Goal: Transaction & Acquisition: Purchase product/service

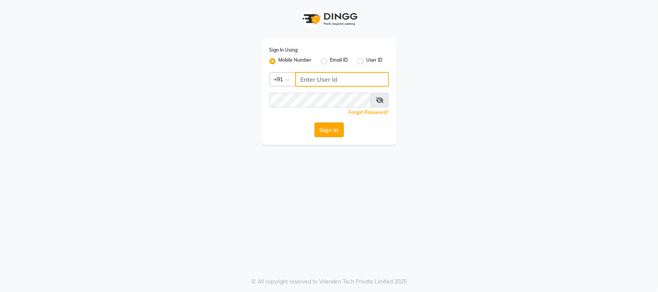
type input "8169038898"
click at [329, 131] on button "Sign In" at bounding box center [328, 130] width 29 height 15
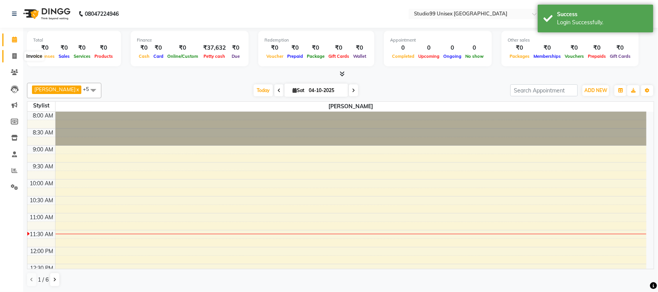
click at [14, 56] on icon at bounding box center [14, 56] width 4 height 6
select select "9023"
select select "service"
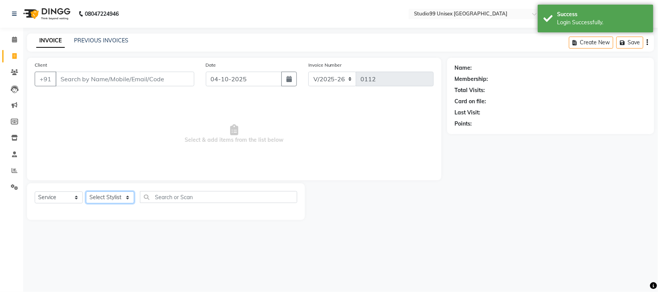
click at [126, 196] on select "Select Stylist AFTAB AFZAL SHAIKH Kapil salon id Saroj pathak SEEMA shadiya bai…" at bounding box center [110, 197] width 48 height 12
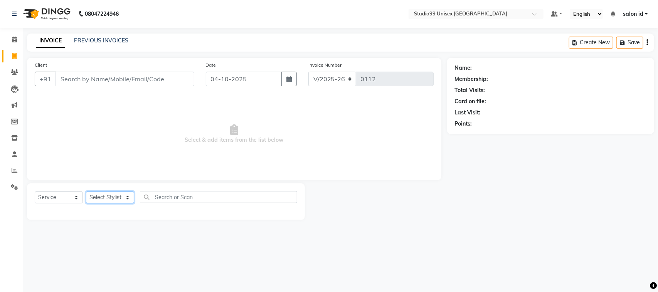
select select "92949"
click at [86, 191] on select "Select Stylist AFTAB AFZAL SHAIKH Kapil salon id Saroj pathak SEEMA shadiya bai…" at bounding box center [110, 197] width 48 height 12
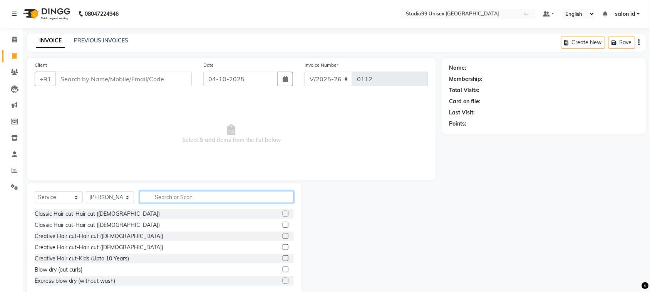
click at [166, 200] on input "text" at bounding box center [217, 197] width 154 height 12
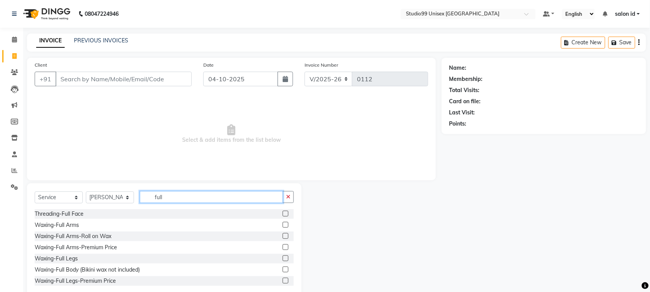
type input "full"
click at [283, 248] on label at bounding box center [286, 247] width 6 height 6
click at [283, 248] on input "checkbox" at bounding box center [285, 247] width 5 height 5
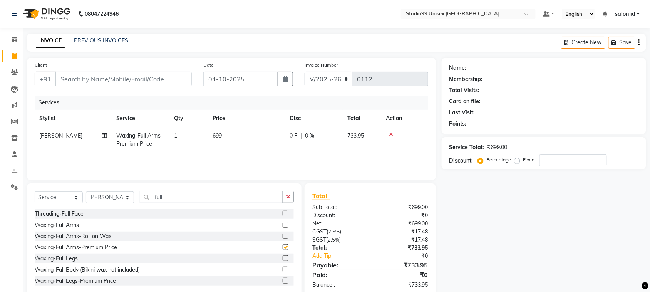
checkbox input "false"
click at [283, 279] on label at bounding box center [286, 281] width 6 height 6
click at [283, 279] on input "checkbox" at bounding box center [285, 281] width 5 height 5
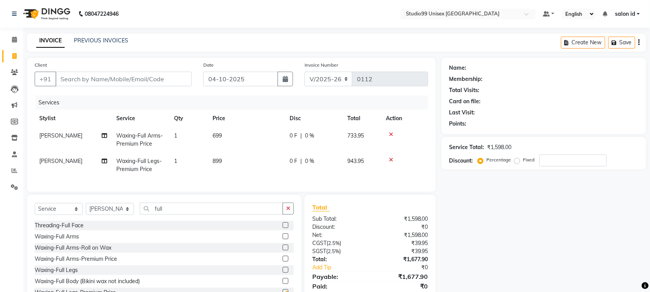
checkbox input "false"
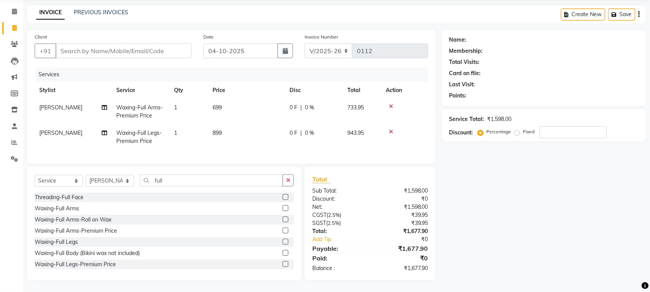
click at [392, 129] on icon at bounding box center [391, 131] width 4 height 5
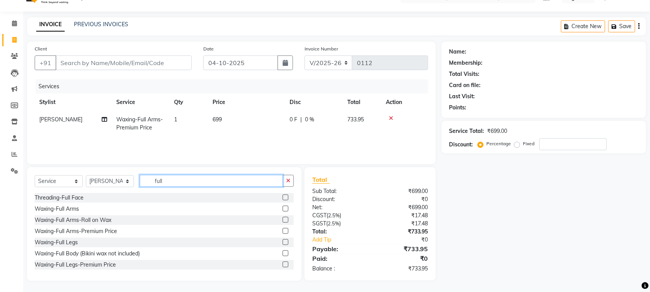
click at [234, 181] on input "full" at bounding box center [211, 181] width 143 height 12
type input "f"
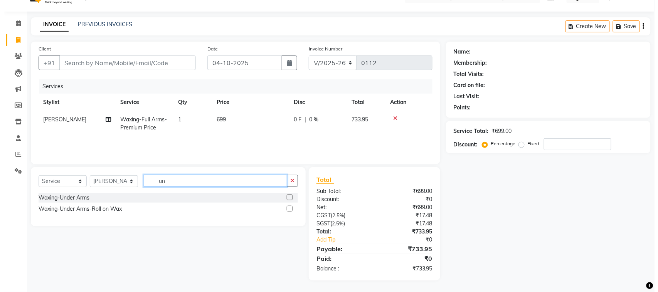
scroll to position [16, 0]
type input "unde"
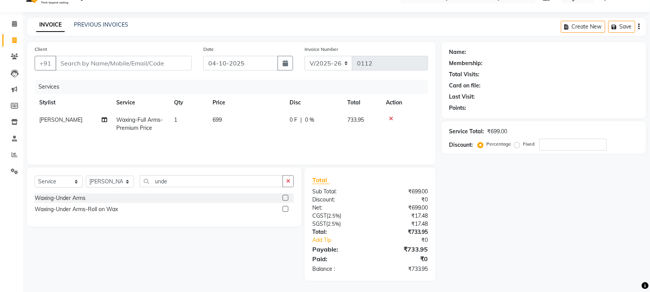
click at [284, 198] on label at bounding box center [286, 198] width 6 height 6
click at [284, 198] on input "checkbox" at bounding box center [285, 198] width 5 height 5
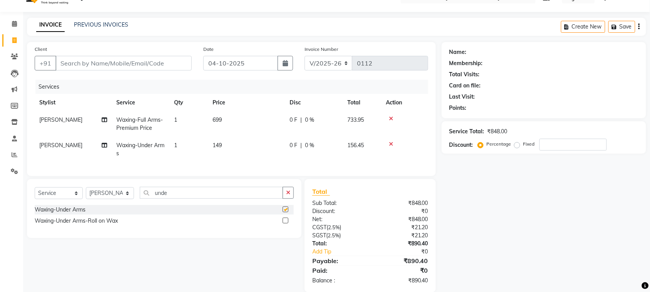
checkbox input "false"
click at [111, 61] on input "Client" at bounding box center [123, 63] width 136 height 15
type input "9"
type input "0"
type input "9167766439"
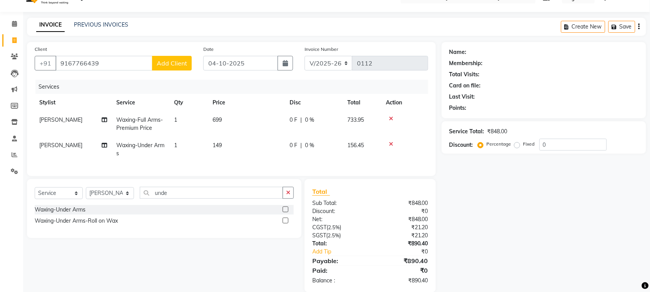
click at [172, 60] on span "Add Client" at bounding box center [172, 63] width 30 height 8
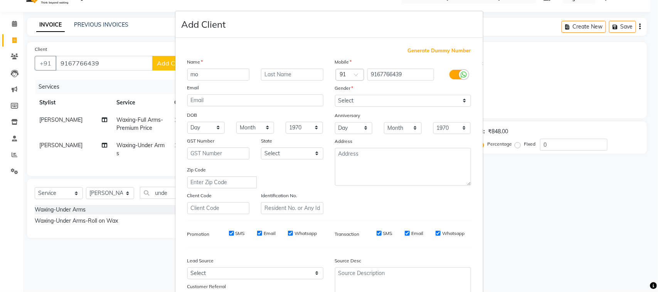
type input "m"
type input "MONA"
type input "GOYAL"
click at [462, 99] on select "Select [DEMOGRAPHIC_DATA] [DEMOGRAPHIC_DATA] Other Prefer Not To Say" at bounding box center [403, 101] width 136 height 12
select select "[DEMOGRAPHIC_DATA]"
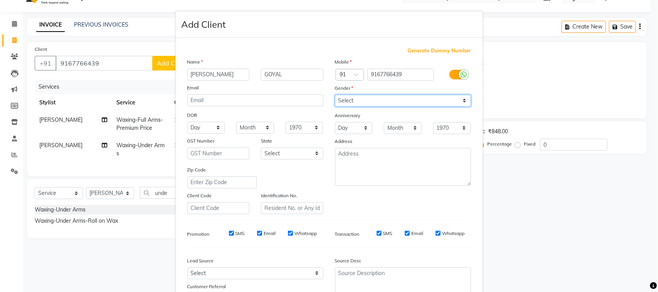
click at [335, 95] on select "Select [DEMOGRAPHIC_DATA] [DEMOGRAPHIC_DATA] Other Prefer Not To Say" at bounding box center [403, 101] width 136 height 12
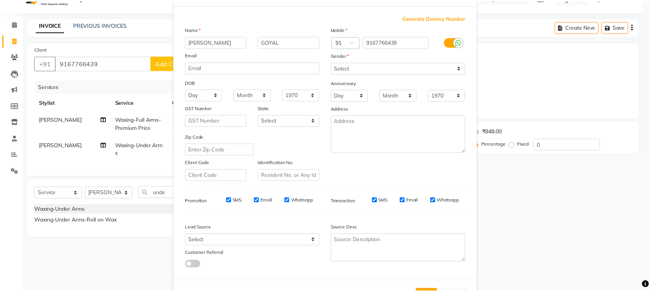
scroll to position [60, 0]
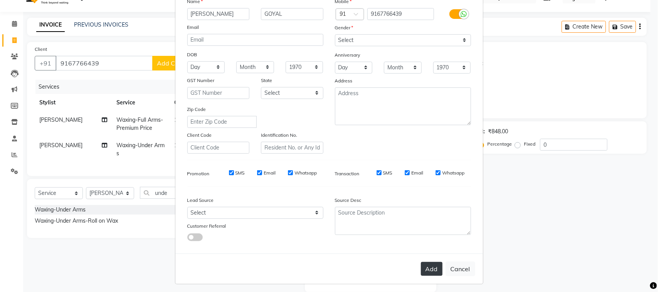
click at [427, 267] on button "Add" at bounding box center [432, 269] width 22 height 14
select select
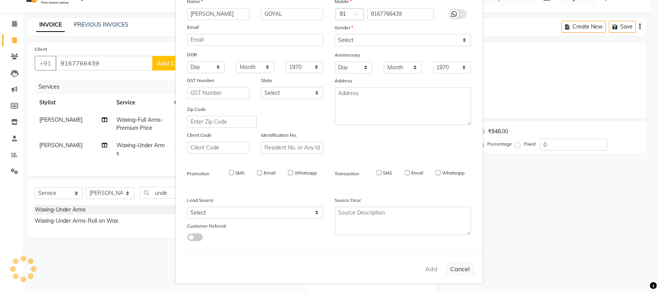
select select
checkbox input "false"
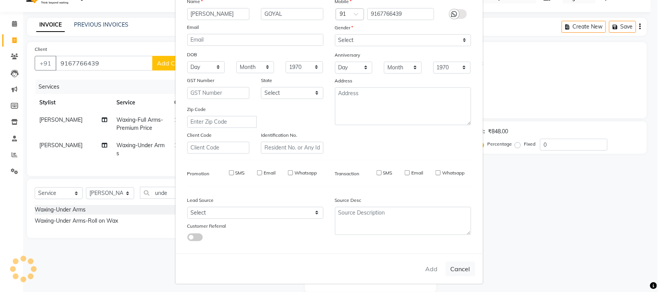
checkbox input "false"
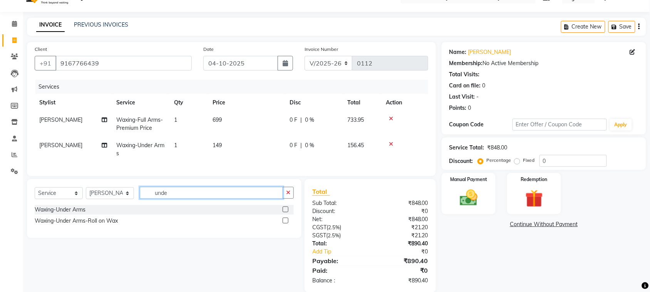
click at [190, 197] on input "unde" at bounding box center [211, 193] width 143 height 12
type input "u"
type input "SENS"
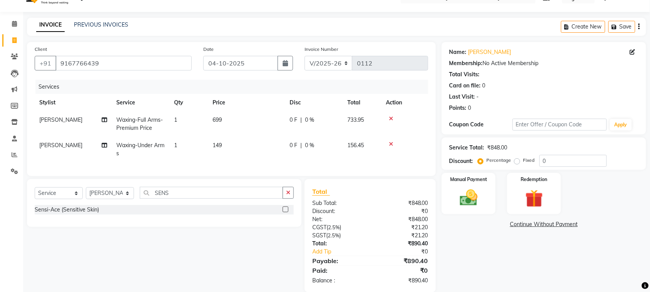
click at [286, 212] on label at bounding box center [286, 210] width 6 height 6
click at [286, 212] on input "checkbox" at bounding box center [285, 209] width 5 height 5
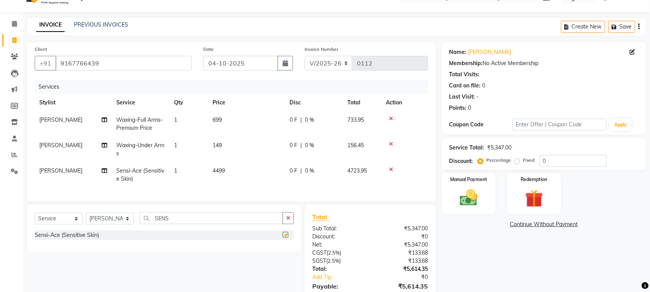
checkbox input "false"
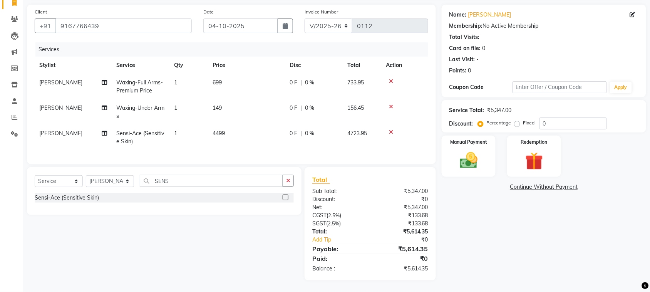
scroll to position [60, 0]
click at [552, 118] on input "0" at bounding box center [573, 124] width 67 height 12
type input "50"
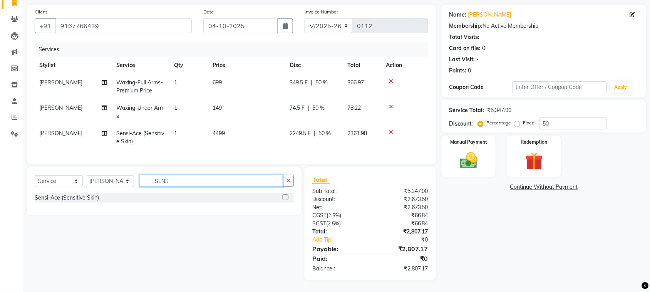
click at [187, 183] on input "SENS" at bounding box center [211, 181] width 143 height 12
type input "S"
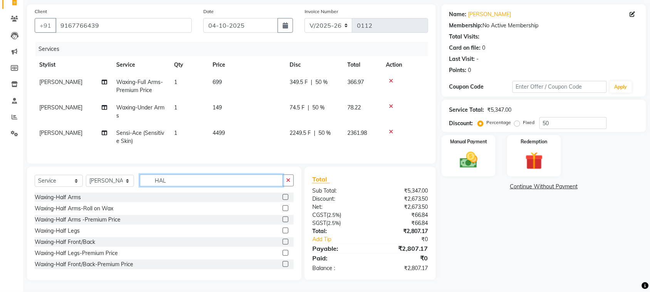
type input "HAL"
click at [283, 251] on label at bounding box center [286, 253] width 6 height 6
click at [283, 251] on input "checkbox" at bounding box center [285, 253] width 5 height 5
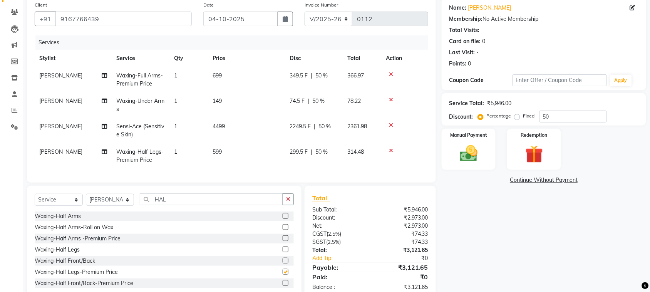
checkbox input "false"
click at [193, 205] on input "HAL" at bounding box center [211, 199] width 143 height 12
type input "H"
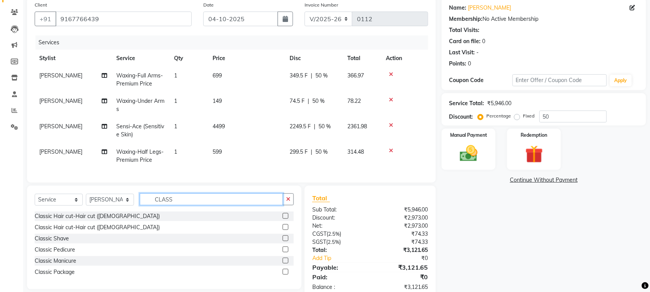
type input "CLASS"
click at [284, 252] on label at bounding box center [286, 250] width 6 height 6
click at [284, 252] on input "checkbox" at bounding box center [285, 249] width 5 height 5
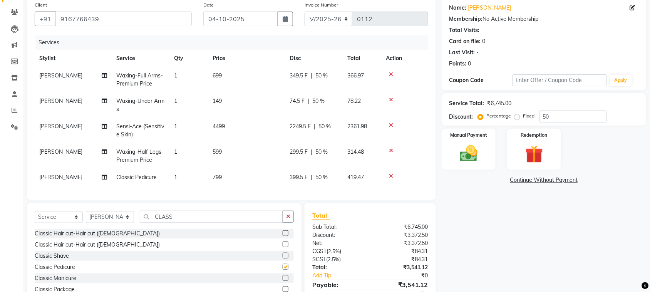
checkbox input "false"
click at [60, 176] on span "[PERSON_NAME]" at bounding box center [60, 177] width 43 height 7
select select "92949"
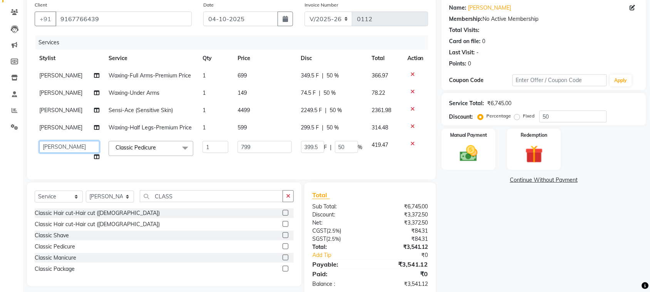
click at [68, 147] on select "AFTAB AFZAL SHAIKH Kapil salon id Saroj pathak SEEMA shadiya baig Smita sonawane" at bounding box center [69, 147] width 60 height 12
select select "93463"
click at [222, 159] on td "1" at bounding box center [215, 150] width 35 height 29
click at [405, 156] on td at bounding box center [415, 150] width 25 height 29
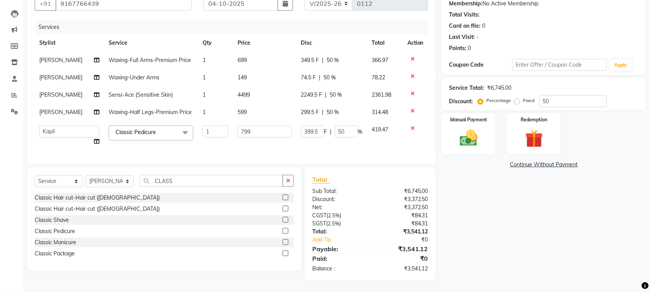
scroll to position [82, 0]
click at [494, 208] on div "Name: Mona Goyal Membership: No Active Membership Total Visits: Card on file: 0…" at bounding box center [547, 131] width 210 height 298
click at [386, 137] on td "419.47" at bounding box center [385, 135] width 35 height 29
click at [480, 128] on img at bounding box center [469, 138] width 30 height 21
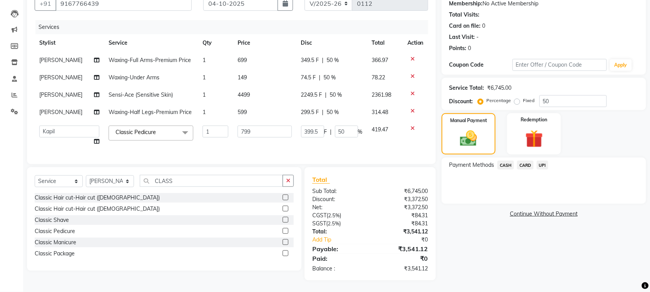
click at [507, 161] on span "CASH" at bounding box center [506, 165] width 17 height 9
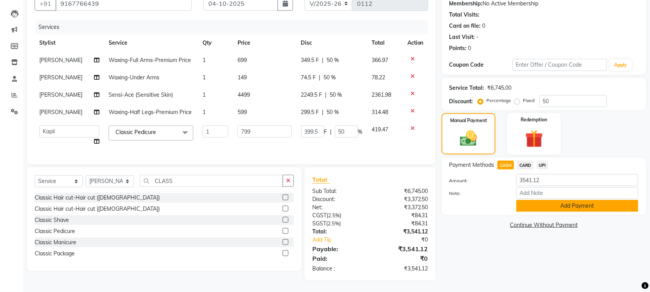
click at [547, 200] on button "Add Payment" at bounding box center [578, 206] width 122 height 12
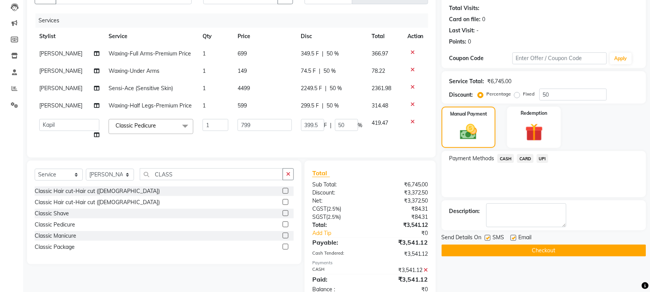
click at [555, 252] on button "Checkout" at bounding box center [544, 251] width 205 height 12
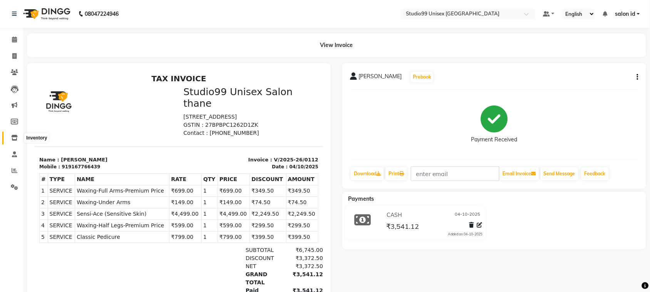
click at [15, 140] on icon at bounding box center [14, 138] width 7 height 6
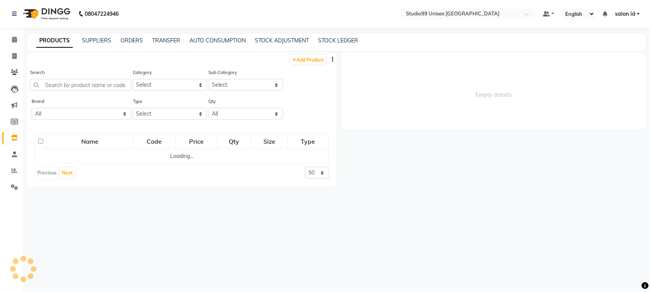
select select
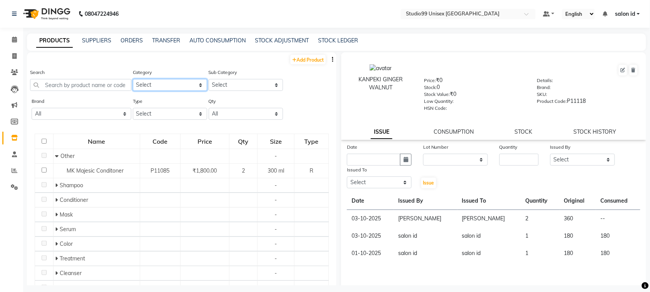
click at [197, 86] on select "Select Skin Hair Personal Care Appliances Beard Disposable Threading Hands and …" at bounding box center [170, 85] width 74 height 12
select select "959401150"
click at [133, 79] on select "Select Skin Hair Personal Care Appliances Beard Disposable Threading Hands and …" at bounding box center [170, 85] width 74 height 12
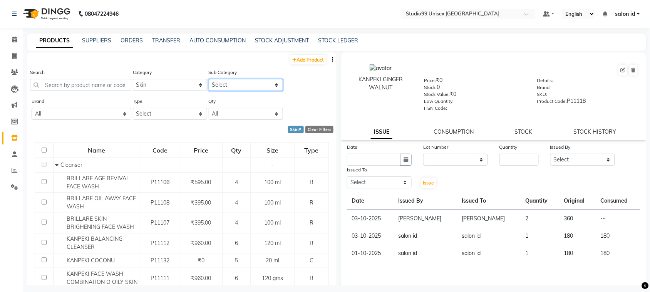
click at [269, 81] on select "Select Cleanser Facial Moisturiser Serum Toner Sun Care Masks Lip Care Eye Care…" at bounding box center [246, 85] width 74 height 12
select select "959401152"
click at [209, 79] on select "Select Cleanser Facial Moisturiser Serum Toner Sun Care Masks Lip Care Eye Care…" at bounding box center [246, 85] width 74 height 12
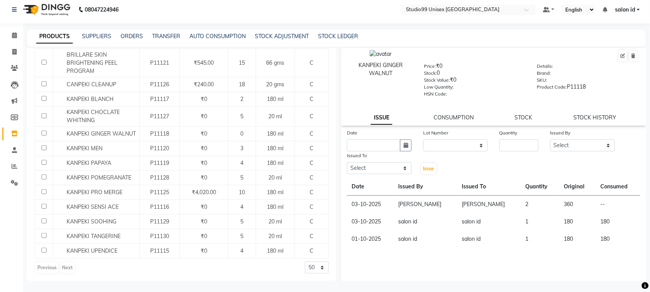
scroll to position [161, 0]
click at [15, 49] on icon at bounding box center [14, 52] width 4 height 6
select select "service"
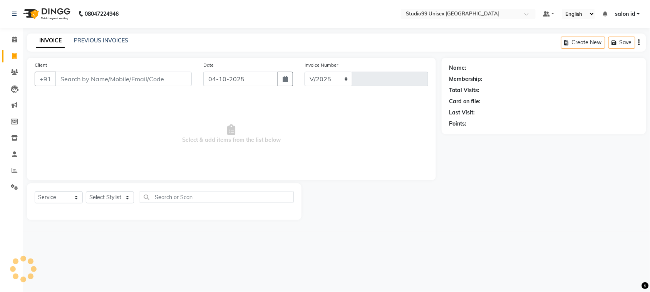
select select "9023"
type input "0113"
click at [106, 42] on link "PREVIOUS INVOICES" at bounding box center [101, 40] width 54 height 7
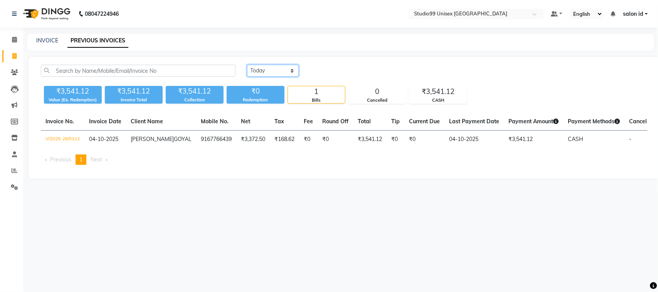
click at [291, 70] on select "Today Yesterday Custom Range" at bounding box center [273, 71] width 52 height 12
select select "yesterday"
click at [247, 65] on select "Today Yesterday Custom Range" at bounding box center [273, 71] width 52 height 12
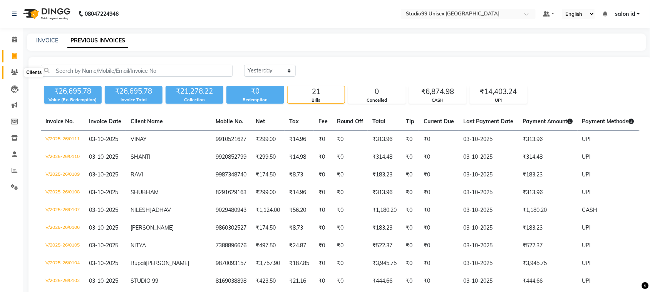
click at [14, 71] on icon at bounding box center [14, 72] width 7 height 6
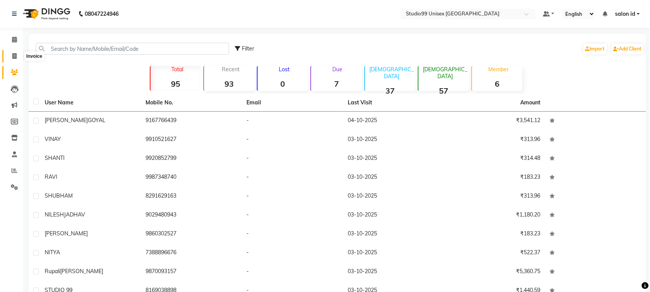
click at [12, 55] on icon at bounding box center [14, 56] width 4 height 6
select select "service"
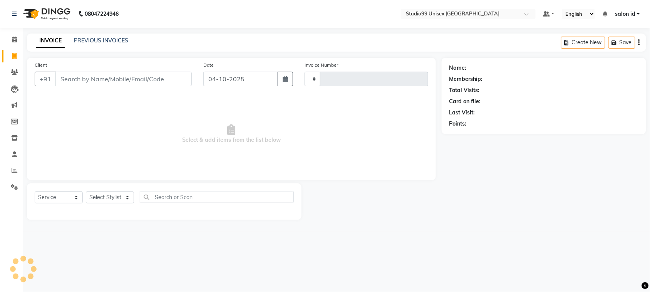
type input "0113"
select select "9023"
click at [13, 168] on icon at bounding box center [15, 171] width 6 height 6
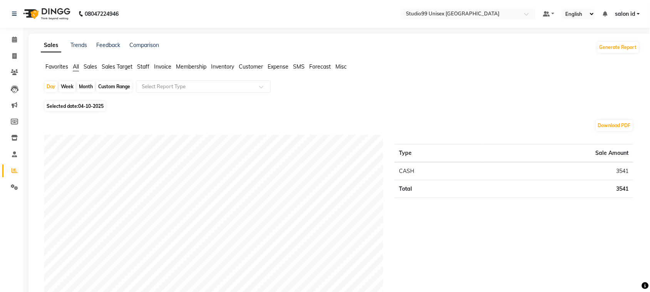
click at [198, 67] on span "Membership" at bounding box center [191, 66] width 30 height 7
click at [86, 101] on span "04-10-2025" at bounding box center [90, 102] width 25 height 6
select select "10"
select select "2025"
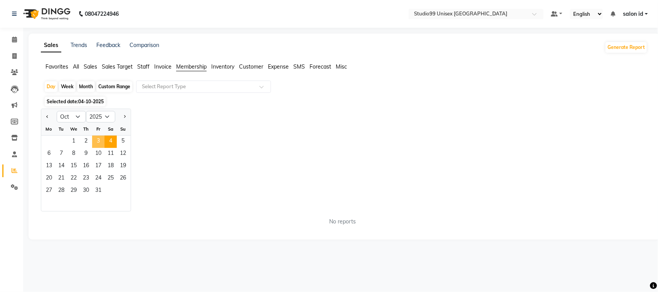
click at [99, 141] on span "3" at bounding box center [98, 142] width 12 height 12
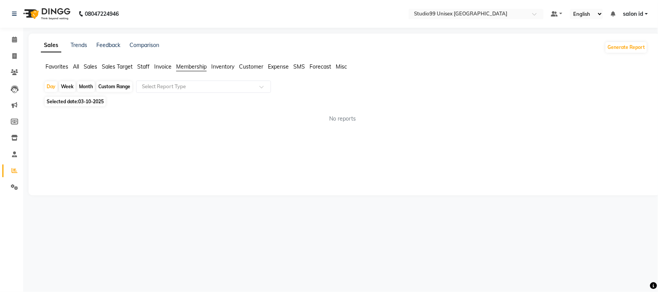
click at [70, 101] on span "Selected date: 03-10-2025" at bounding box center [75, 102] width 61 height 10
select select "10"
select select "2025"
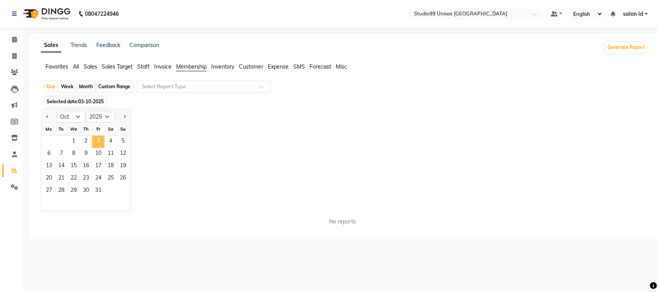
click at [100, 143] on span "3" at bounding box center [98, 142] width 12 height 12
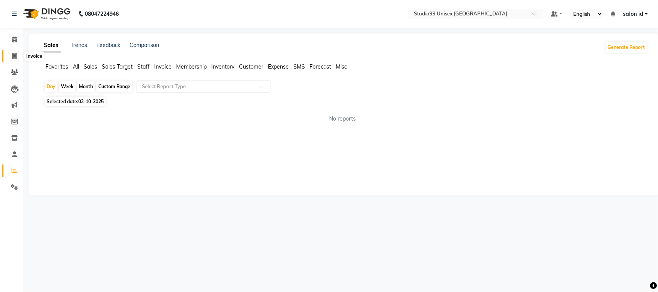
click at [14, 56] on icon at bounding box center [14, 56] width 4 height 6
select select "service"
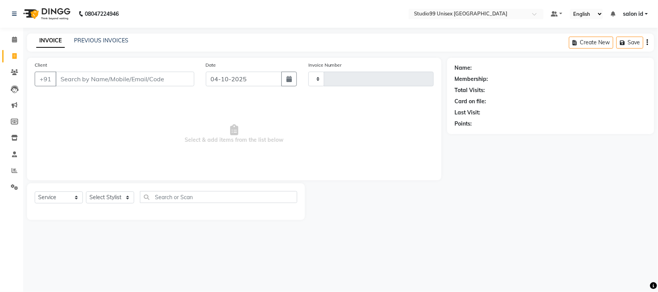
type input "0113"
select select "9023"
click at [95, 40] on link "PREVIOUS INVOICES" at bounding box center [101, 40] width 54 height 7
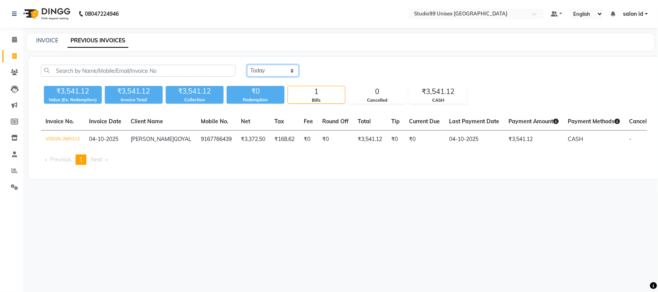
click at [290, 69] on select "Today Yesterday Custom Range" at bounding box center [273, 71] width 52 height 12
select select "yesterday"
click at [247, 65] on select "Today Yesterday Custom Range" at bounding box center [273, 71] width 52 height 12
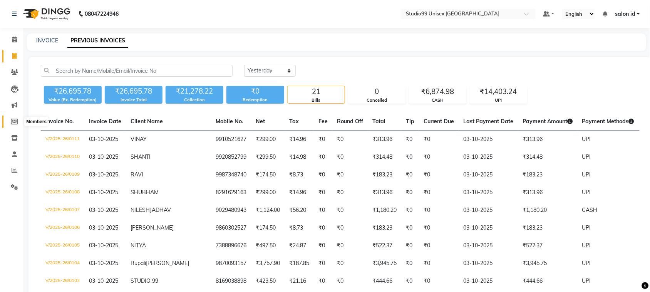
click at [16, 119] on icon at bounding box center [14, 122] width 7 height 6
select select
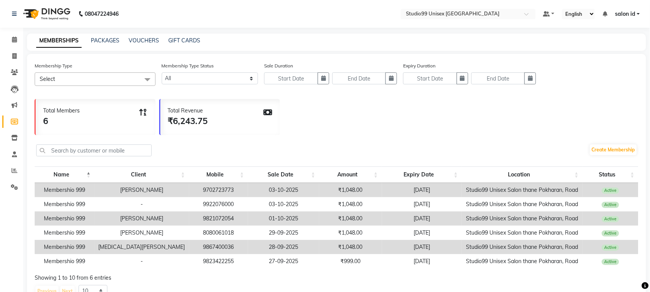
click at [213, 189] on td "9702723773" at bounding box center [218, 190] width 59 height 14
click at [63, 40] on link "MEMBERSHIPS" at bounding box center [58, 41] width 45 height 14
click at [12, 56] on icon at bounding box center [14, 56] width 4 height 6
select select "service"
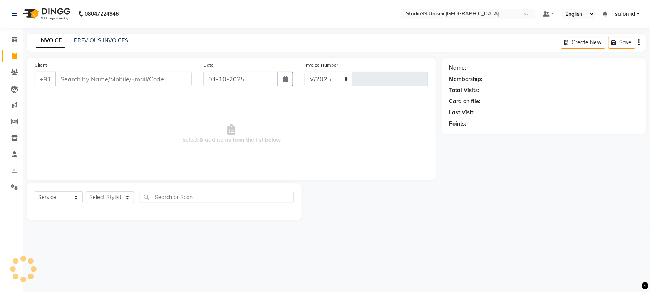
select select "9023"
type input "0113"
click at [108, 42] on link "PREVIOUS INVOICES" at bounding box center [101, 40] width 54 height 7
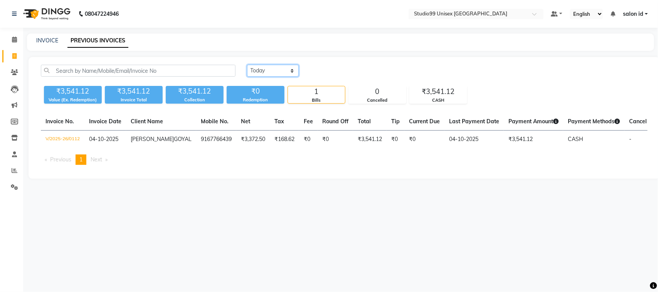
click at [287, 70] on select "Today Yesterday Custom Range" at bounding box center [273, 71] width 52 height 12
click at [247, 65] on select "Today Yesterday Custom Range" at bounding box center [273, 71] width 52 height 12
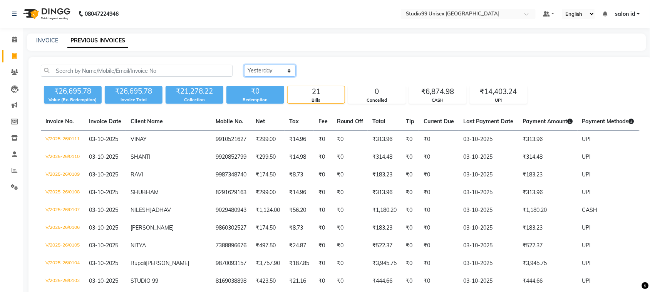
click at [288, 72] on select "Today Yesterday Custom Range" at bounding box center [270, 71] width 52 height 12
select select "range"
click at [244, 65] on select "Today Yesterday Custom Range" at bounding box center [270, 71] width 52 height 12
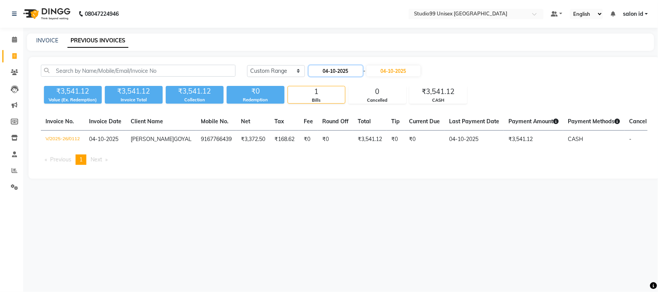
click at [329, 69] on input "04-10-2025" at bounding box center [336, 70] width 54 height 11
select select "10"
select select "2025"
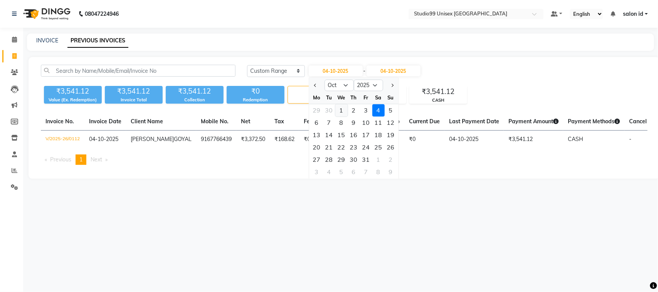
click at [343, 110] on div "1" at bounding box center [341, 110] width 12 height 12
type input "01-10-2025"
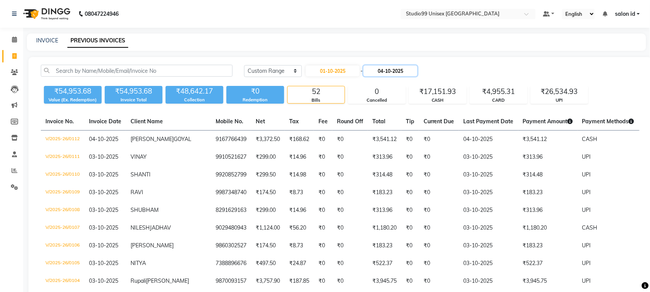
click at [398, 71] on input "04-10-2025" at bounding box center [391, 70] width 54 height 11
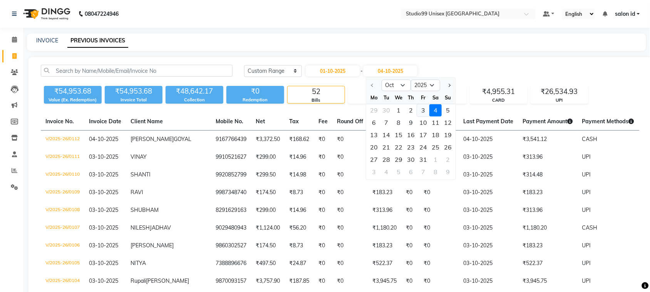
click at [424, 109] on div "3" at bounding box center [424, 110] width 12 height 12
type input "03-10-2025"
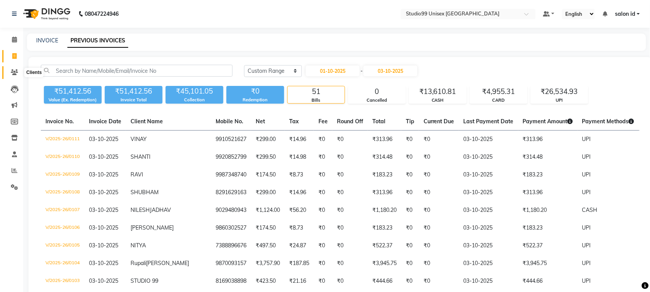
click at [12, 72] on icon at bounding box center [14, 72] width 7 height 6
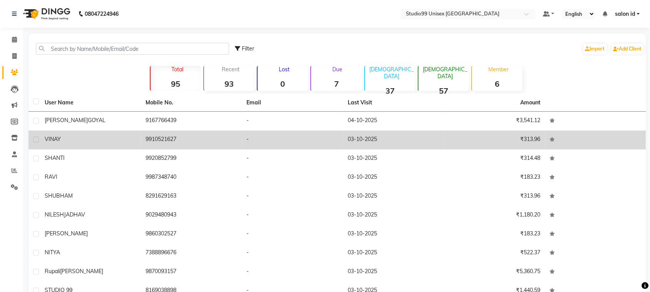
click at [148, 145] on td "9910521627" at bounding box center [191, 140] width 101 height 19
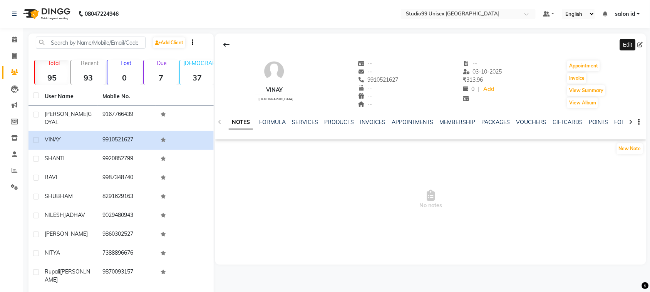
click at [643, 45] on icon at bounding box center [640, 44] width 5 height 5
select select "male"
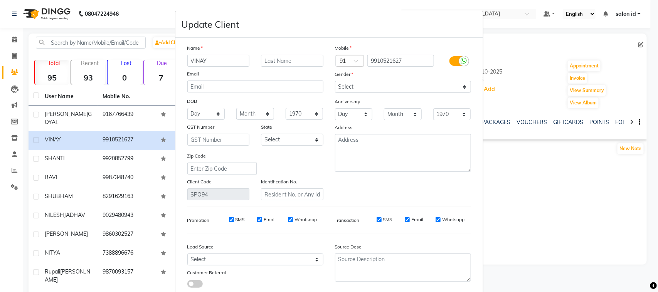
click at [507, 168] on ngb-modal-window "Update Client Name VINAY Email DOB Day 01 02 03 04 05 06 07 08 09 10 11 12 13 1…" at bounding box center [329, 146] width 658 height 292
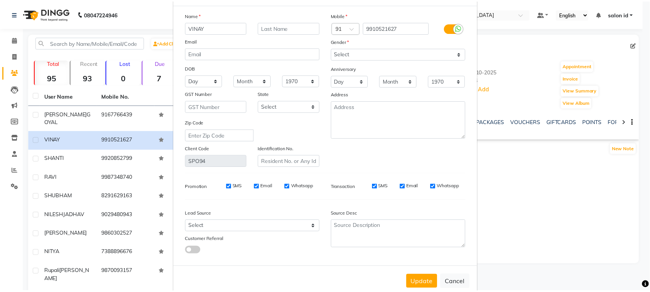
scroll to position [47, 0]
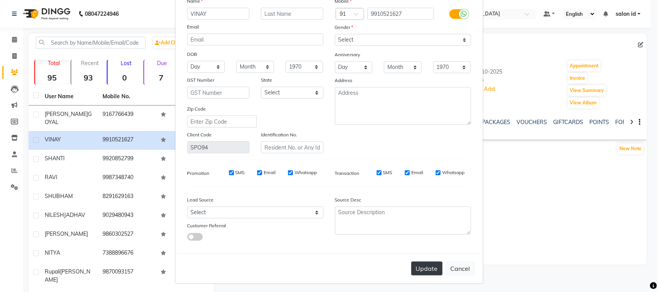
click at [420, 269] on button "Update" at bounding box center [426, 269] width 31 height 14
select select
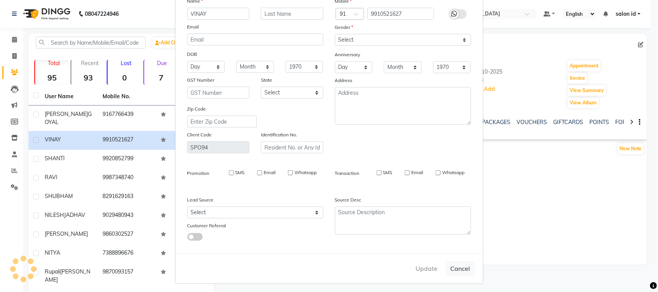
select select
checkbox input "false"
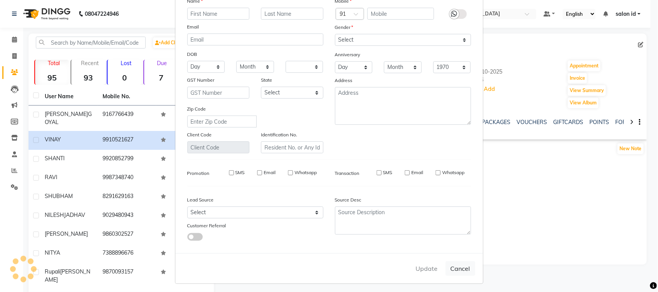
checkbox input "false"
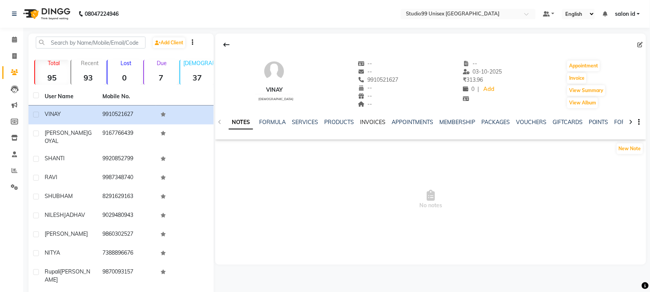
click at [371, 120] on link "INVOICES" at bounding box center [372, 122] width 25 height 7
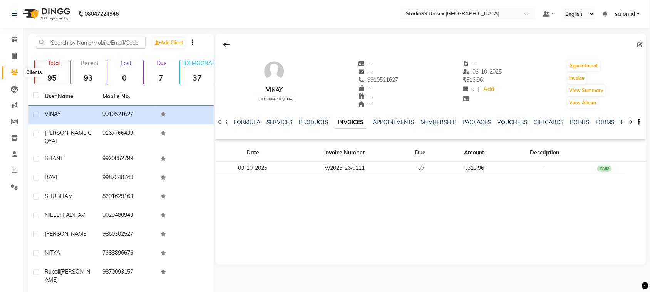
click at [15, 72] on icon at bounding box center [14, 72] width 7 height 6
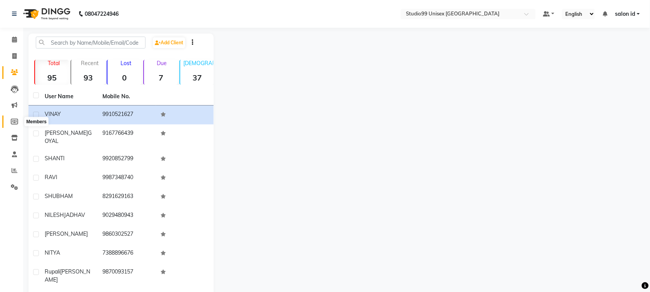
click at [13, 124] on icon at bounding box center [14, 122] width 7 height 6
select select
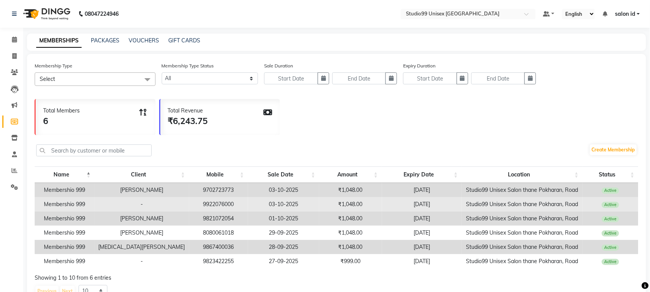
click at [267, 200] on td "03-10-2025" at bounding box center [283, 204] width 71 height 14
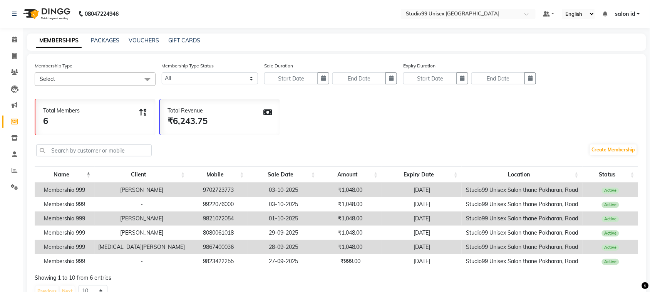
click at [296, 190] on td "03-10-2025" at bounding box center [283, 190] width 71 height 14
click at [14, 54] on icon at bounding box center [14, 56] width 4 height 6
select select "9023"
select select "service"
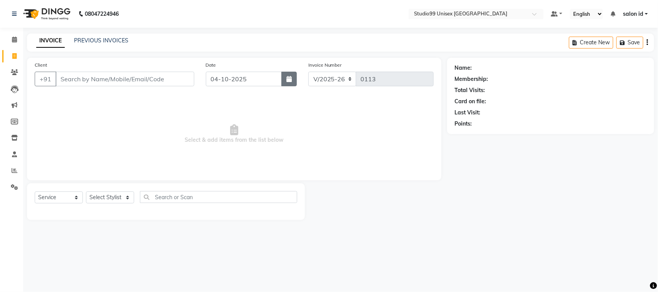
click at [293, 84] on button "button" at bounding box center [288, 79] width 15 height 15
select select "10"
select select "2025"
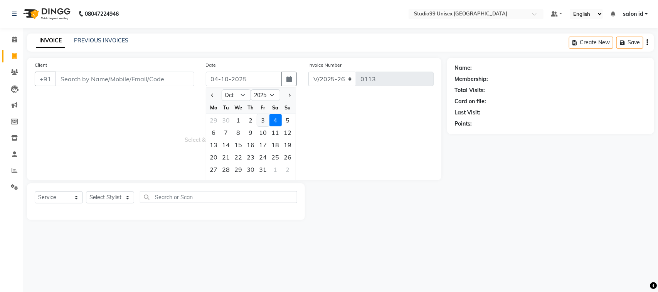
click at [262, 118] on div "3" at bounding box center [263, 120] width 12 height 12
type input "03-10-2025"
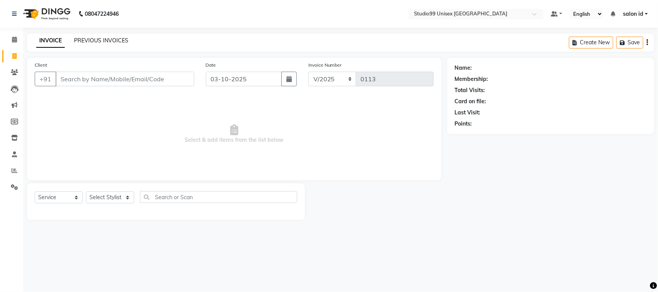
click at [117, 37] on link "PREVIOUS INVOICES" at bounding box center [101, 40] width 54 height 7
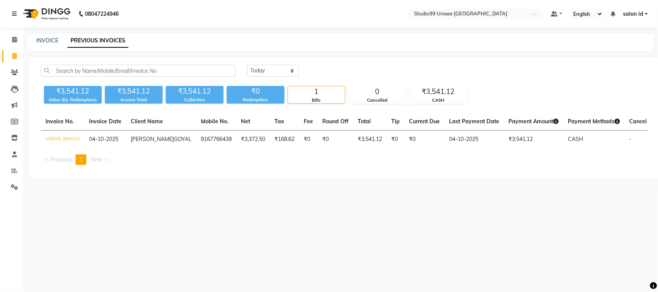
click at [118, 40] on link "PREVIOUS INVOICES" at bounding box center [97, 41] width 61 height 14
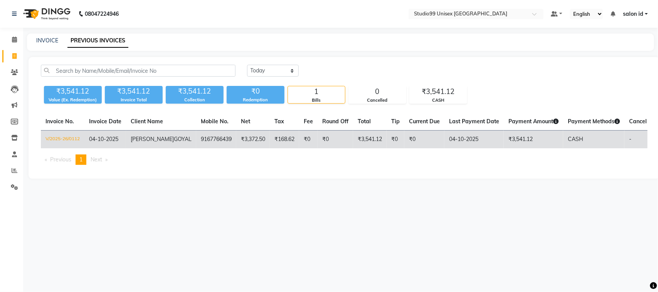
click at [236, 138] on td "₹3,372.50" at bounding box center [253, 140] width 34 height 18
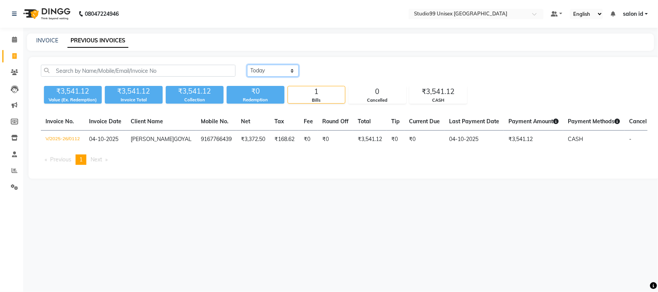
click at [291, 72] on select "Today Yesterday Custom Range" at bounding box center [273, 71] width 52 height 12
select select "yesterday"
click at [247, 65] on select "Today Yesterday Custom Range" at bounding box center [273, 71] width 52 height 12
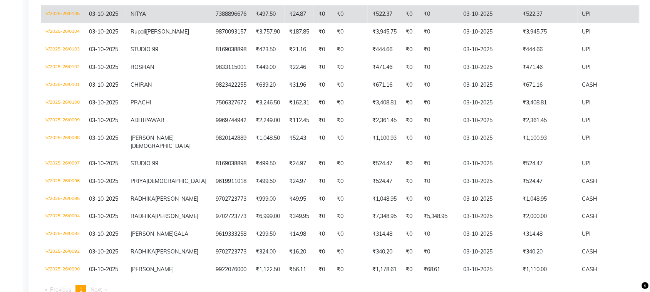
scroll to position [232, 0]
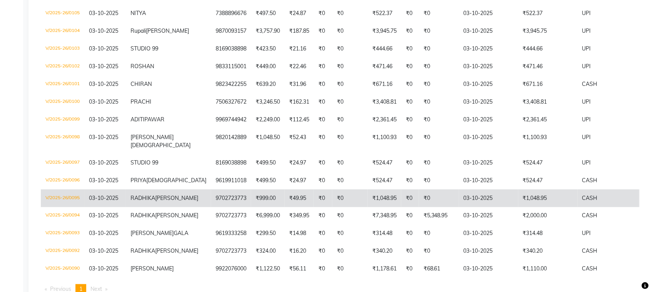
click at [155, 201] on span "SARDA" at bounding box center [176, 198] width 43 height 7
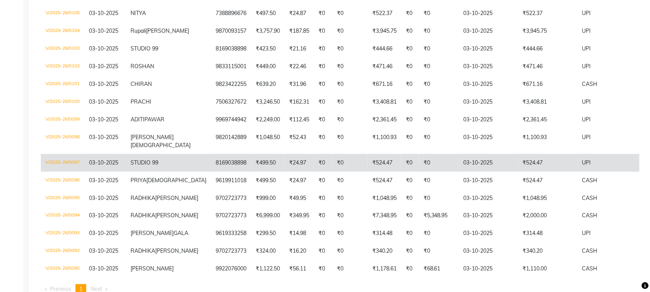
click at [211, 172] on td "8169038898" at bounding box center [231, 163] width 40 height 18
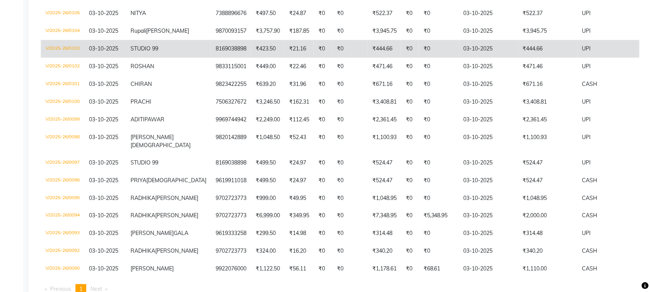
click at [146, 57] on td "STUDIO 99" at bounding box center [168, 49] width 85 height 18
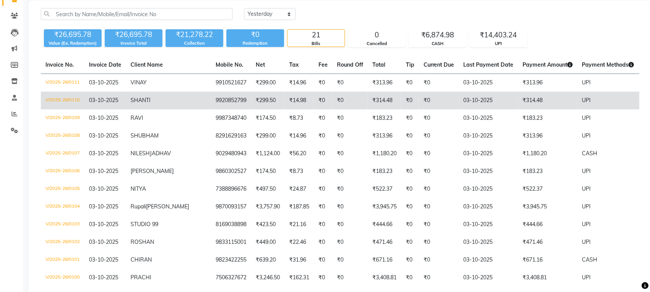
scroll to position [0, 0]
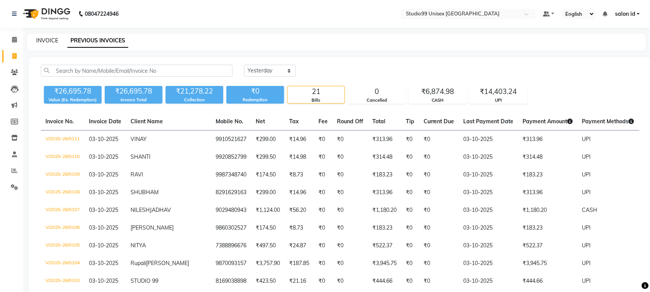
click at [45, 40] on link "INVOICE" at bounding box center [47, 40] width 22 height 7
select select "service"
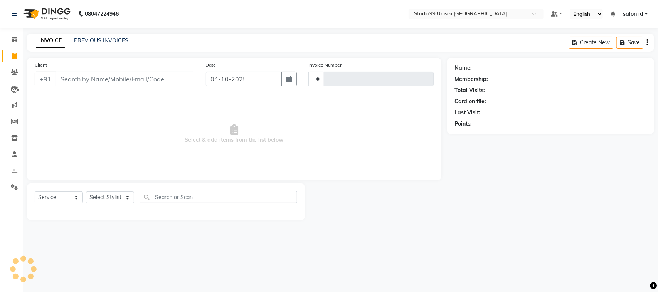
type input "0113"
select select "9023"
click at [112, 40] on link "PREVIOUS INVOICES" at bounding box center [101, 40] width 54 height 7
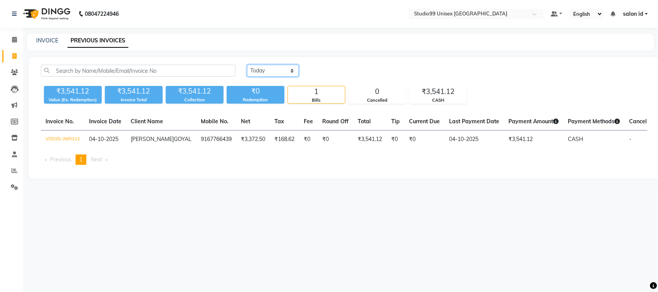
click at [292, 71] on select "Today Yesterday Custom Range" at bounding box center [273, 71] width 52 height 12
select select "yesterday"
click at [247, 65] on select "Today Yesterday Custom Range" at bounding box center [273, 71] width 52 height 12
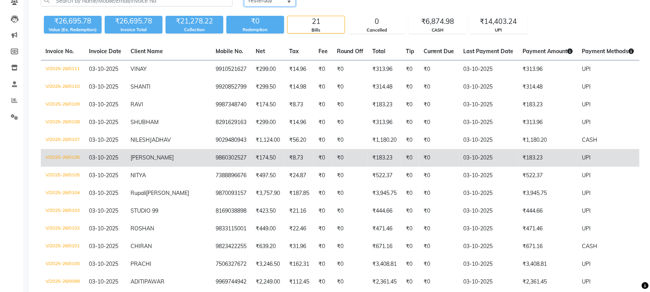
scroll to position [72, 0]
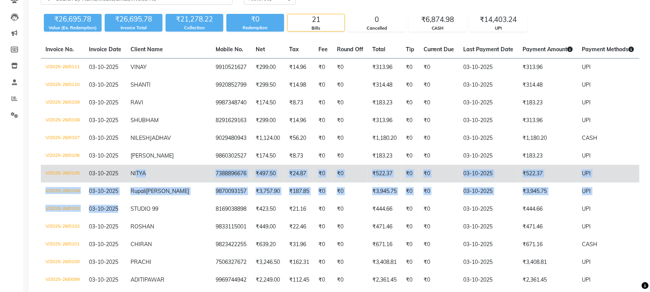
drag, startPoint x: 131, startPoint y: 229, endPoint x: 137, endPoint y: 182, distance: 47.8
click at [137, 182] on tbody "V/2025-26/0111 03-10-2025 VINAY 9910521627 ₹299.00 ₹14.96 ₹0 ₹0 ₹313.96 ₹0 ₹0 0…" at bounding box center [384, 249] width 686 height 380
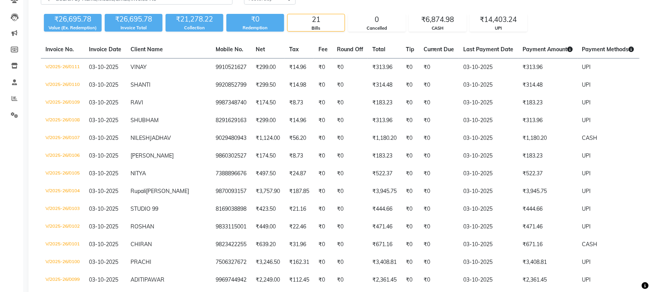
click at [597, 12] on div "₹26,695.78 Value (Ex. Redemption) ₹26,695.78 Invoice Total ₹21,278.22 Collectio…" at bounding box center [340, 21] width 599 height 21
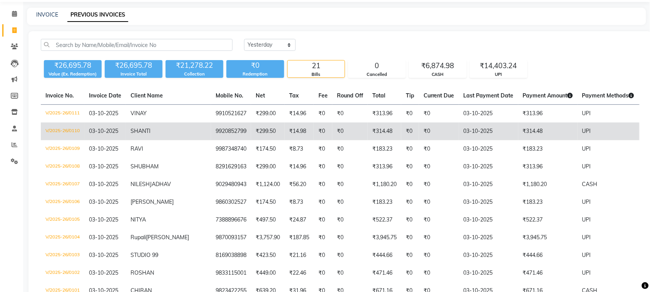
scroll to position [0, 0]
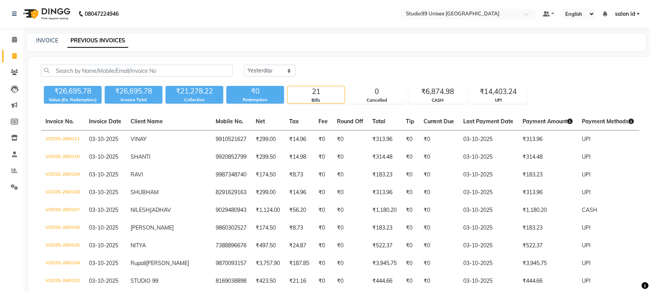
click at [142, 95] on div "₹26,695.78" at bounding box center [134, 91] width 58 height 11
click at [231, 43] on div "INVOICE PREVIOUS INVOICES" at bounding box center [332, 41] width 610 height 8
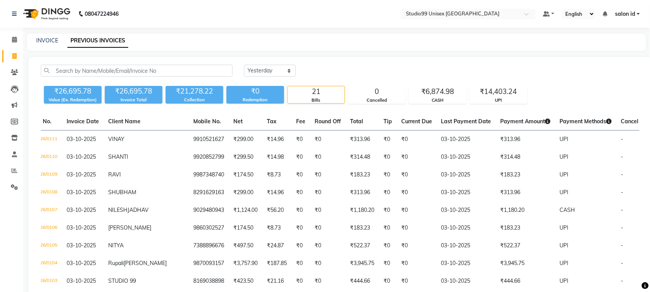
scroll to position [0, 47]
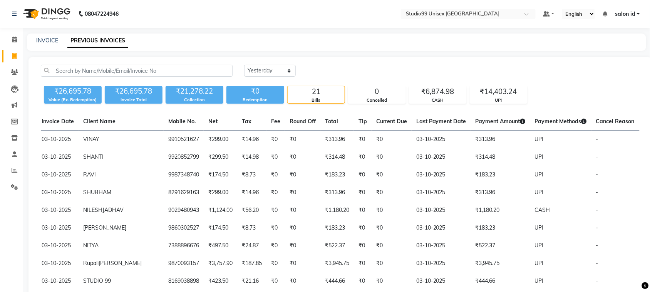
click at [535, 119] on span "Payment Methods" at bounding box center [561, 121] width 52 height 7
click at [476, 122] on span "Payment Amount" at bounding box center [501, 121] width 50 height 7
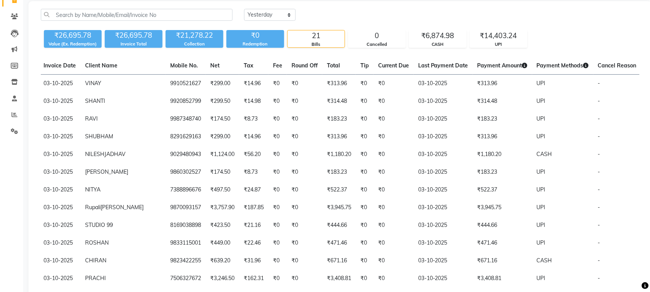
scroll to position [0, 0]
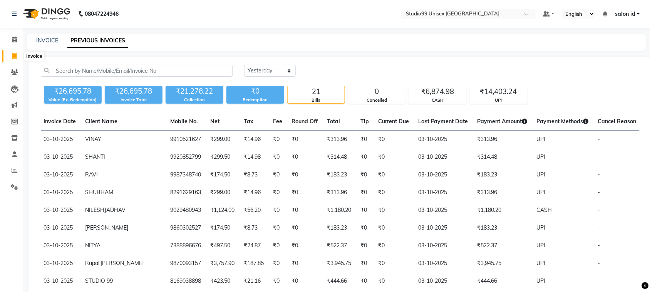
click at [12, 58] on icon at bounding box center [14, 56] width 4 height 6
select select "9023"
select select "service"
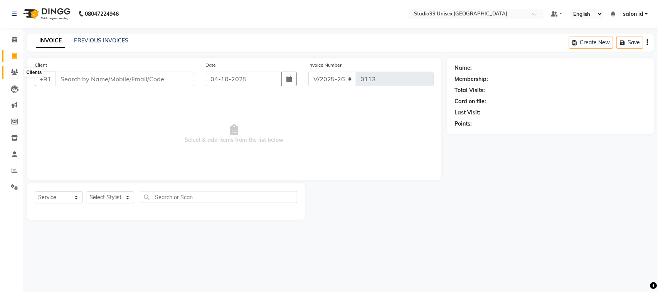
click at [12, 74] on icon at bounding box center [14, 72] width 7 height 6
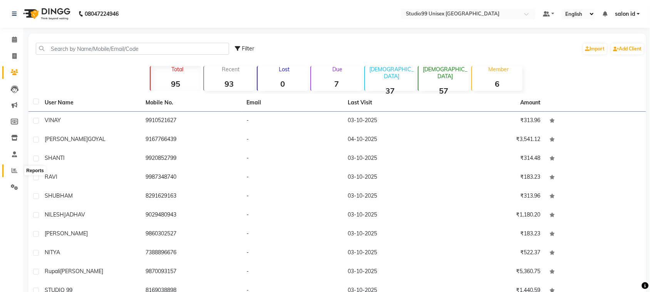
click at [14, 172] on icon at bounding box center [15, 171] width 6 height 6
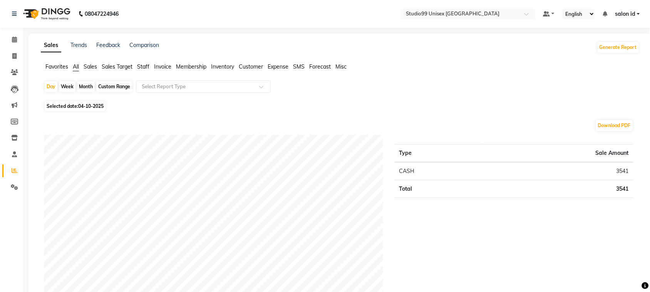
click at [163, 65] on span "Invoice" at bounding box center [162, 66] width 17 height 7
click at [65, 86] on div "Week" at bounding box center [67, 86] width 17 height 11
select select "10"
select select "2025"
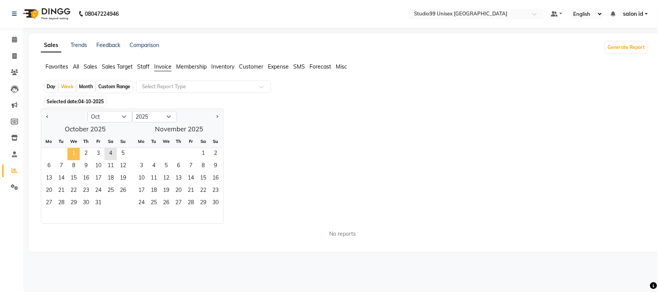
click at [74, 153] on span "1" at bounding box center [73, 154] width 12 height 12
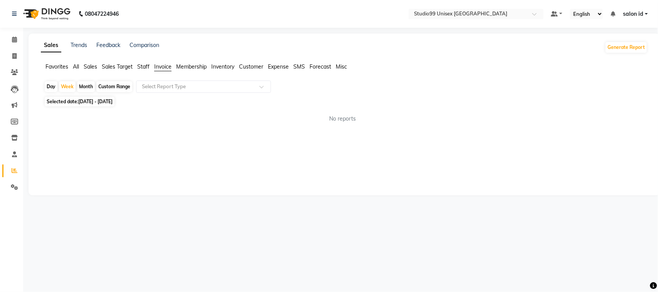
click at [111, 102] on span "01-10-2025 - 07-10-2025" at bounding box center [95, 102] width 34 height 6
select select "10"
select select "2025"
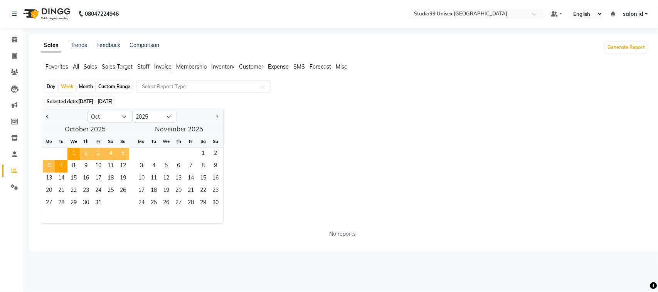
click at [109, 154] on span "4" at bounding box center [110, 154] width 12 height 12
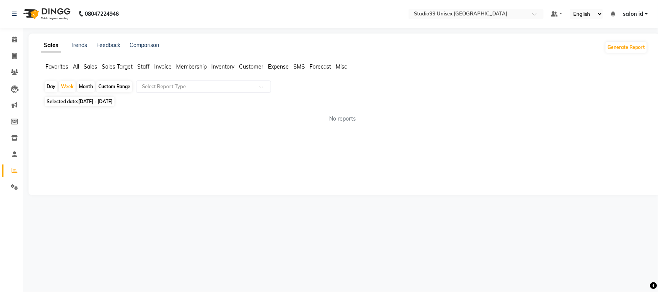
click at [112, 103] on span "04-10-2025 - 10-10-2025" at bounding box center [95, 102] width 34 height 6
select select "10"
select select "2025"
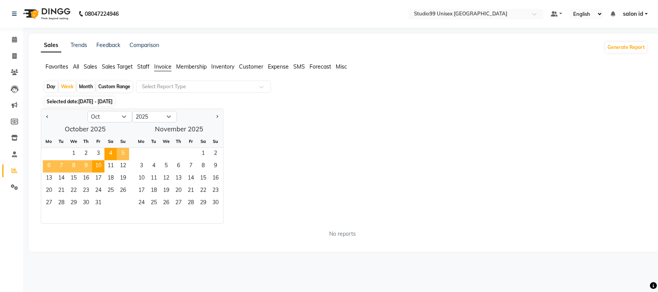
click at [49, 87] on div "Day" at bounding box center [51, 86] width 13 height 11
select select "10"
select select "2025"
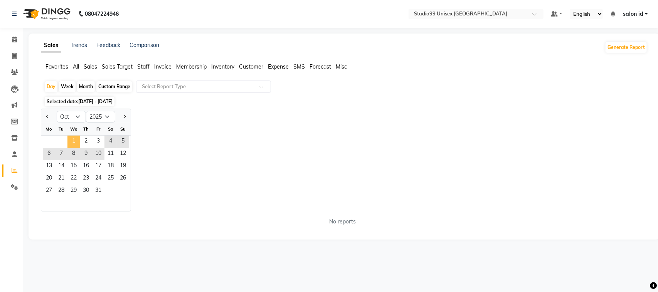
click at [73, 139] on span "1" at bounding box center [73, 142] width 12 height 12
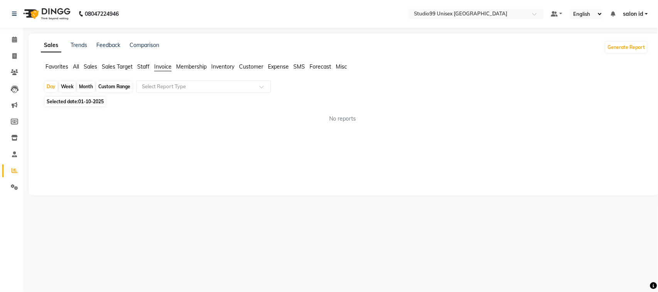
click at [114, 88] on div "Custom Range" at bounding box center [114, 86] width 36 height 11
select select "10"
select select "2025"
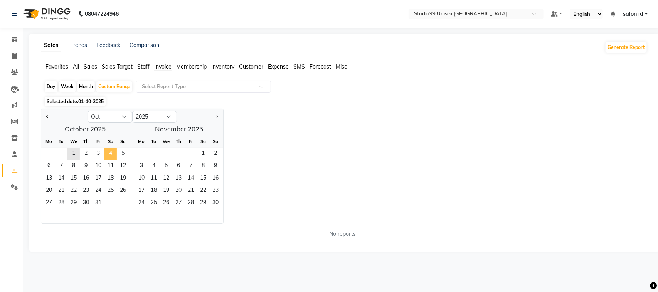
click at [106, 152] on span "4" at bounding box center [110, 154] width 12 height 12
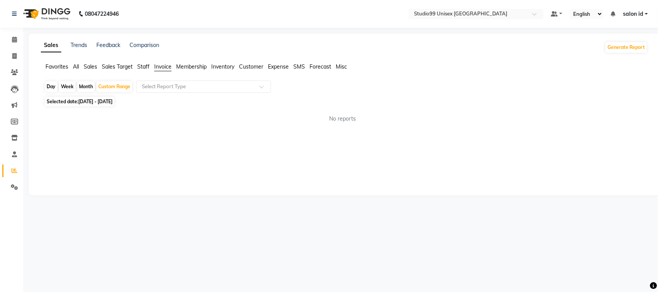
click at [159, 67] on span "Invoice" at bounding box center [162, 66] width 17 height 7
click at [193, 66] on span "Membership" at bounding box center [191, 66] width 30 height 7
click at [75, 101] on span "Selected date: 01-10-2025 - 04-10-2025" at bounding box center [80, 102] width 70 height 10
select select "10"
select select "2025"
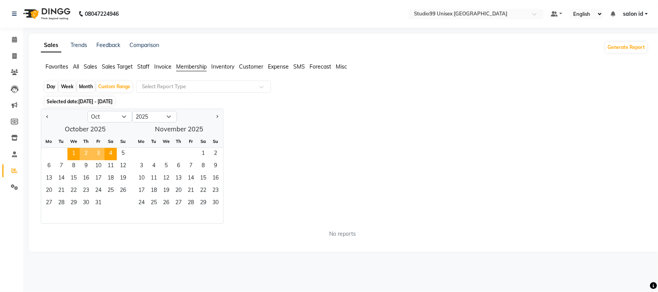
click at [260, 114] on div "Jan Feb Mar Apr May Jun Jul Aug Sep Oct Nov Dec 2015 2016 2017 2018 2019 2020 2…" at bounding box center [344, 166] width 606 height 115
click at [51, 87] on div "Day" at bounding box center [51, 86] width 13 height 11
select select "10"
select select "2025"
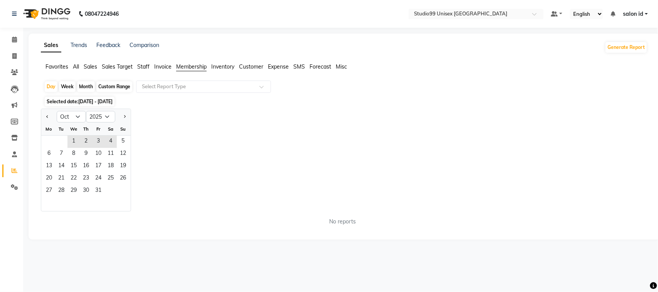
click at [210, 97] on div "Day Week Month Custom Range Select Report Type Selected date: 01-10-2025 - 04-1…" at bounding box center [344, 156] width 606 height 151
click at [144, 67] on span "Staff" at bounding box center [143, 66] width 12 height 7
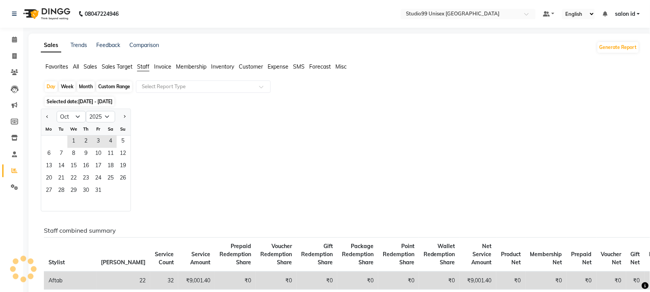
click at [144, 67] on span "Staff" at bounding box center [143, 66] width 12 height 7
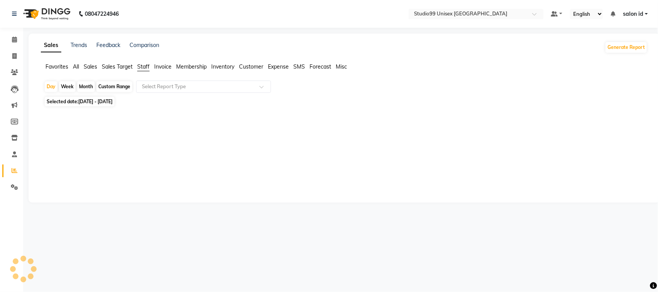
click at [144, 67] on span "Staff" at bounding box center [143, 66] width 12 height 7
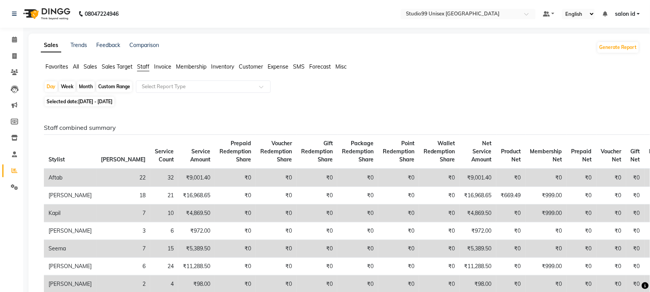
click at [253, 64] on span "Customer" at bounding box center [251, 66] width 24 height 7
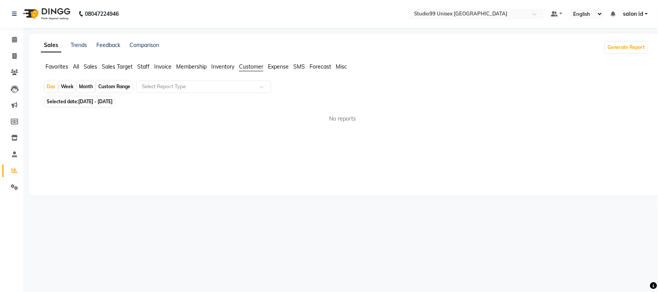
click at [218, 65] on span "Inventory" at bounding box center [222, 66] width 23 height 7
click at [193, 67] on span "Membership" at bounding box center [191, 66] width 30 height 7
click at [90, 64] on span "Sales" at bounding box center [90, 66] width 13 height 7
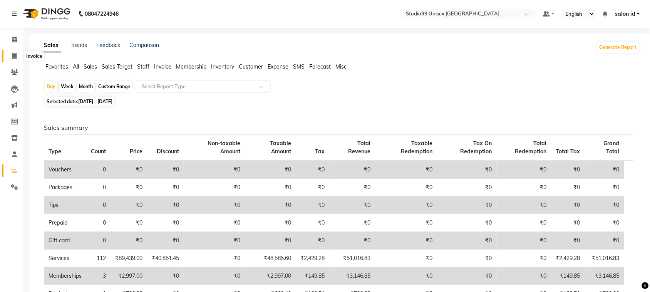
click at [13, 55] on icon at bounding box center [14, 56] width 4 height 6
select select "service"
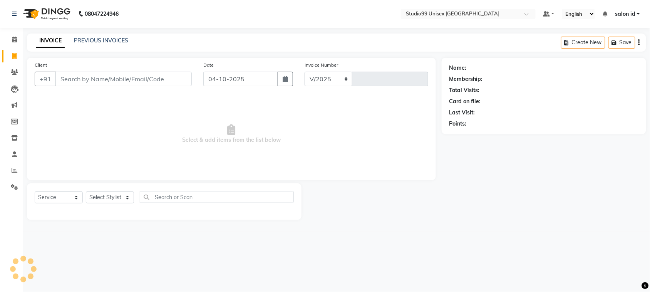
select select "9023"
type input "0113"
click at [126, 199] on select "Select Stylist [PERSON_NAME] [PERSON_NAME] salon id [PERSON_NAME] [PERSON_NAME]…" at bounding box center [110, 197] width 48 height 12
select select "92948"
click at [86, 191] on select "Select Stylist [PERSON_NAME] [PERSON_NAME] salon id [PERSON_NAME] [PERSON_NAME]…" at bounding box center [110, 197] width 48 height 12
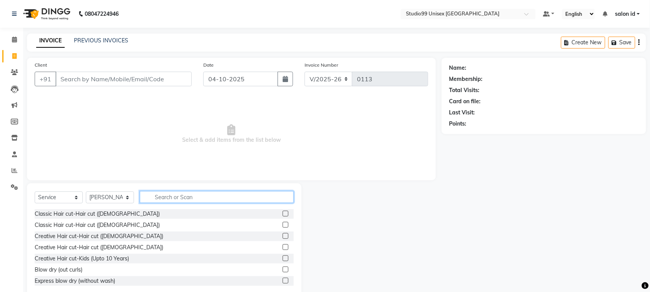
click at [183, 192] on input "text" at bounding box center [217, 197] width 154 height 12
click at [283, 245] on label at bounding box center [286, 247] width 6 height 6
click at [283, 245] on input "checkbox" at bounding box center [285, 247] width 5 height 5
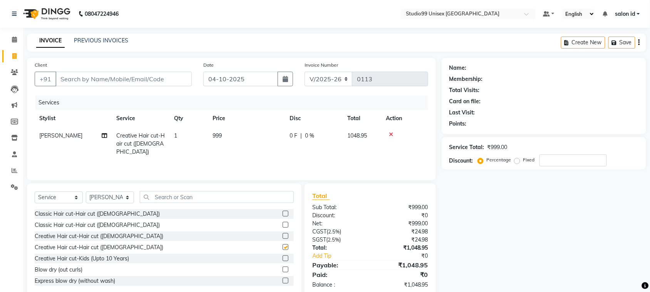
checkbox input "false"
click at [220, 195] on input "text" at bounding box center [217, 197] width 154 height 12
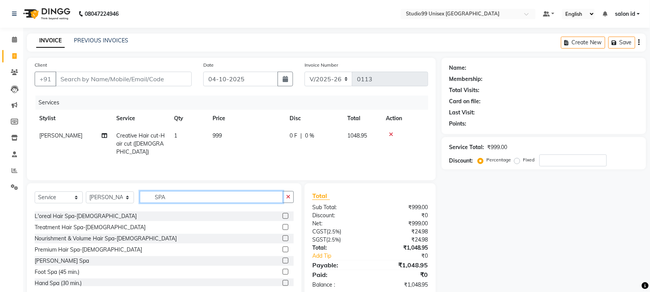
scroll to position [45, 0]
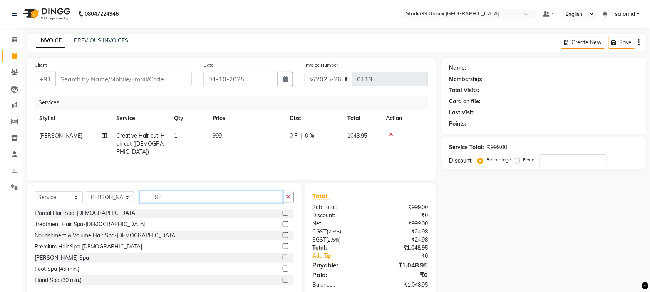
type input "S"
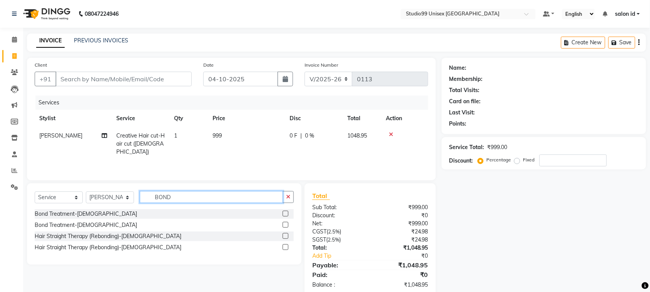
type input "BOND"
click at [285, 224] on label at bounding box center [286, 225] width 6 height 6
click at [285, 224] on input "checkbox" at bounding box center [285, 225] width 5 height 5
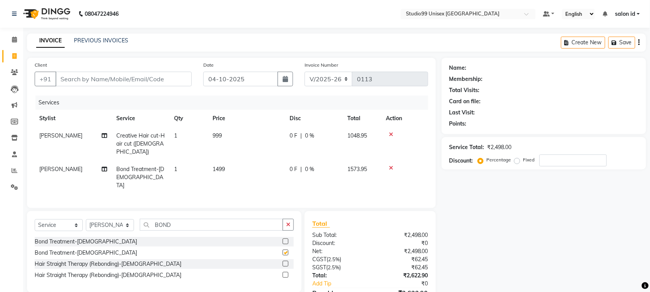
checkbox input "false"
click at [391, 132] on icon at bounding box center [391, 134] width 4 height 5
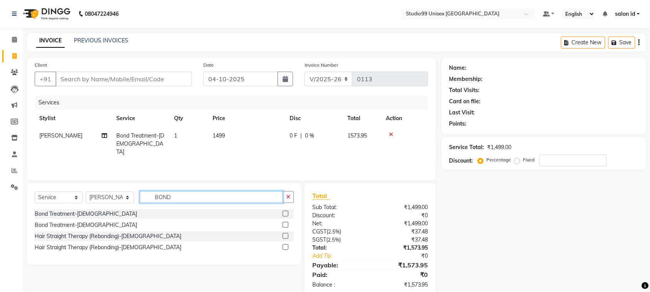
click at [182, 199] on input "BOND" at bounding box center [211, 197] width 143 height 12
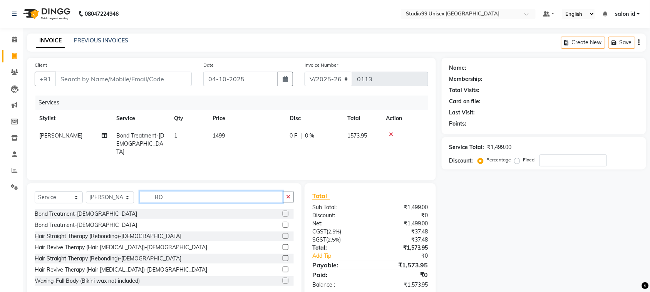
type input "B"
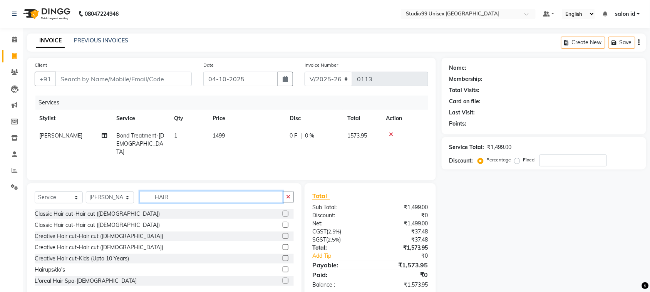
type input "HAIR"
click at [283, 225] on label at bounding box center [286, 225] width 6 height 6
click at [283, 225] on input "checkbox" at bounding box center [285, 225] width 5 height 5
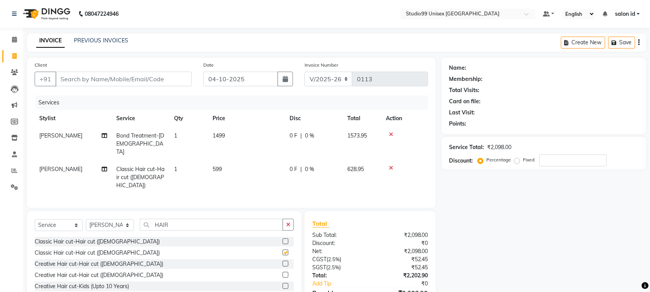
checkbox input "false"
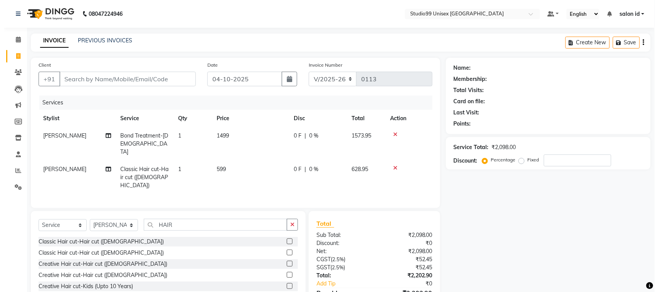
scroll to position [34, 0]
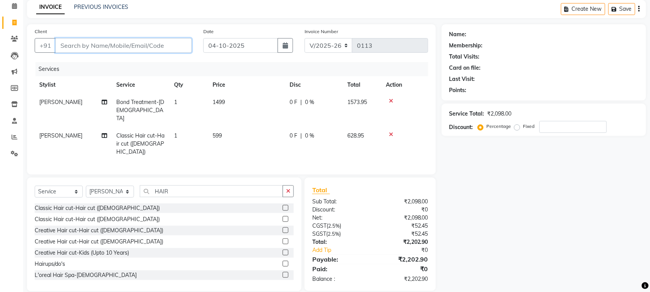
click at [118, 42] on input "Client" at bounding box center [123, 45] width 136 height 15
type input "9"
type input "0"
type input "9022090278"
click at [184, 40] on button "Add Client" at bounding box center [172, 45] width 40 height 15
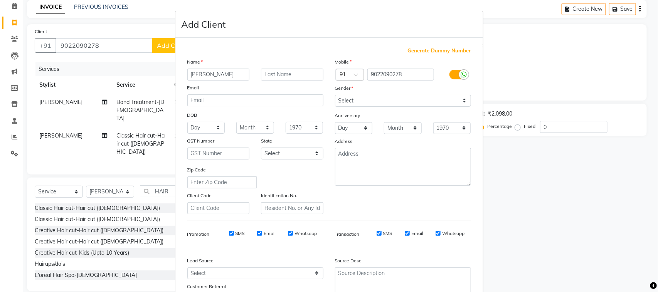
type input "[PERSON_NAME]"
click at [459, 101] on select "Select [DEMOGRAPHIC_DATA] [DEMOGRAPHIC_DATA] Other Prefer Not To Say" at bounding box center [403, 101] width 136 height 12
select select "[DEMOGRAPHIC_DATA]"
click at [335, 95] on select "Select [DEMOGRAPHIC_DATA] [DEMOGRAPHIC_DATA] Other Prefer Not To Say" at bounding box center [403, 101] width 136 height 12
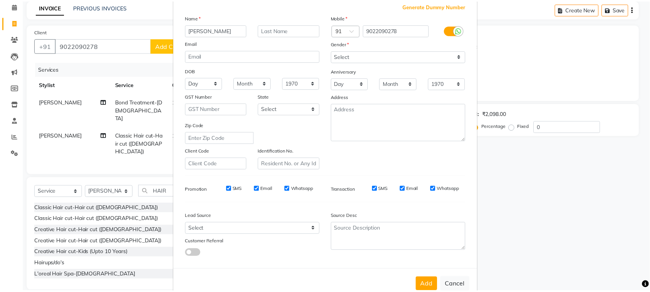
scroll to position [60, 0]
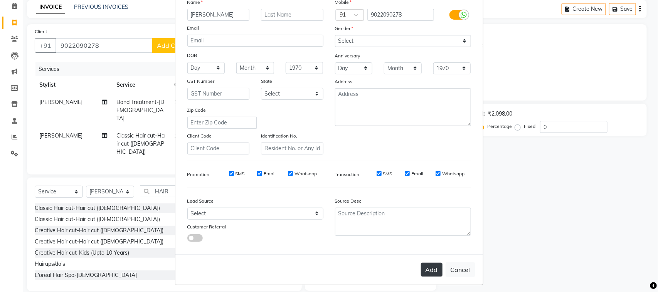
click at [430, 263] on button "Add" at bounding box center [432, 270] width 22 height 14
select select
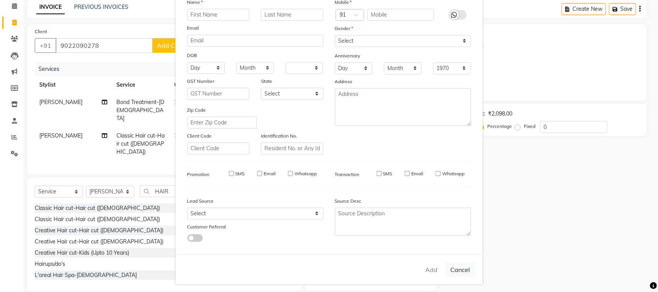
select select
checkbox input "false"
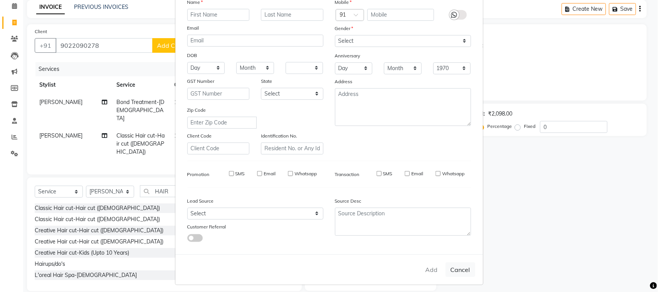
checkbox input "false"
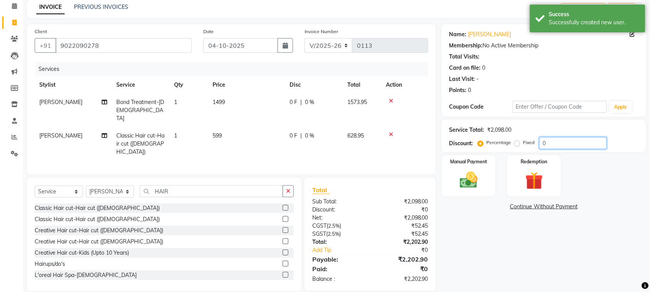
click at [548, 142] on input "0" at bounding box center [573, 143] width 67 height 12
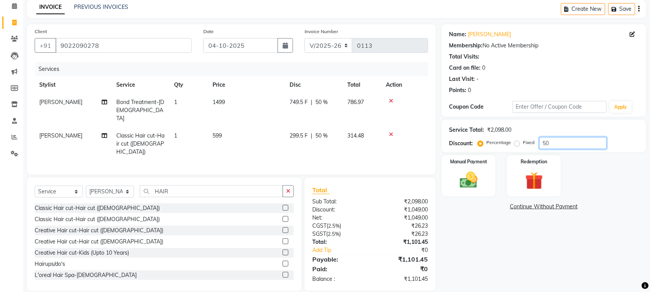
scroll to position [35, 0]
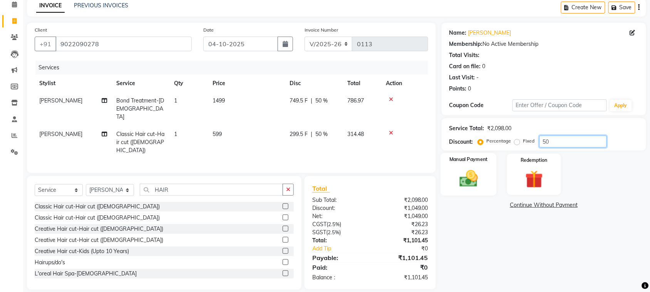
type input "50"
click at [471, 177] on img at bounding box center [469, 178] width 30 height 21
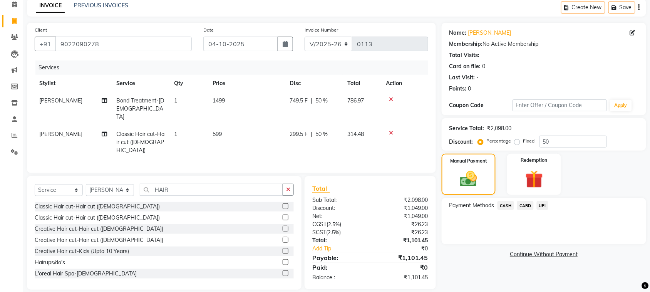
click at [542, 204] on span "UPI" at bounding box center [543, 205] width 12 height 9
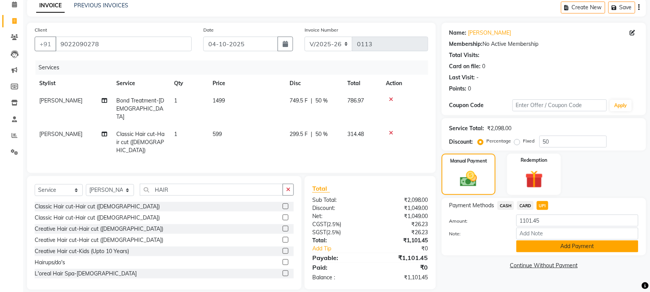
click at [556, 248] on button "Add Payment" at bounding box center [578, 246] width 122 height 12
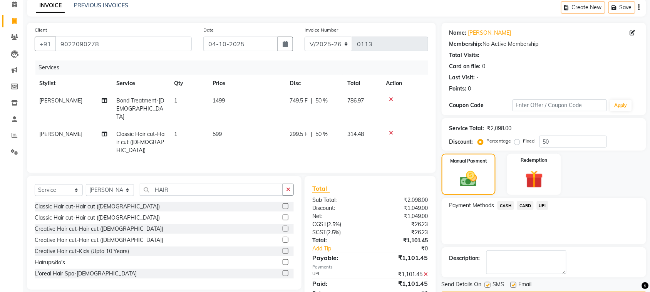
scroll to position [58, 0]
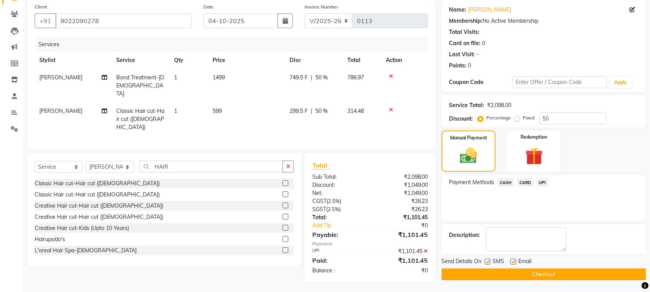
click at [570, 276] on button "Checkout" at bounding box center [544, 275] width 205 height 12
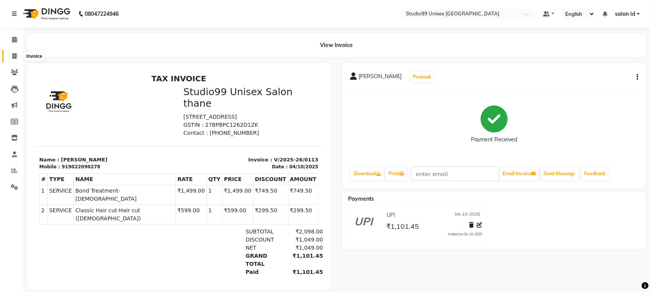
click at [15, 59] on icon at bounding box center [14, 56] width 4 height 6
select select "service"
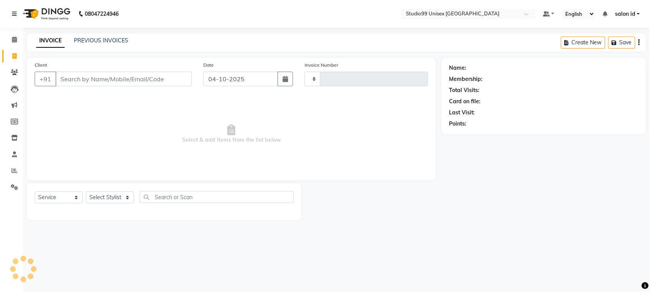
type input "0114"
select select "9023"
click at [86, 82] on input "Client" at bounding box center [124, 79] width 139 height 15
click at [100, 191] on select "Select Stylist [PERSON_NAME] [PERSON_NAME] salon id [PERSON_NAME] [PERSON_NAME]…" at bounding box center [110, 197] width 48 height 12
select select "92954"
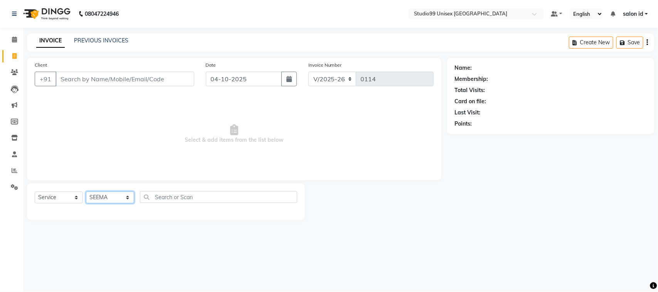
click at [86, 191] on select "Select Stylist [PERSON_NAME] [PERSON_NAME] salon id [PERSON_NAME] [PERSON_NAME]…" at bounding box center [110, 197] width 48 height 12
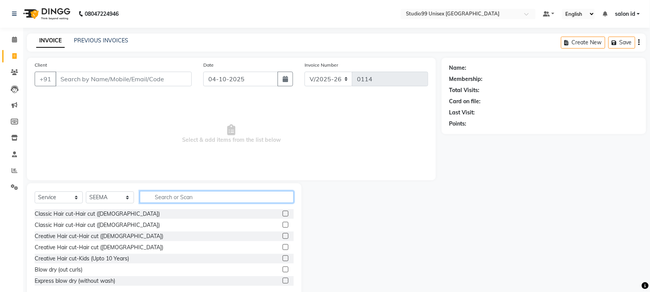
click at [161, 199] on input "text" at bounding box center [217, 197] width 154 height 12
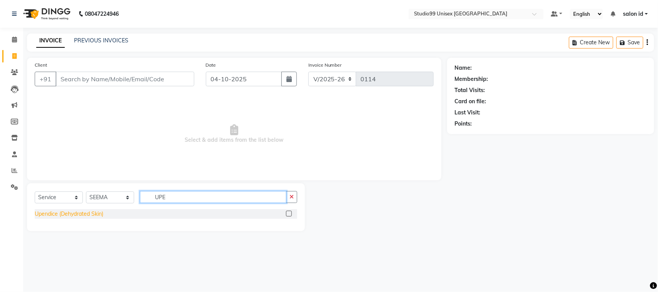
type input "UPE"
click at [71, 212] on div "Upendice (Dehydrated Skin)" at bounding box center [69, 214] width 69 height 8
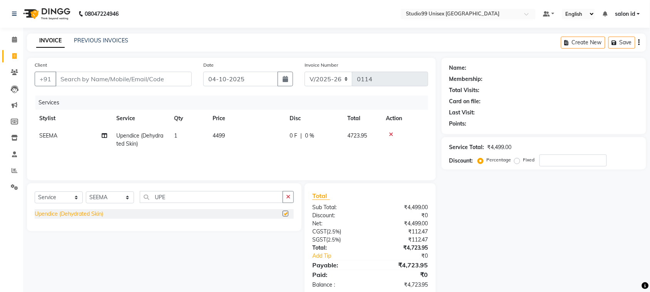
checkbox input "false"
click at [304, 134] on div "0 F | 0 %" at bounding box center [314, 136] width 49 height 8
select select "92954"
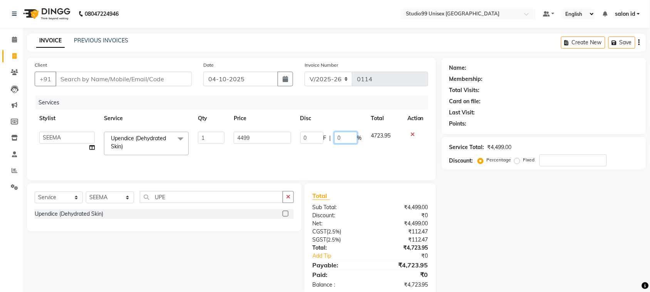
click at [336, 136] on input "0" at bounding box center [345, 138] width 23 height 12
type input "50"
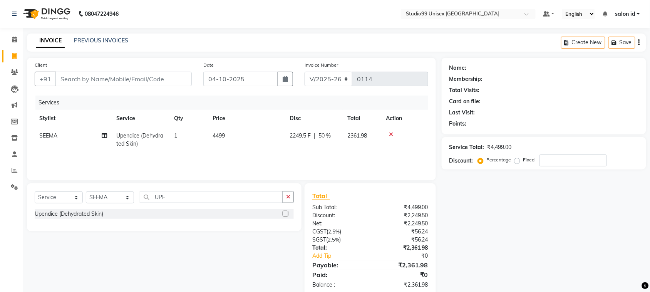
click at [293, 148] on tr "SEEMA Upendice (Dehydrated Skin) 1 4499 2249.5 F | 50 % 2361.98" at bounding box center [232, 139] width 394 height 25
click at [208, 195] on input "UPE" at bounding box center [211, 197] width 143 height 12
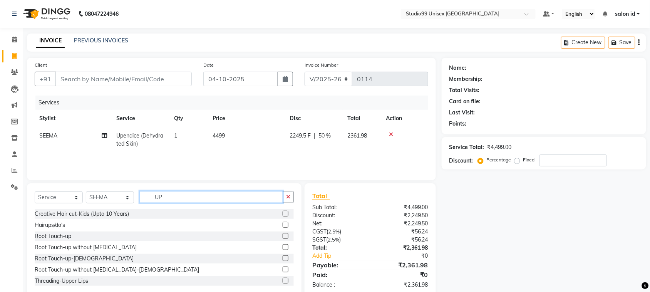
type input "U"
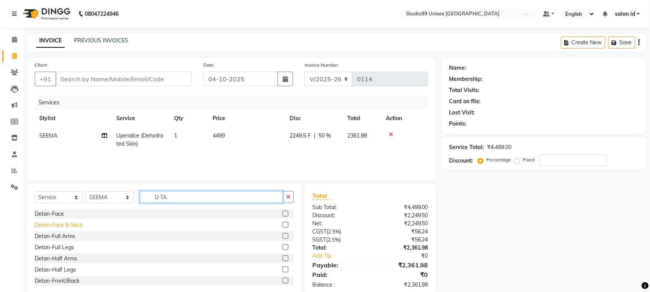
type input "D TA"
click at [56, 224] on div "Detan-Face & Neck" at bounding box center [59, 225] width 48 height 8
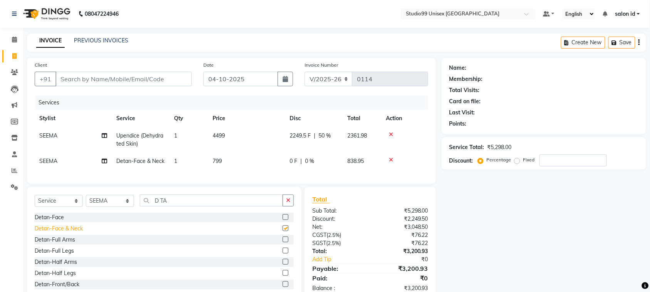
checkbox input "false"
click at [305, 162] on span "0 %" at bounding box center [309, 161] width 9 height 8
select select "92954"
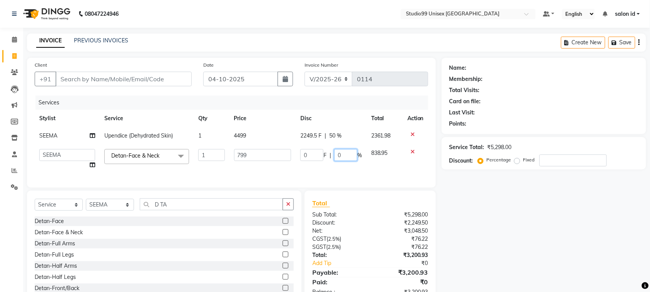
click at [337, 157] on input "0" at bounding box center [345, 155] width 23 height 12
type input "50"
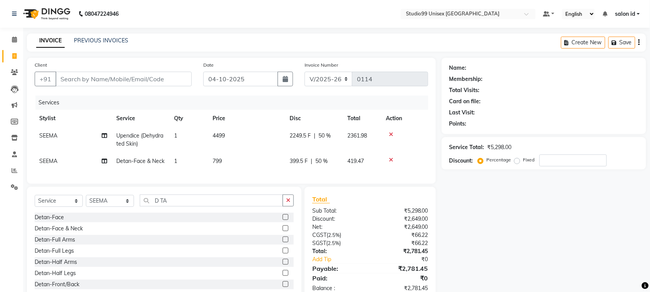
click at [293, 175] on div "Services Stylist Service Qty Price Disc Total Action SEEMA Upendice (Dehydrated…" at bounding box center [232, 136] width 394 height 81
click at [217, 207] on input "D TA" at bounding box center [211, 201] width 143 height 12
type input "D"
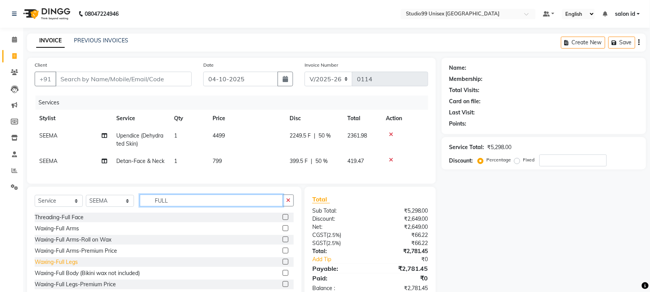
type input "FULL"
click at [69, 266] on div "Waxing-Full Legs" at bounding box center [56, 262] width 43 height 8
checkbox input "false"
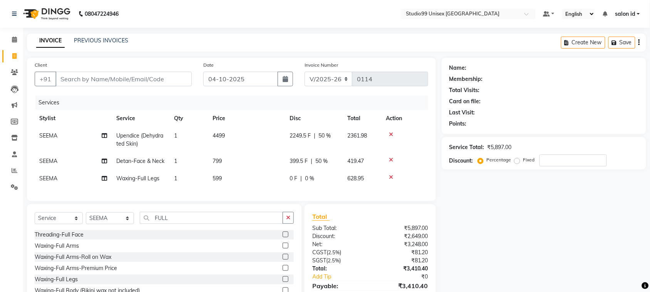
click at [223, 178] on td "599" at bounding box center [246, 178] width 77 height 17
select select "92954"
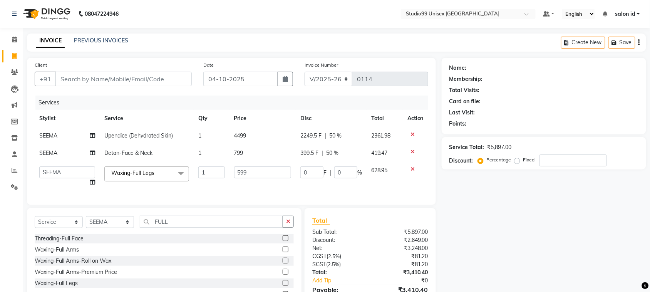
click at [223, 178] on td "1" at bounding box center [212, 176] width 36 height 29
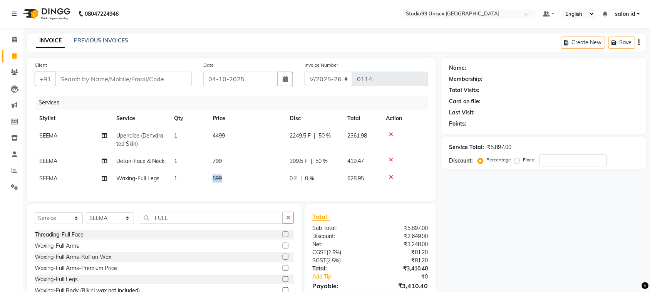
drag, startPoint x: 246, startPoint y: 172, endPoint x: 219, endPoint y: 176, distance: 27.2
click at [230, 176] on td "599" at bounding box center [246, 178] width 77 height 17
select select "92954"
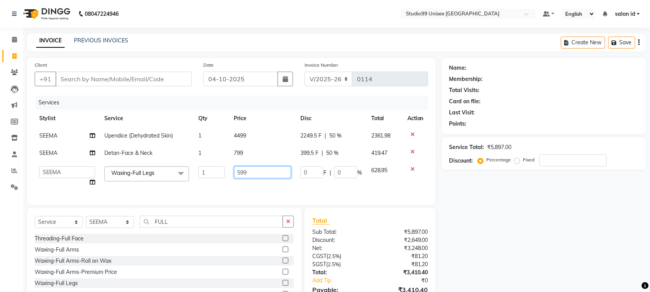
click at [255, 175] on input "599" at bounding box center [262, 172] width 57 height 12
type input "5"
type input "899"
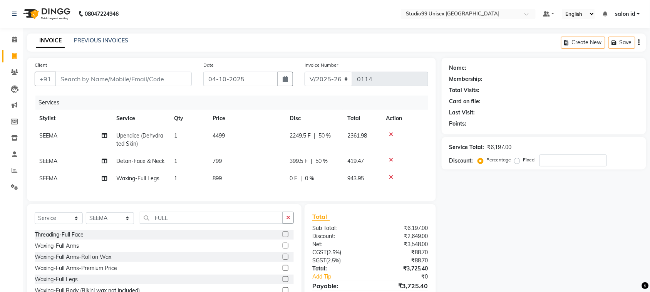
click at [306, 178] on span "0 %" at bounding box center [309, 179] width 9 height 8
select select "92954"
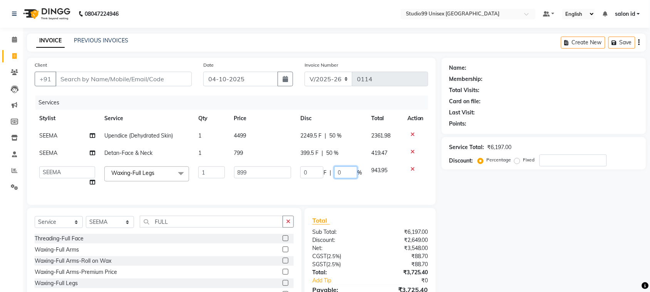
click at [337, 174] on input "0" at bounding box center [345, 172] width 23 height 12
type input "50"
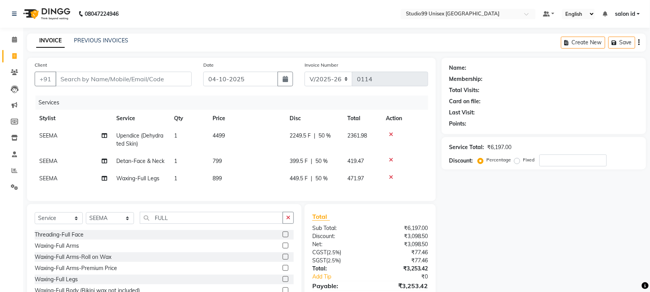
click at [316, 193] on div "Services Stylist Service Qty Price Disc Total Action SEEMA Upendice (Dehydrated…" at bounding box center [232, 145] width 394 height 98
click at [70, 250] on div "Waxing-Full Arms" at bounding box center [57, 246] width 44 height 8
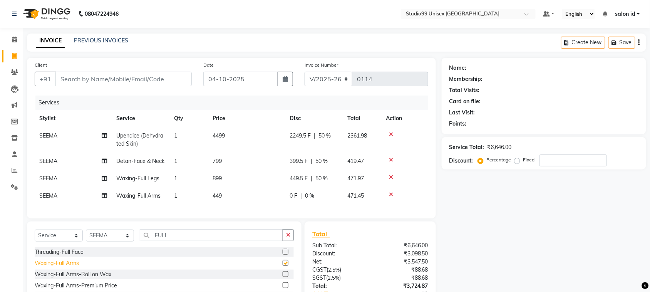
checkbox input "false"
click at [226, 196] on td "449" at bounding box center [246, 195] width 77 height 17
select select "92954"
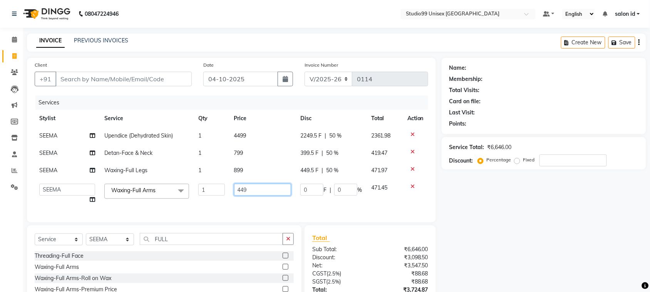
click at [247, 190] on input "449" at bounding box center [262, 190] width 57 height 12
drag, startPoint x: 247, startPoint y: 190, endPoint x: 229, endPoint y: 189, distance: 17.4
click at [230, 189] on td "449" at bounding box center [263, 193] width 66 height 29
type input "699"
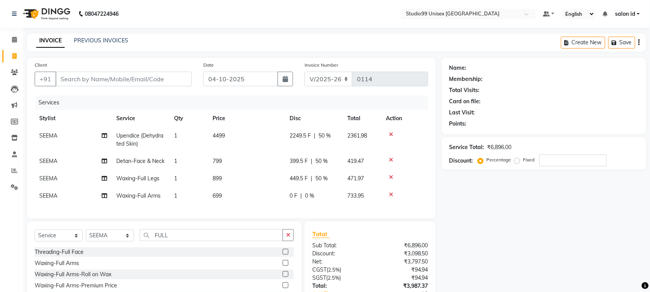
click at [305, 196] on span "0 %" at bounding box center [309, 196] width 9 height 8
select select "92954"
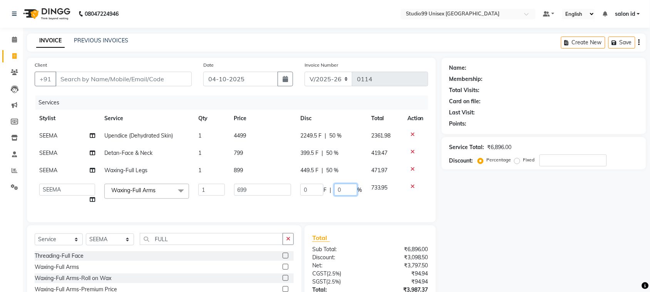
click at [336, 190] on input "0" at bounding box center [345, 190] width 23 height 12
type input "50"
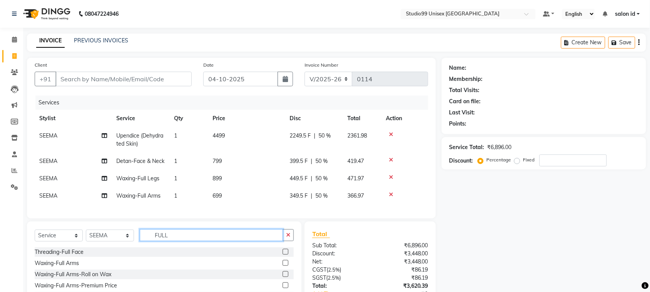
click at [172, 241] on input "FULL" at bounding box center [211, 235] width 143 height 12
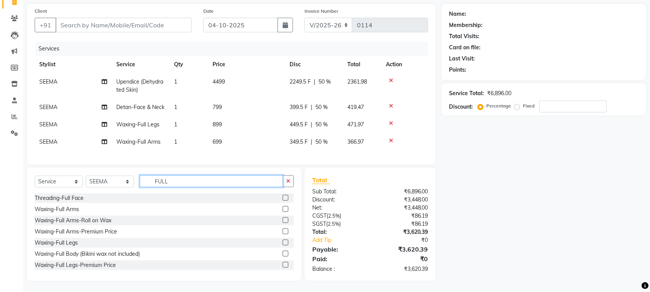
scroll to position [60, 0]
type input "F"
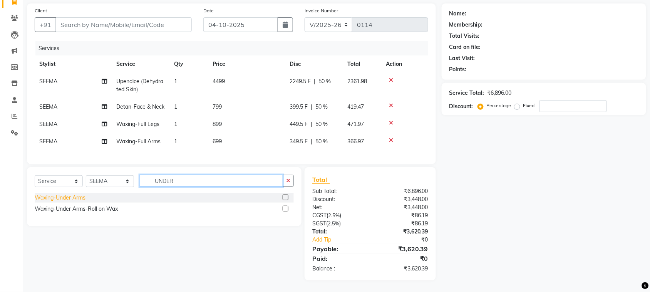
type input "UNDER"
click at [74, 197] on div "Waxing-Under Arms" at bounding box center [60, 198] width 51 height 8
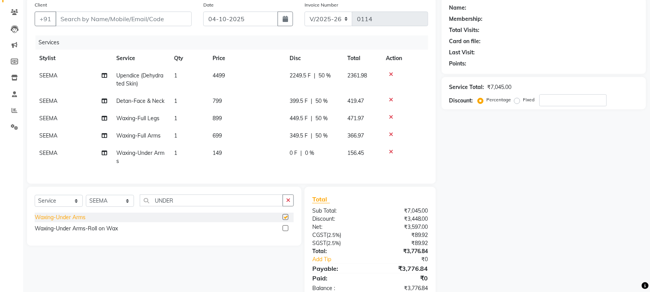
checkbox input "false"
click at [219, 154] on span "149" at bounding box center [217, 152] width 9 height 7
select select "92954"
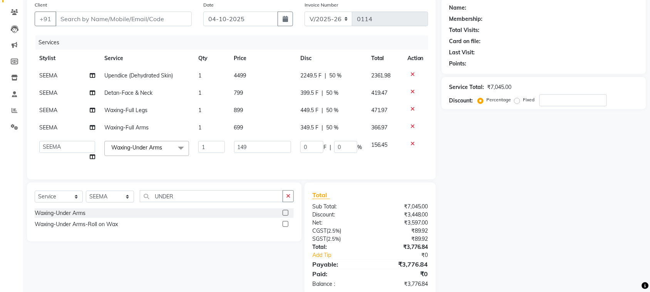
click at [382, 165] on td "156.45" at bounding box center [385, 150] width 36 height 29
click at [274, 170] on div "Services Stylist Service Qty Price Disc Total Action SEEMA Upendice (Dehydrated…" at bounding box center [232, 103] width 394 height 136
click at [440, 188] on div "Client +91 Date 04-10-2025 Invoice Number V/2025 V/2025-26 0114 Services Stylis…" at bounding box center [231, 147] width 421 height 298
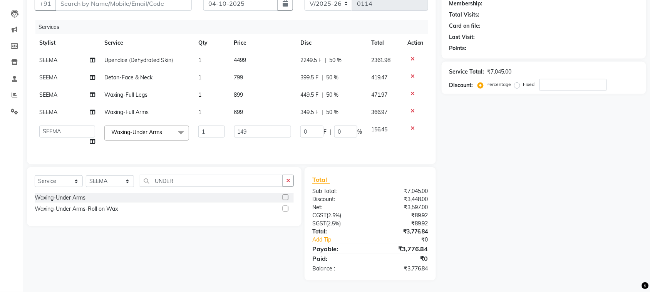
click at [484, 135] on div "Name: Membership: Total Visits: Card on file: Last Visit: Points: Service Total…" at bounding box center [547, 131] width 210 height 298
drag, startPoint x: 484, startPoint y: 135, endPoint x: 461, endPoint y: 157, distance: 31.6
click at [461, 157] on div "Name: Membership: Total Visits: Card on file: Last Visit: Points: Service Total…" at bounding box center [547, 131] width 210 height 298
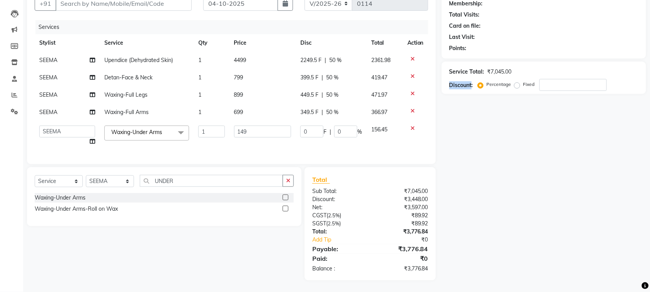
click at [461, 157] on div "Name: Membership: Total Visits: Card on file: Last Visit: Points: Service Total…" at bounding box center [547, 131] width 210 height 298
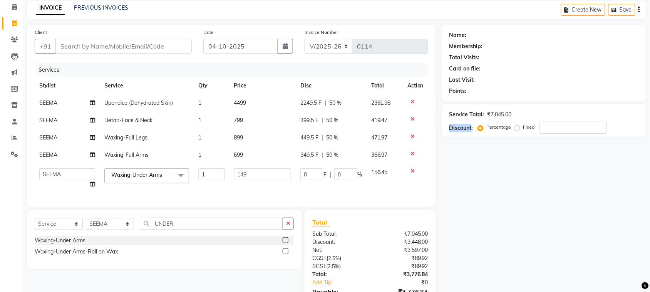
scroll to position [0, 0]
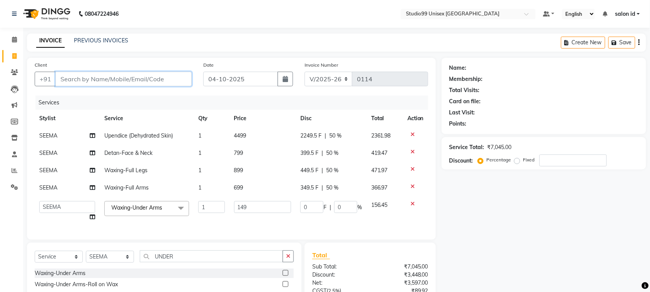
click at [161, 81] on input "Client" at bounding box center [123, 79] width 136 height 15
click at [114, 83] on input "Client" at bounding box center [123, 79] width 136 height 15
click at [71, 80] on input "Client" at bounding box center [123, 79] width 136 height 15
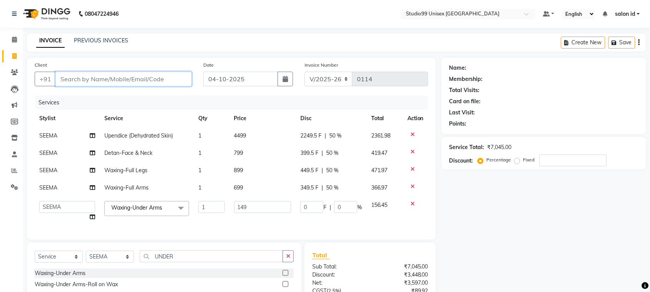
click at [71, 80] on input "Client" at bounding box center [123, 79] width 136 height 15
click at [93, 83] on input "Client" at bounding box center [123, 79] width 136 height 15
click at [84, 85] on input "Client" at bounding box center [123, 79] width 136 height 15
click at [158, 54] on main "INVOICE PREVIOUS INVOICES Create New Save Client +91 Date 04-10-2025 Invoice Nu…" at bounding box center [336, 201] width 627 height 334
click at [293, 41] on div "INVOICE PREVIOUS INVOICES Create New Save" at bounding box center [337, 43] width 620 height 18
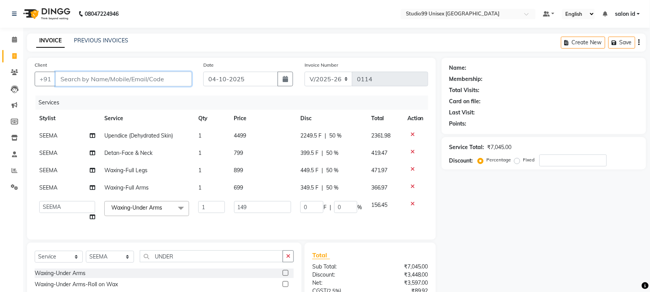
click at [171, 78] on input "Client" at bounding box center [123, 79] width 136 height 15
drag, startPoint x: 650, startPoint y: 129, endPoint x: 657, endPoint y: 130, distance: 7.7
click at [650, 130] on html "08047224946 Select Location × Studio99 Unisex Salon Thane, Pokharan, Road Defau…" at bounding box center [325, 146] width 650 height 292
click at [143, 82] on input "Client" at bounding box center [123, 79] width 136 height 15
type input "9"
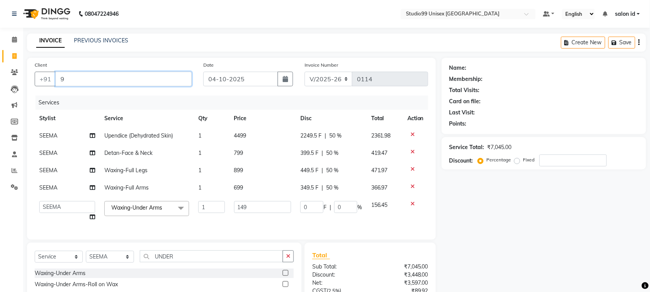
type input "0"
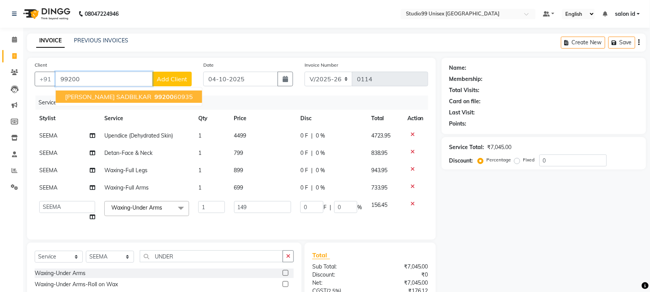
click at [118, 92] on button "PRAJAKTA SADBILKAR 99200 60935" at bounding box center [129, 97] width 146 height 12
type input "9920060935"
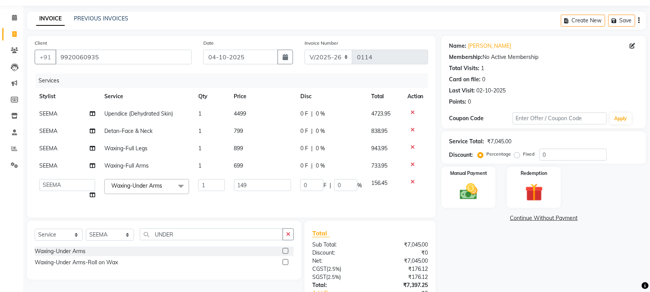
scroll to position [29, 0]
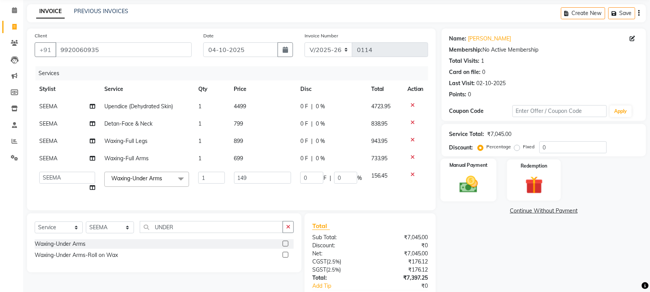
click at [472, 180] on img at bounding box center [469, 184] width 30 height 21
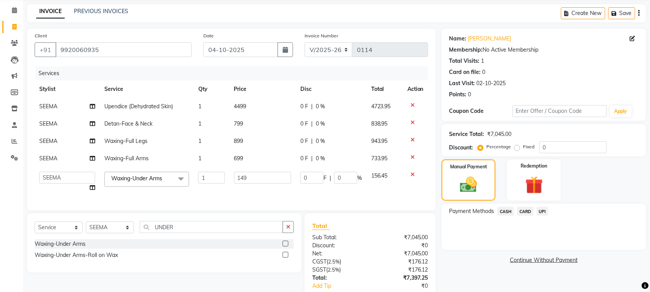
click at [544, 210] on span "UPI" at bounding box center [543, 211] width 12 height 9
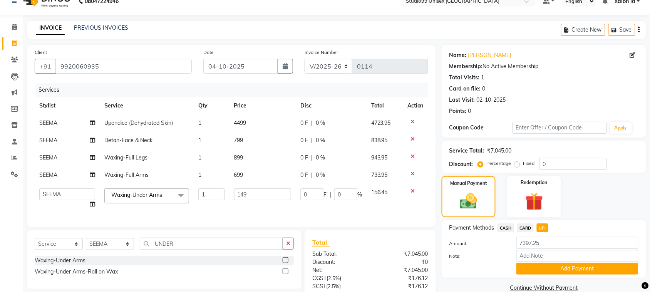
scroll to position [0, 0]
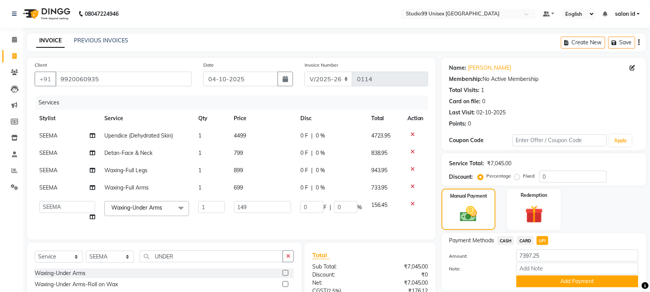
click at [313, 136] on div "0 F | 0 %" at bounding box center [332, 136] width 62 height 8
select select "92954"
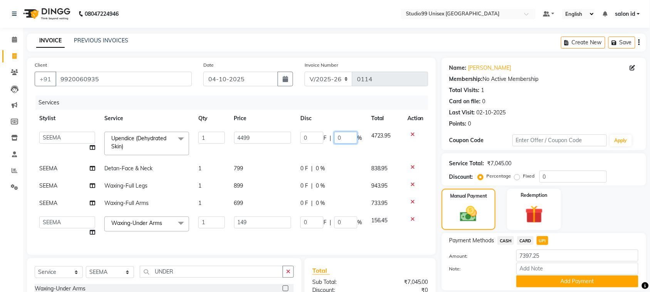
click at [337, 138] on input "0" at bounding box center [345, 138] width 23 height 12
type input "50"
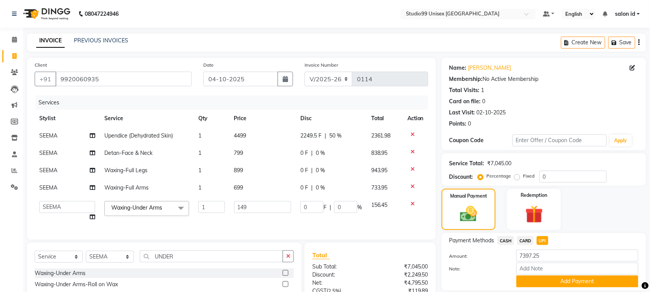
click at [324, 157] on tbody "SEEMA Upendice (Dehydrated Skin) 1 4499 2249.5 F | 50 % 2361.98 SEEMA Detan-Fac…" at bounding box center [232, 176] width 394 height 99
click at [313, 154] on div "0 F | 0 %" at bounding box center [332, 153] width 62 height 8
select select "92954"
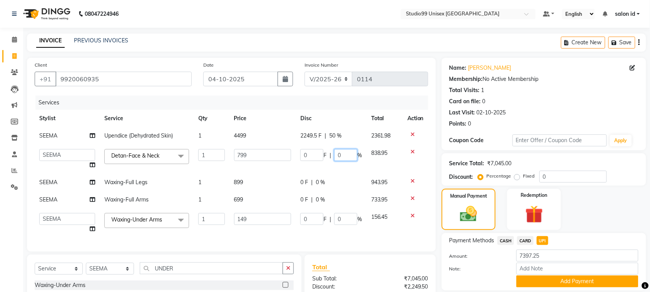
click at [336, 154] on input "0" at bounding box center [345, 155] width 23 height 12
type input "50"
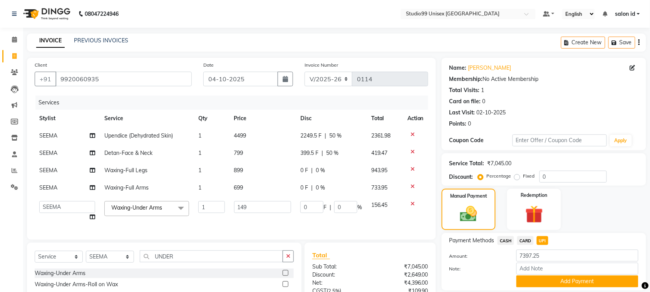
click at [337, 176] on td "0 F | 0 %" at bounding box center [331, 170] width 71 height 17
select select "92954"
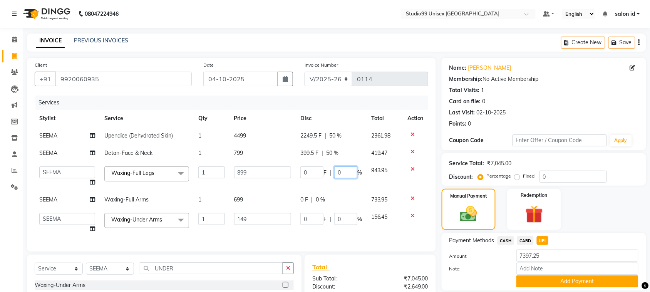
click at [336, 172] on input "0" at bounding box center [345, 172] width 23 height 12
type input "50"
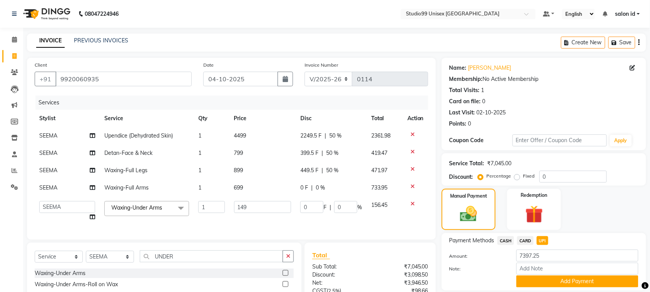
click at [316, 201] on tbody "SEEMA Upendice (Dehydrated Skin) 1 4499 2249.5 F | 50 % 2361.98 SEEMA Detan-Fac…" at bounding box center [232, 176] width 394 height 99
click at [314, 189] on div "0 F | 0 %" at bounding box center [332, 188] width 62 height 8
select select "92954"
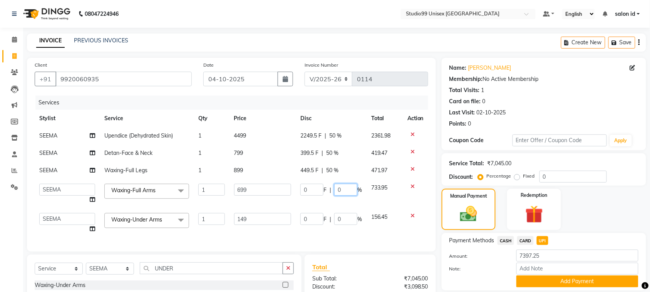
click at [337, 191] on input "0" at bounding box center [345, 190] width 23 height 12
type input "50"
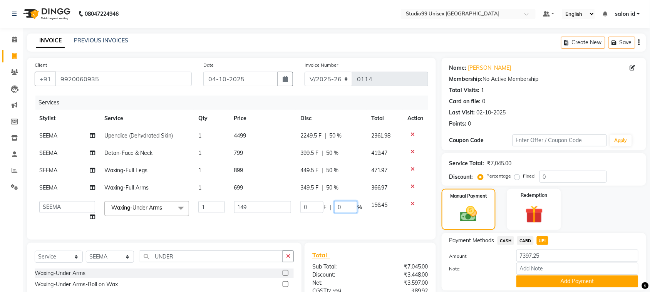
click at [336, 220] on td "0 F | 0 %" at bounding box center [331, 210] width 71 height 29
type input "50"
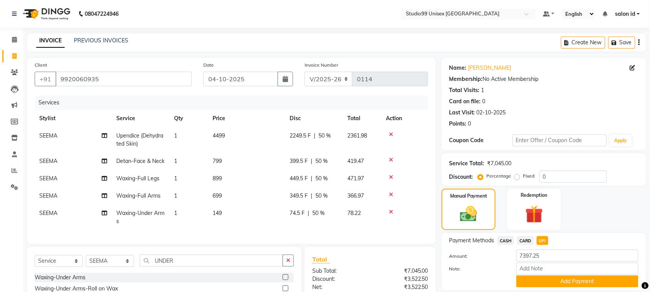
click at [336, 220] on td "74.5 F | 50 %" at bounding box center [314, 217] width 58 height 25
select select "92954"
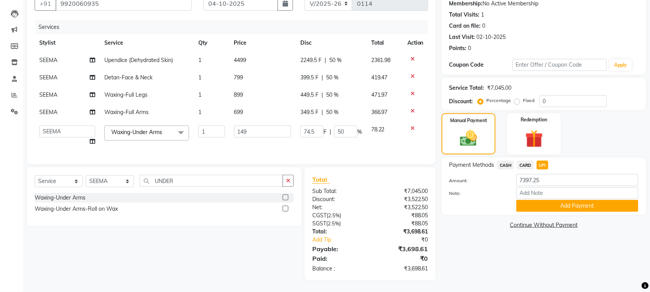
scroll to position [82, 0]
click at [456, 208] on div "Name: Prajakta Sadbilkar Membership: No Active Membership Total Visits: 1 Card …" at bounding box center [547, 131] width 210 height 298
click at [562, 200] on button "Add Payment" at bounding box center [578, 206] width 122 height 12
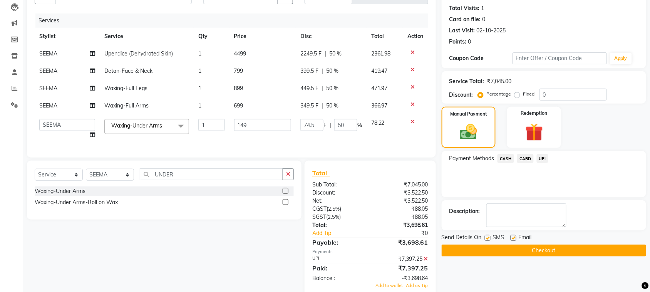
click at [559, 251] on button "Checkout" at bounding box center [544, 251] width 205 height 12
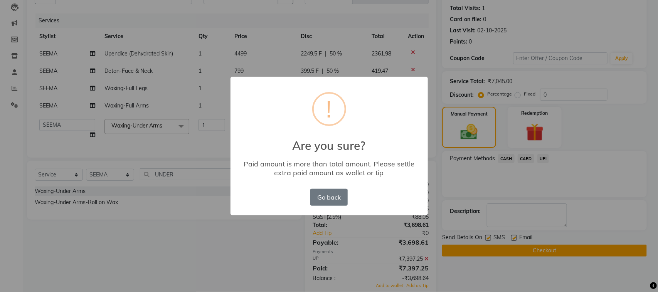
click at [610, 215] on div "× ! Are you sure? Paid amount is more than total amount. Please settle extra pa…" at bounding box center [329, 146] width 658 height 292
click at [320, 195] on button "Go back" at bounding box center [328, 197] width 37 height 17
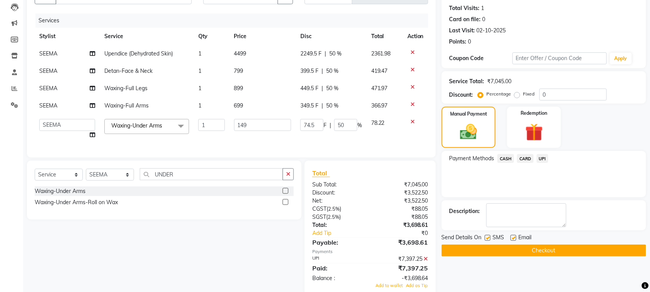
click at [508, 251] on button "Checkout" at bounding box center [544, 251] width 205 height 12
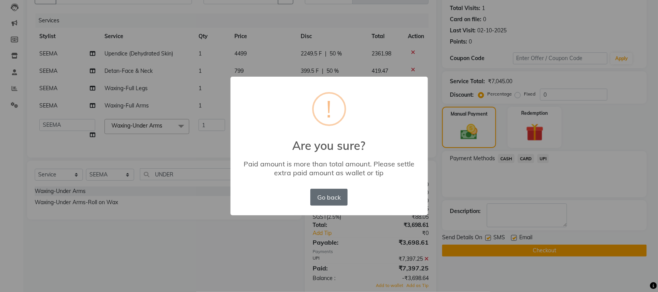
click at [334, 199] on button "Go back" at bounding box center [328, 197] width 37 height 17
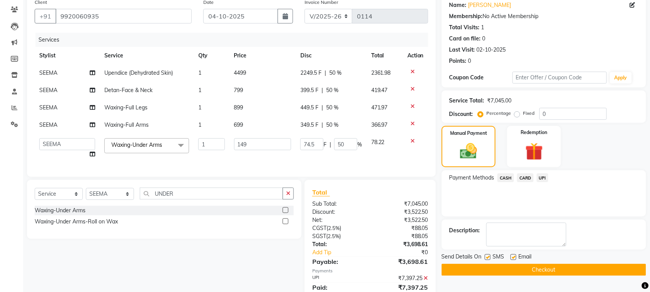
scroll to position [60, 0]
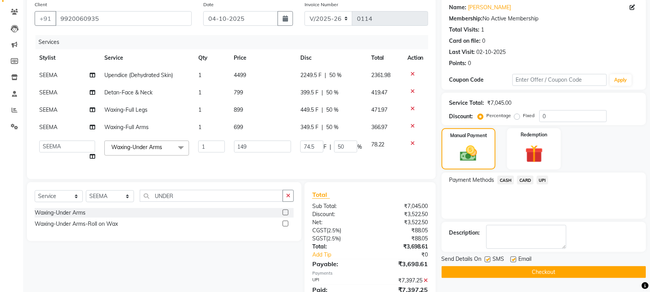
click at [326, 157] on td "74.5 F | 50 %" at bounding box center [331, 150] width 71 height 29
click at [317, 149] on input "74.5" at bounding box center [312, 147] width 23 height 12
type input "7"
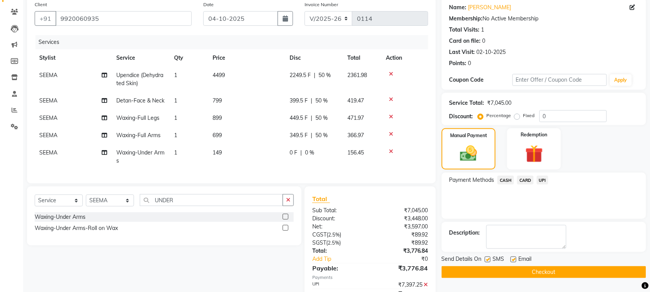
click at [305, 164] on td "0 F | 0 %" at bounding box center [314, 156] width 58 height 25
select select "92954"
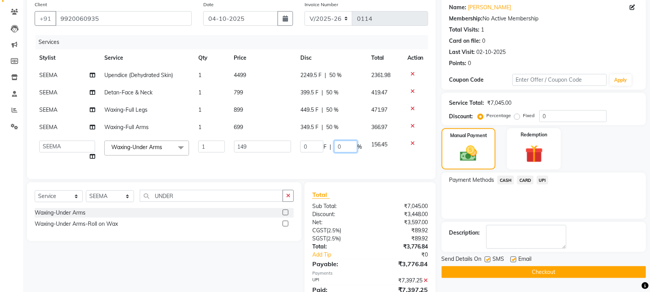
click at [337, 149] on input "0" at bounding box center [345, 147] width 23 height 12
type input "50"
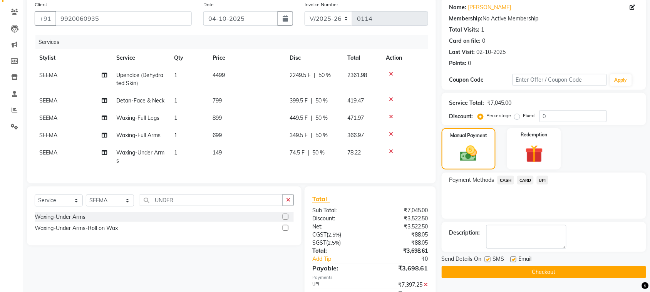
click at [338, 161] on td "74.5 F | 50 %" at bounding box center [314, 156] width 58 height 25
select select "92954"
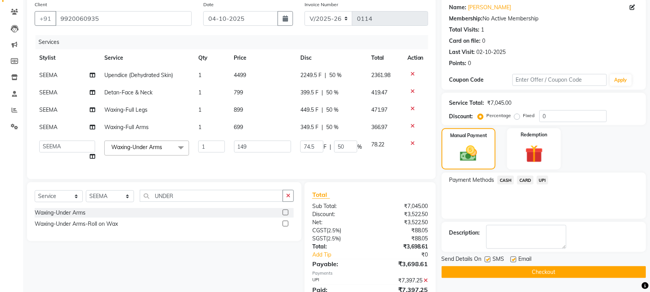
click at [541, 176] on span "UPI" at bounding box center [543, 180] width 12 height 9
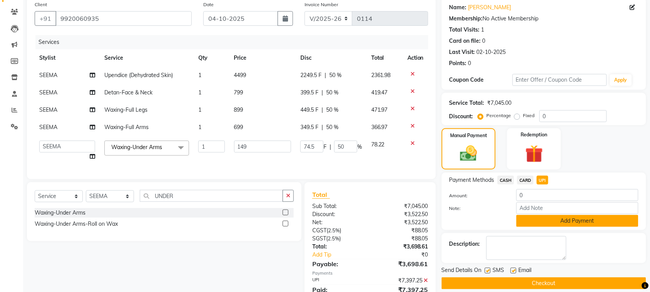
click at [559, 224] on button "Add Payment" at bounding box center [578, 221] width 122 height 12
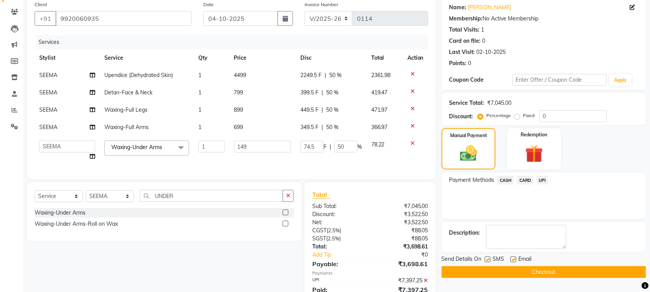
click at [553, 270] on button "Checkout" at bounding box center [544, 272] width 205 height 12
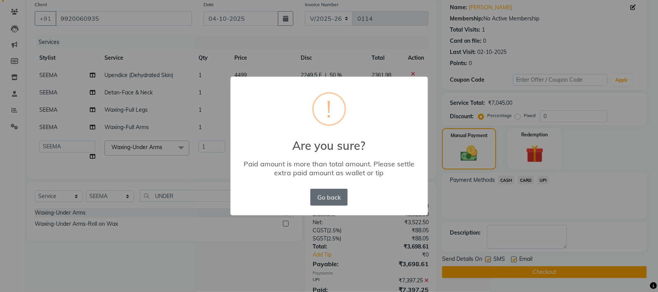
click at [336, 199] on button "Go back" at bounding box center [328, 197] width 37 height 17
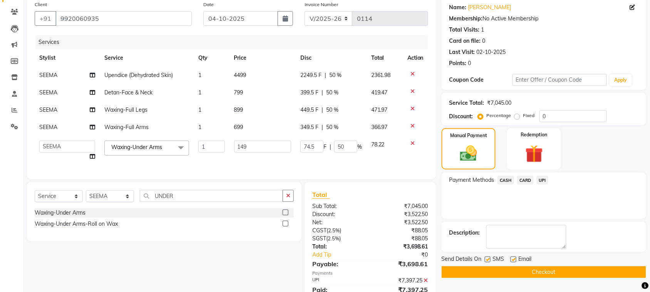
click at [296, 168] on div "Services Stylist Service Qty Price Disc Total Action SEEMA Upendice (Dehydrated…" at bounding box center [232, 103] width 394 height 136
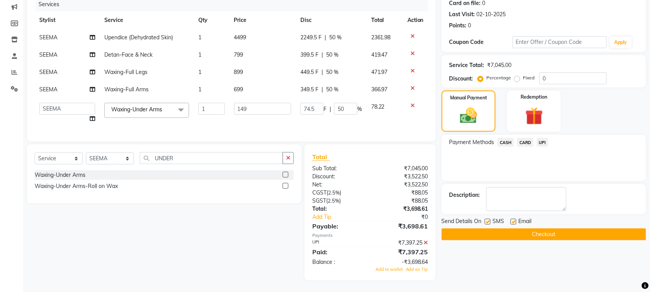
click at [542, 139] on span "UPI" at bounding box center [543, 142] width 12 height 9
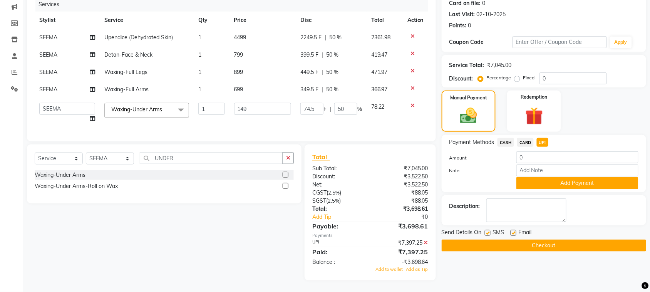
click at [557, 242] on button "Checkout" at bounding box center [544, 246] width 205 height 12
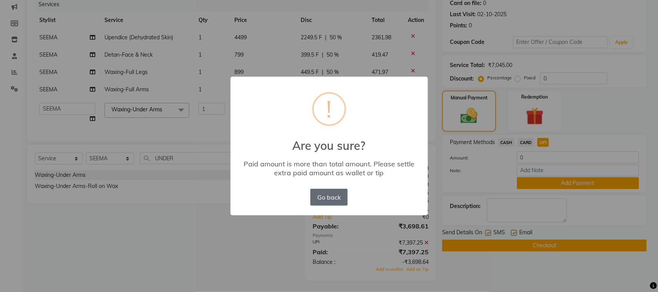
click at [342, 203] on button "Go back" at bounding box center [328, 197] width 37 height 17
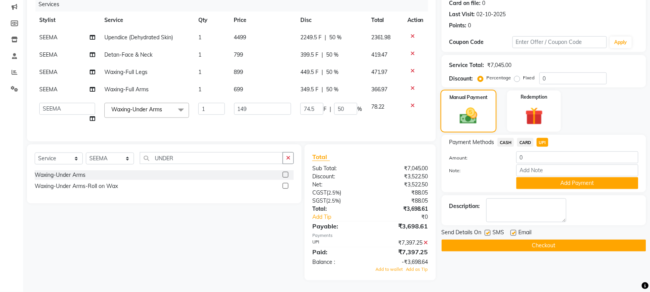
click at [458, 106] on img at bounding box center [469, 116] width 29 height 20
click at [539, 240] on button "Checkout" at bounding box center [544, 246] width 205 height 12
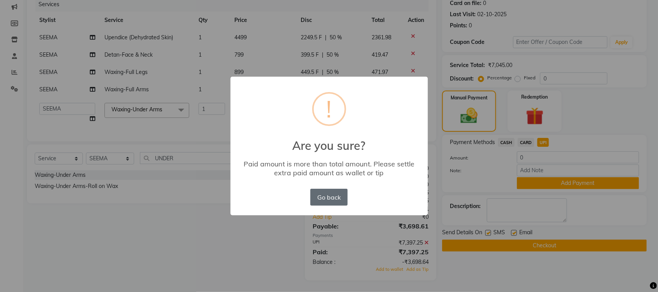
click at [336, 196] on button "Go back" at bounding box center [328, 197] width 37 height 17
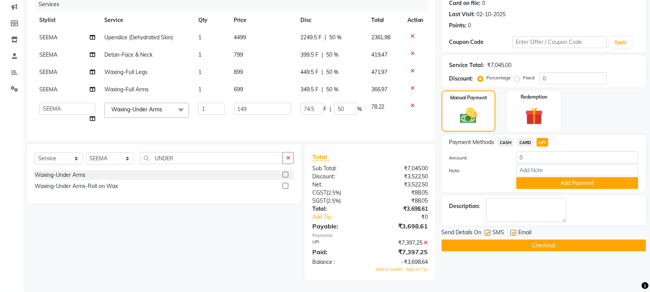
click at [344, 116] on td "74.5 F | 50 %" at bounding box center [331, 112] width 71 height 29
click at [341, 86] on div "349.5 F | 50 %" at bounding box center [332, 90] width 62 height 8
select select "92954"
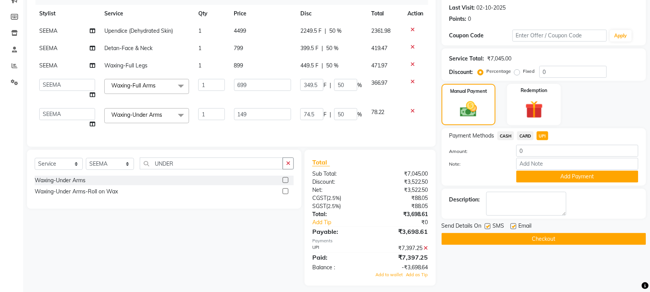
click at [338, 67] on span "50 %" at bounding box center [332, 66] width 12 height 8
select select "92954"
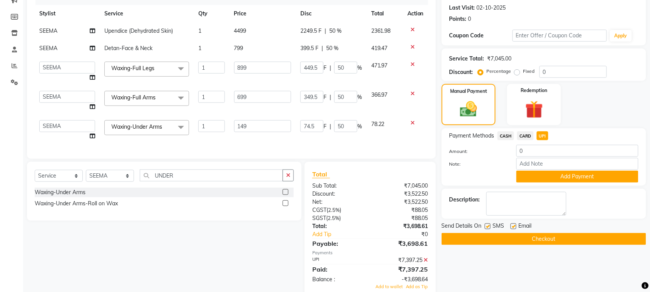
scroll to position [128, 0]
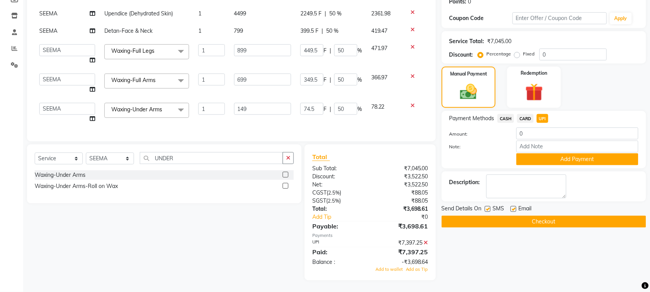
click at [552, 217] on button "Checkout" at bounding box center [544, 222] width 205 height 12
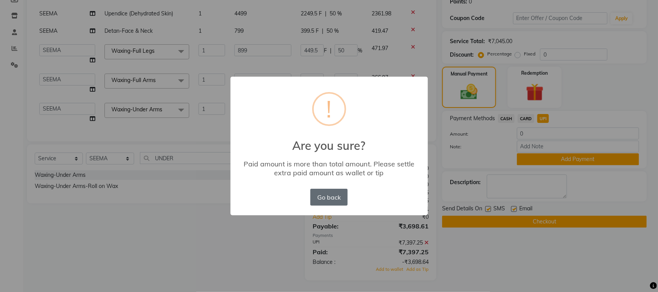
click at [324, 199] on button "Go back" at bounding box center [328, 197] width 37 height 17
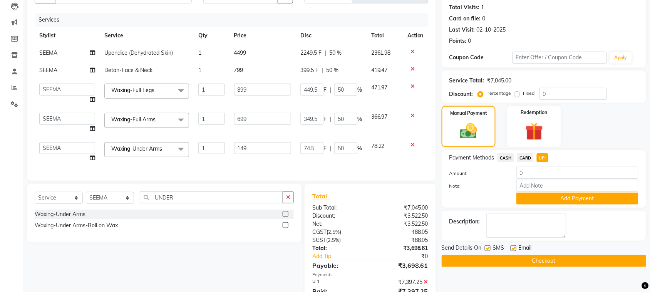
scroll to position [90, 0]
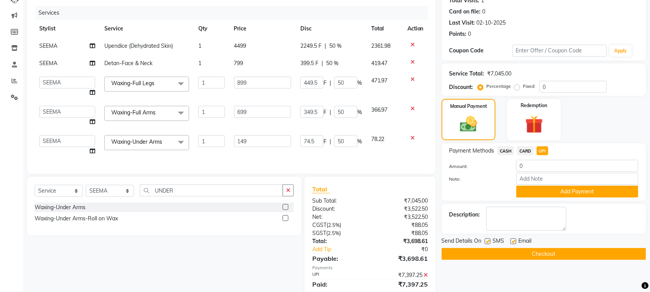
click at [537, 253] on button "Checkout" at bounding box center [544, 254] width 205 height 12
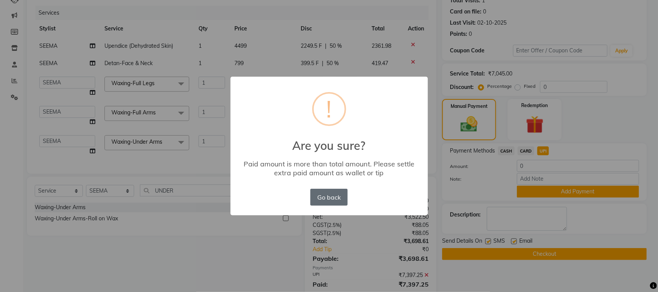
click at [326, 195] on button "Go back" at bounding box center [328, 197] width 37 height 17
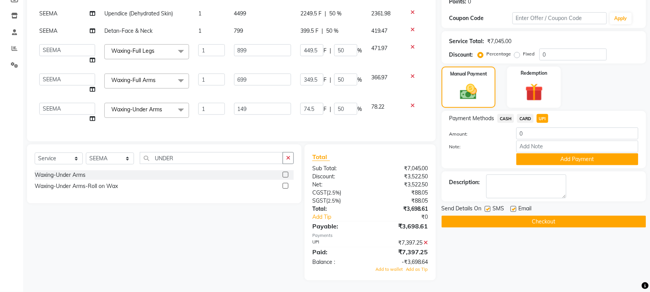
scroll to position [127, 0]
click at [621, 184] on div "Description:" at bounding box center [544, 187] width 189 height 24
click at [559, 218] on button "Checkout" at bounding box center [544, 222] width 205 height 12
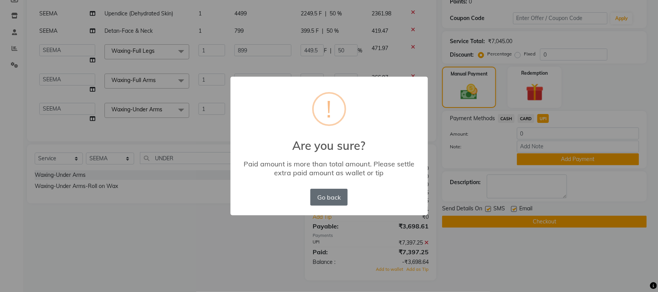
click at [322, 196] on button "Go back" at bounding box center [328, 197] width 37 height 17
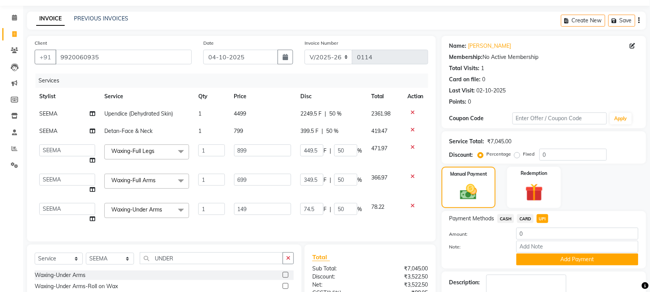
scroll to position [15, 0]
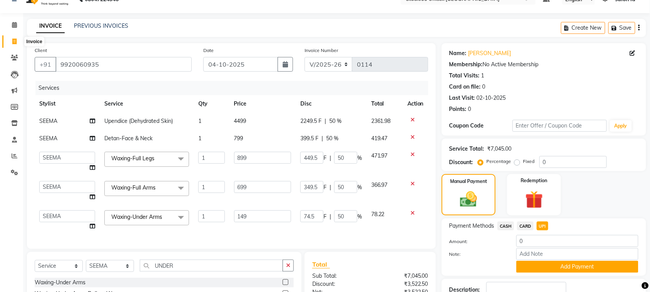
click at [13, 37] on span at bounding box center [14, 41] width 13 height 9
select select "service"
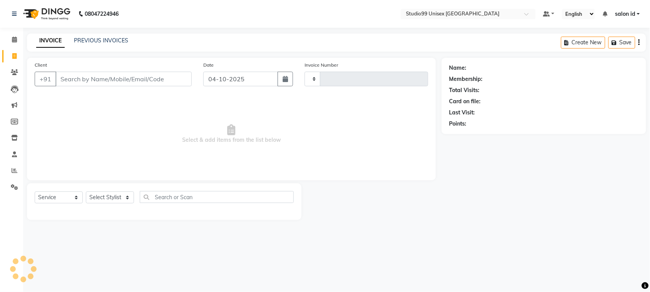
type input "0114"
select select "9023"
click at [124, 81] on input "Client" at bounding box center [124, 79] width 139 height 15
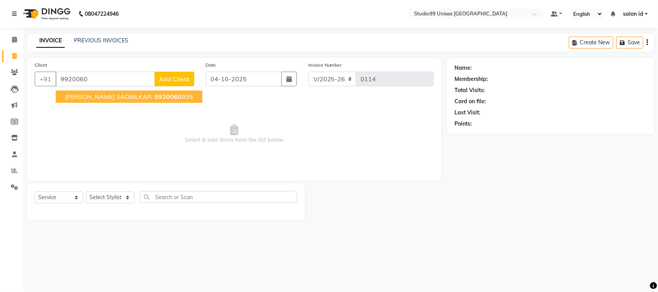
click at [154, 94] on span "9920060" at bounding box center [167, 97] width 27 height 8
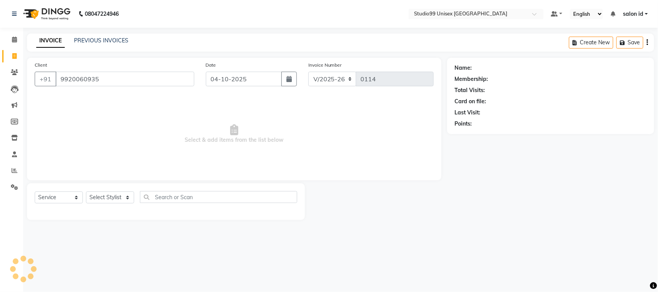
type input "9920060935"
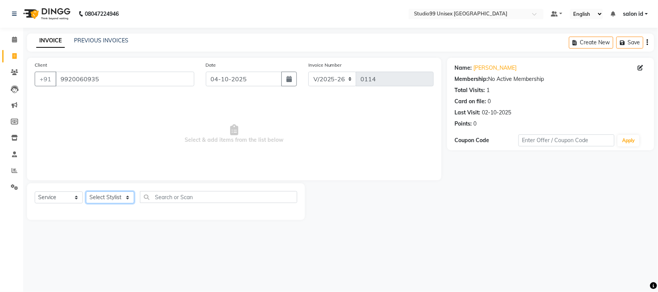
click at [100, 201] on select "Select Stylist [PERSON_NAME] [PERSON_NAME] salon id [PERSON_NAME] [PERSON_NAME]…" at bounding box center [110, 197] width 48 height 12
select select "92954"
click at [86, 191] on select "Select Stylist [PERSON_NAME] [PERSON_NAME] salon id [PERSON_NAME] [PERSON_NAME]…" at bounding box center [110, 197] width 48 height 12
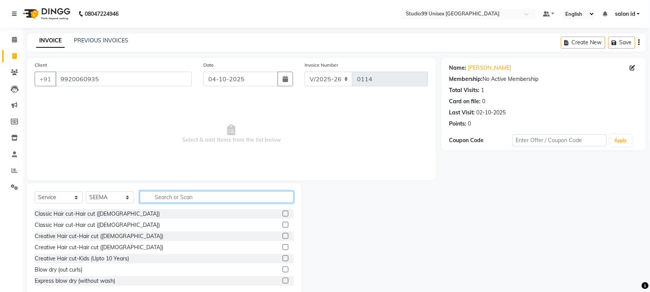
click at [169, 196] on input "text" at bounding box center [217, 197] width 154 height 12
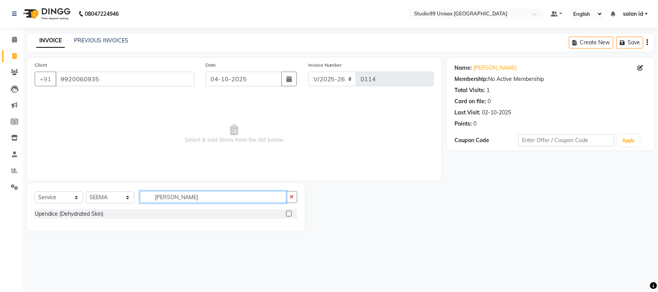
type input "UPEN"
click at [161, 212] on div "Upendice (Dehydrated Skin)" at bounding box center [166, 214] width 262 height 10
click at [101, 214] on div "Upendice (Dehydrated Skin)" at bounding box center [69, 214] width 69 height 8
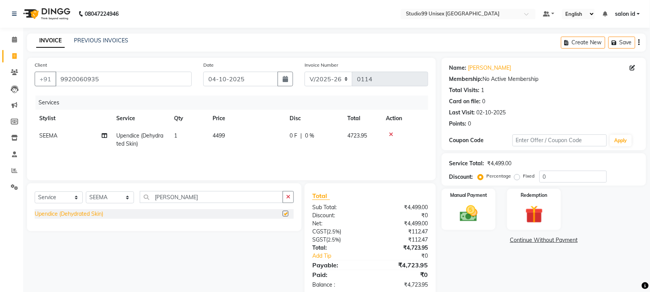
checkbox input "false"
click at [310, 134] on span "0 %" at bounding box center [309, 136] width 9 height 8
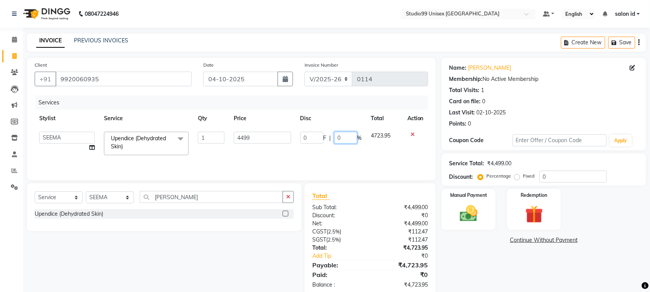
click at [337, 140] on input "0" at bounding box center [345, 138] width 23 height 12
click at [320, 162] on div "Services Stylist Service Qty Price Disc Total Action AFTAB AFZAL SHAIKH Kapil s…" at bounding box center [232, 134] width 394 height 77
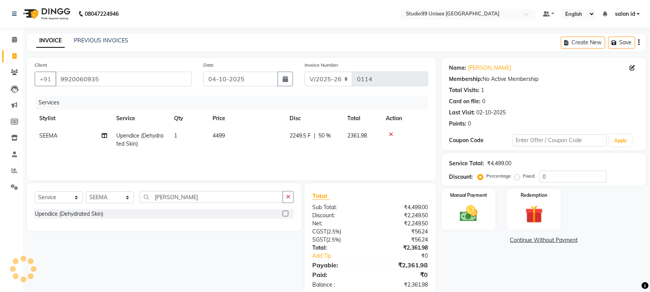
scroll to position [16, 0]
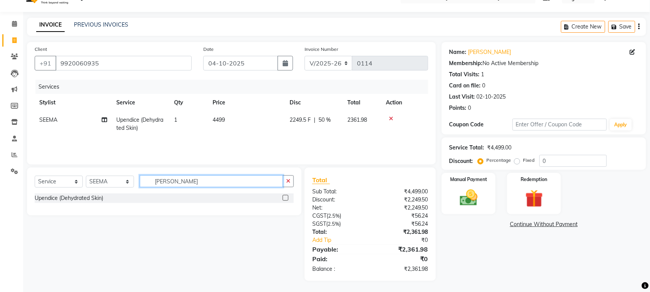
click at [223, 180] on input "UPEN" at bounding box center [211, 181] width 143 height 12
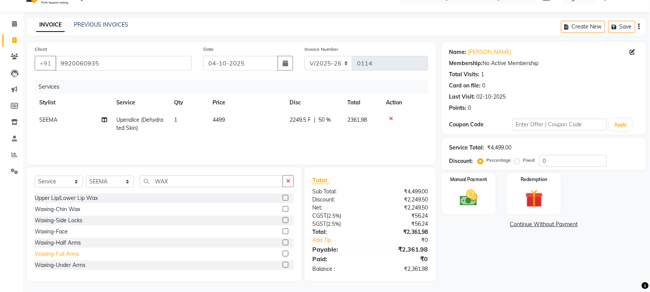
click at [74, 254] on div "Waxing-Full Arms" at bounding box center [57, 254] width 44 height 8
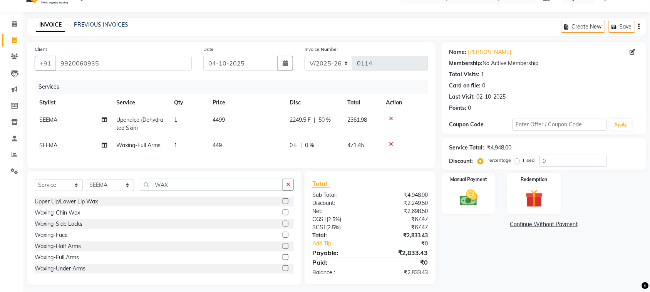
click at [304, 146] on div "0 F | 0 %" at bounding box center [314, 145] width 49 height 8
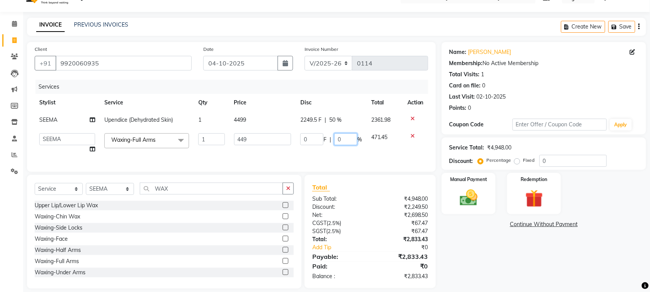
click at [338, 141] on input "0" at bounding box center [345, 139] width 23 height 12
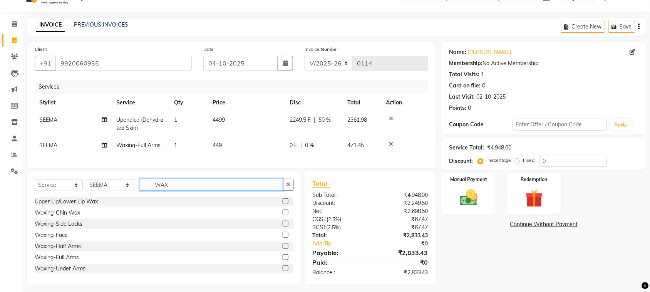
drag, startPoint x: 180, startPoint y: 192, endPoint x: 149, endPoint y: 192, distance: 30.4
click at [149, 191] on input "WAX" at bounding box center [211, 185] width 143 height 12
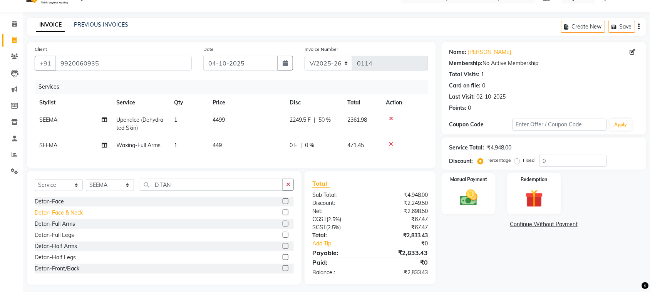
click at [74, 217] on div "Detan-Face & Neck" at bounding box center [59, 213] width 48 height 8
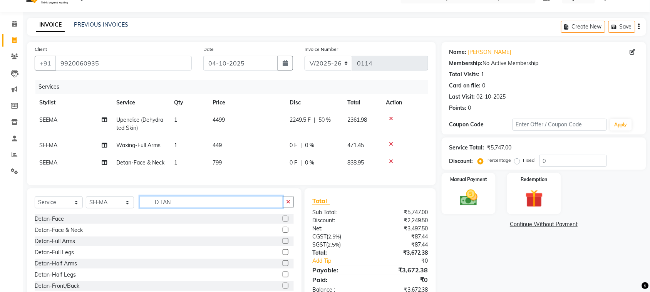
drag, startPoint x: 171, startPoint y: 210, endPoint x: 132, endPoint y: 216, distance: 39.7
click at [132, 214] on div "Select Service Product Membership Package Voucher Prepaid Gift Card Select Styl…" at bounding box center [164, 205] width 259 height 18
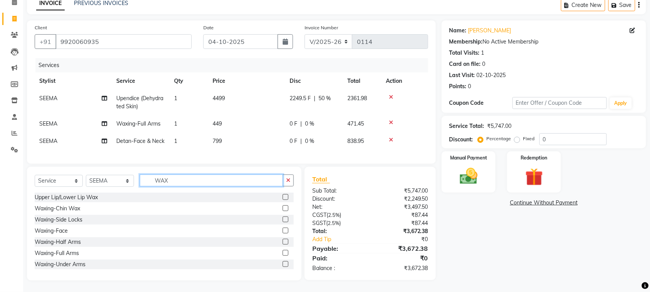
scroll to position [44, 0]
click at [196, 180] on input "WAX" at bounding box center [211, 181] width 143 height 12
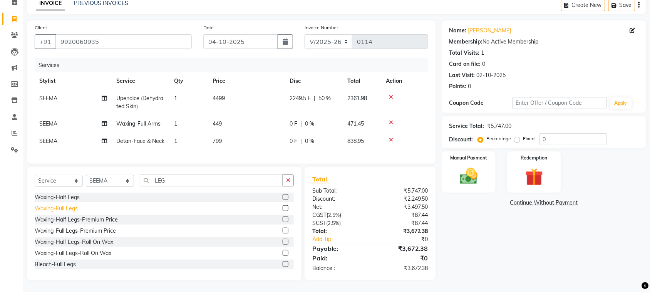
click at [75, 211] on div "Waxing-Full Legs" at bounding box center [56, 209] width 43 height 8
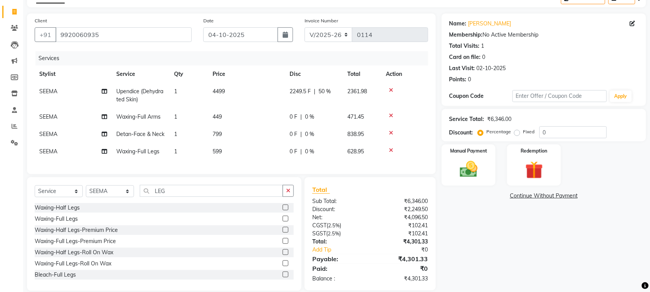
click at [220, 116] on span "449" at bounding box center [217, 116] width 9 height 7
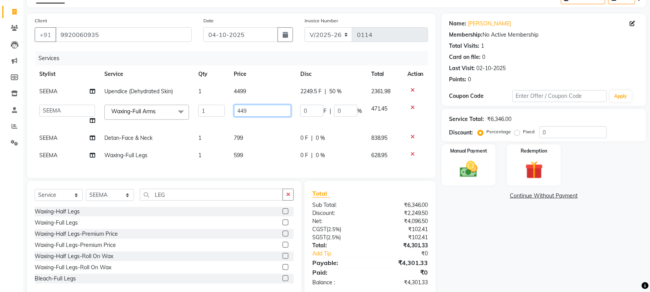
drag, startPoint x: 248, startPoint y: 112, endPoint x: 198, endPoint y: 114, distance: 50.9
click at [198, 114] on tr "AFTAB AFZAL SHAIKH Kapil salon id Saroj pathak SEEMA shadiya baig Smita sonawan…" at bounding box center [232, 114] width 394 height 29
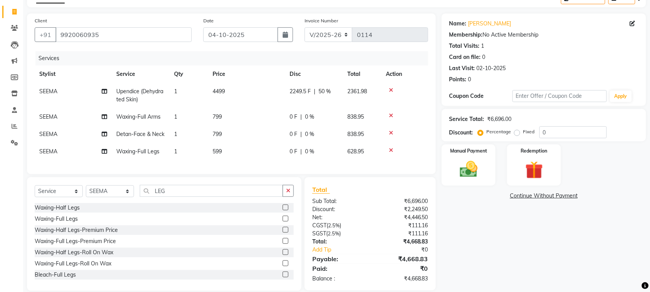
click at [209, 143] on tbody "SEEMA Upendice (Dehydrated Skin) 1 4499 2249.5 F | 50 % 2361.98 SEEMA Waxing-Fu…" at bounding box center [232, 121] width 394 height 77
click at [226, 114] on td "799" at bounding box center [246, 116] width 77 height 17
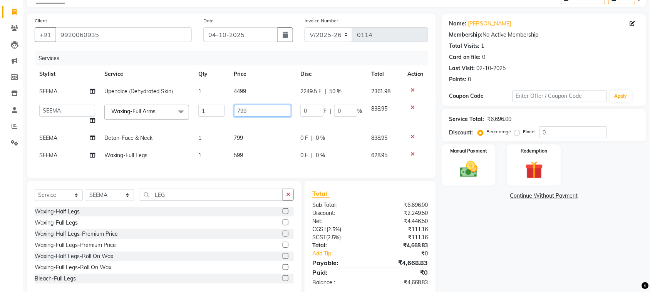
drag, startPoint x: 247, startPoint y: 112, endPoint x: 225, endPoint y: 112, distance: 22.7
click at [225, 112] on tr "AFTAB AFZAL SHAIKH Kapil salon id Saroj pathak SEEMA shadiya baig Smita sonawan…" at bounding box center [232, 114] width 394 height 29
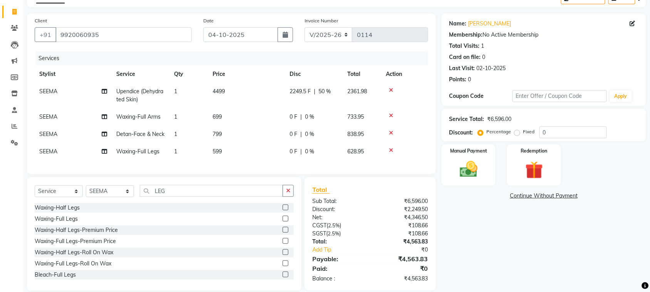
click at [248, 143] on tbody "SEEMA Upendice (Dehydrated Skin) 1 4499 2249.5 F | 50 % 2361.98 SEEMA Waxing-Fu…" at bounding box center [232, 121] width 394 height 77
click at [231, 133] on td "799" at bounding box center [246, 134] width 77 height 17
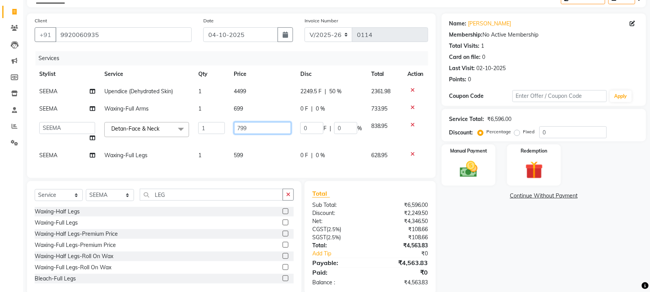
drag, startPoint x: 251, startPoint y: 128, endPoint x: 207, endPoint y: 132, distance: 44.9
click at [207, 132] on tr "AFTAB AFZAL SHAIKH Kapil salon id Saroj pathak SEEMA shadiya baig Smita sonawan…" at bounding box center [232, 132] width 394 height 29
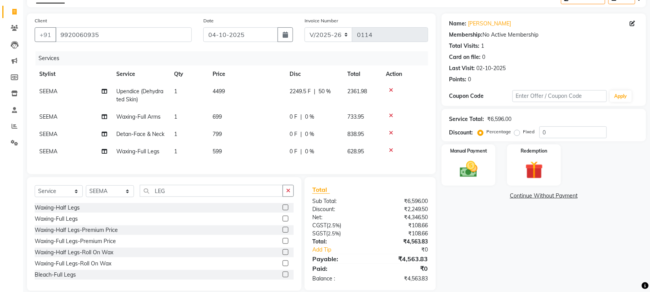
click at [247, 151] on td "599" at bounding box center [246, 151] width 77 height 17
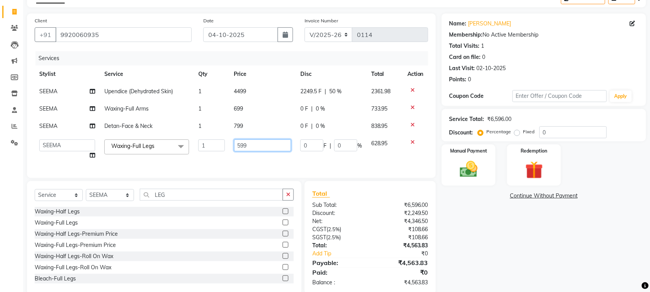
drag, startPoint x: 251, startPoint y: 149, endPoint x: 232, endPoint y: 151, distance: 19.4
click at [232, 151] on td "599" at bounding box center [263, 149] width 66 height 29
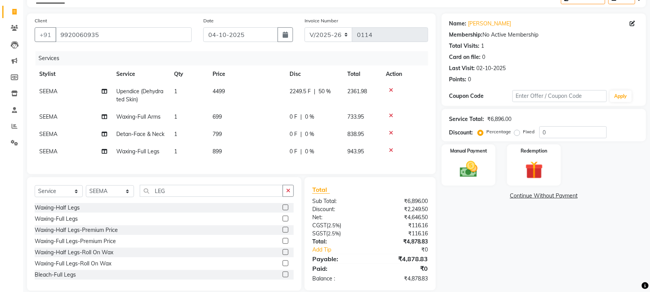
click at [246, 166] on div "Services Stylist Service Qty Price Disc Total Action SEEMA Upendice (Dehydrated…" at bounding box center [232, 108] width 394 height 115
drag, startPoint x: 181, startPoint y: 198, endPoint x: 151, endPoint y: 199, distance: 30.8
click at [151, 197] on input "LEG" at bounding box center [211, 191] width 143 height 12
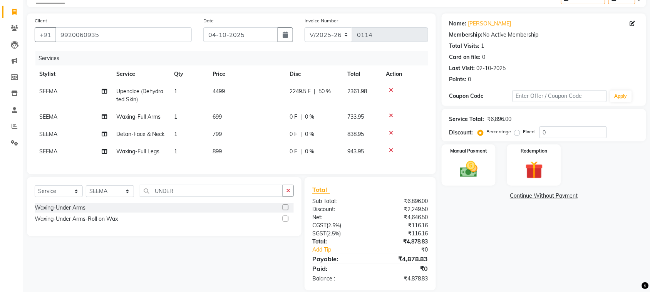
click at [87, 213] on div "Waxing-Under Arms" at bounding box center [164, 208] width 259 height 10
click at [79, 212] on div "Waxing-Under Arms" at bounding box center [60, 208] width 51 height 8
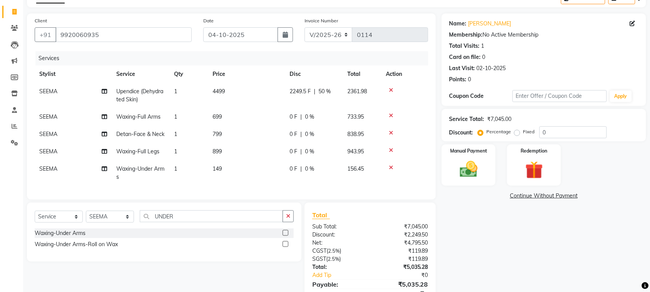
click at [305, 116] on span "0 %" at bounding box center [309, 117] width 9 height 8
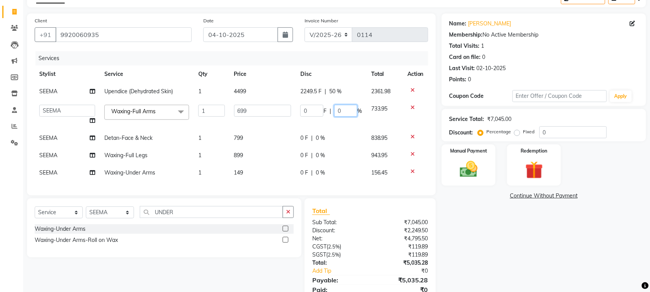
click at [336, 109] on input "0" at bounding box center [345, 111] width 23 height 12
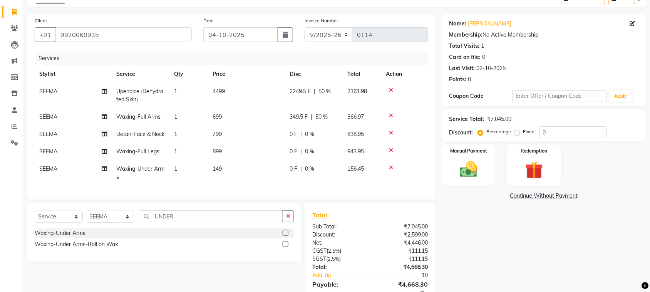
click at [316, 138] on div "0 F | 0 %" at bounding box center [314, 134] width 49 height 8
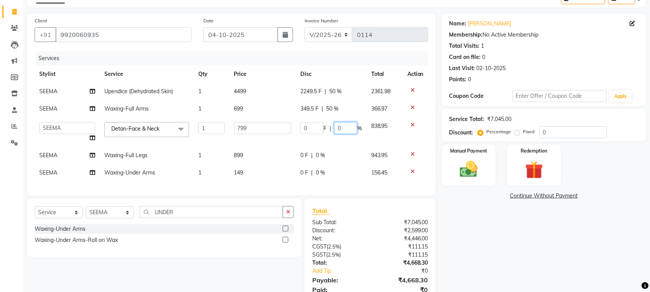
click at [336, 127] on input "0" at bounding box center [345, 128] width 23 height 12
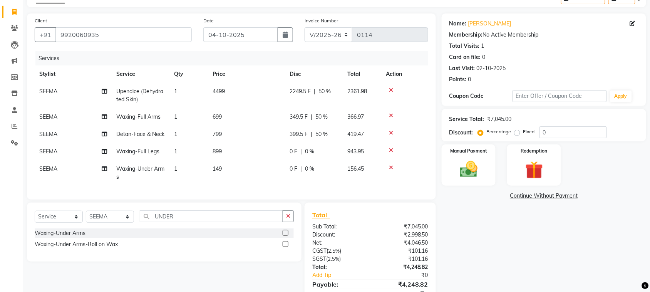
click at [318, 160] on tbody "SEEMA Upendice (Dehydrated Skin) 1 4499 2249.5 F | 50 % 2361.98 SEEMA Waxing-Fu…" at bounding box center [232, 134] width 394 height 103
click at [304, 151] on div "0 F | 0 %" at bounding box center [314, 152] width 49 height 8
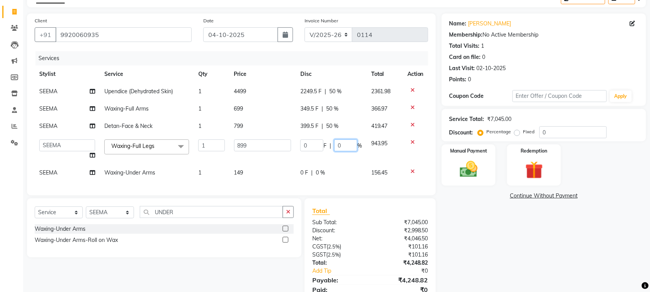
click at [336, 146] on input "0" at bounding box center [345, 145] width 23 height 12
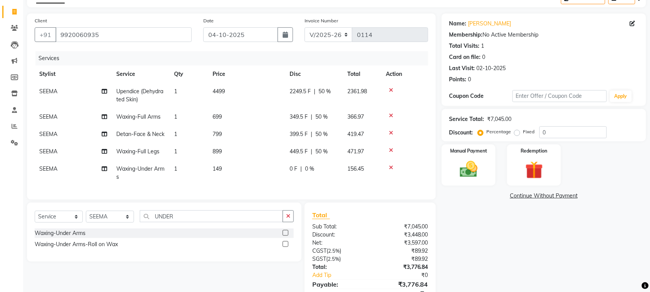
click at [312, 171] on div "0 F | 0 %" at bounding box center [314, 169] width 49 height 8
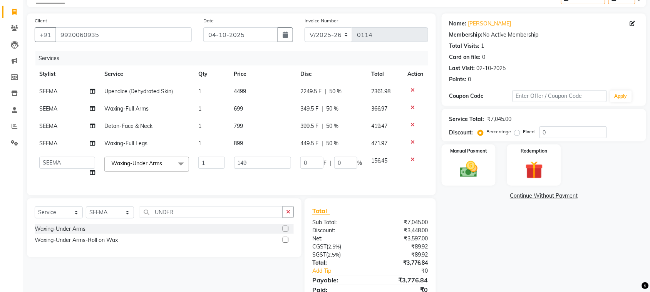
click at [332, 178] on td "0 F | 0 %" at bounding box center [331, 166] width 71 height 29
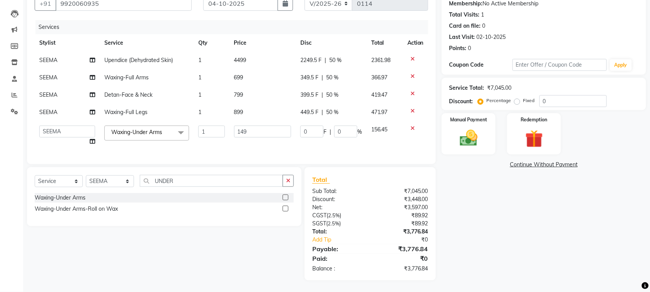
scroll to position [82, 0]
drag, startPoint x: 255, startPoint y: 127, endPoint x: 213, endPoint y: 121, distance: 42.9
click at [213, 121] on tr "AFTAB AFZAL SHAIKH Kapil salon id Saroj pathak SEEMA shadiya baig Smita sonawan…" at bounding box center [232, 135] width 394 height 29
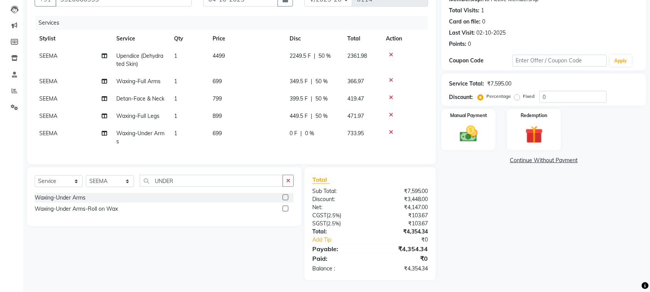
click at [234, 137] on td "699" at bounding box center [246, 137] width 77 height 25
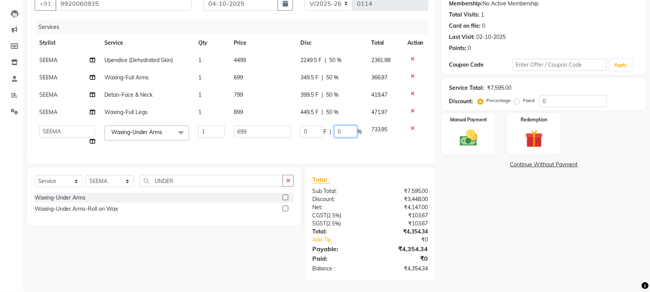
click at [338, 126] on input "0" at bounding box center [345, 132] width 23 height 12
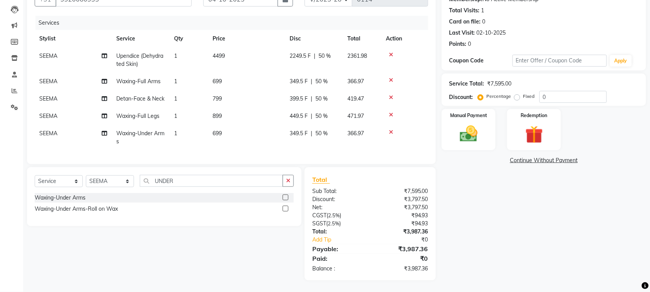
click at [476, 191] on div "Name: Prajakta Sadbilkar Membership: No Active Membership Total Visits: 1 Card …" at bounding box center [547, 129] width 210 height 302
click at [223, 132] on td "699" at bounding box center [246, 137] width 77 height 25
click at [208, 132] on td "1" at bounding box center [189, 137] width 39 height 25
drag, startPoint x: 251, startPoint y: 125, endPoint x: 220, endPoint y: 131, distance: 31.4
click at [220, 131] on span "699" at bounding box center [217, 133] width 9 height 7
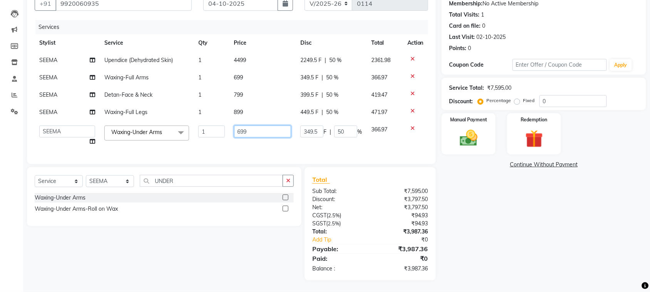
drag, startPoint x: 253, startPoint y: 124, endPoint x: 222, endPoint y: 124, distance: 30.8
click at [222, 124] on tr "AFTAB AFZAL SHAIKH Kapil salon id Saroj pathak SEEMA shadiya baig Smita sonawan…" at bounding box center [232, 135] width 394 height 29
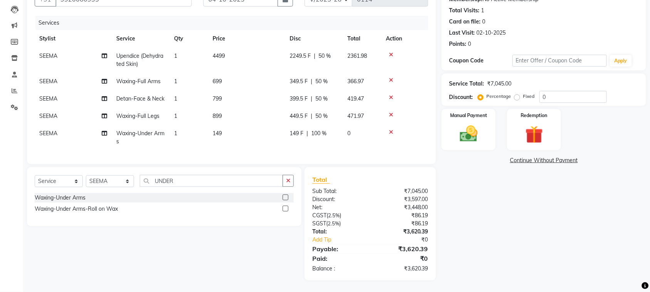
scroll to position [87, 0]
click at [475, 124] on img at bounding box center [469, 133] width 30 height 21
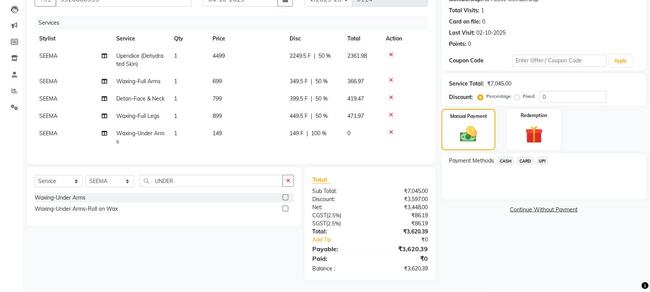
click at [544, 156] on span "UPI" at bounding box center [543, 160] width 12 height 9
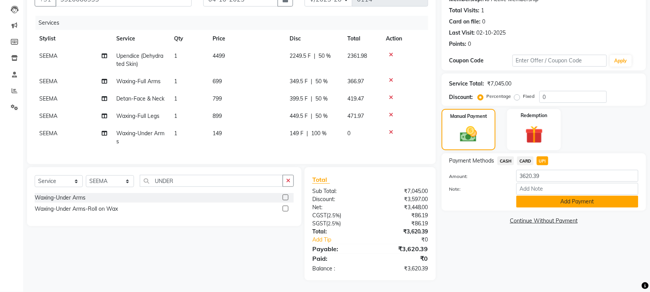
click at [617, 200] on button "Add Payment" at bounding box center [578, 202] width 122 height 12
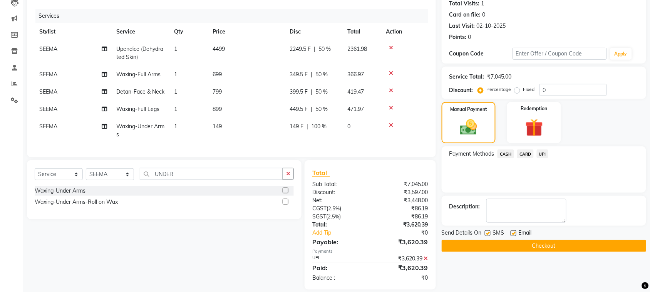
scroll to position [102, 0]
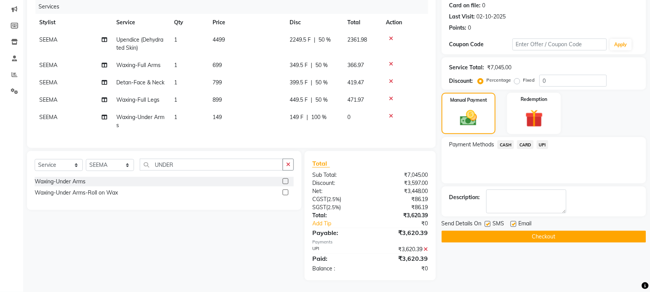
click at [555, 231] on button "Checkout" at bounding box center [544, 237] width 205 height 12
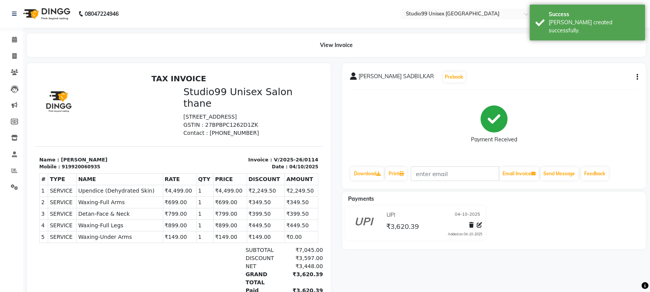
click at [638, 77] on icon "button" at bounding box center [638, 77] width 2 height 0
click at [598, 85] on div "Edit Invoice" at bounding box center [599, 87] width 53 height 10
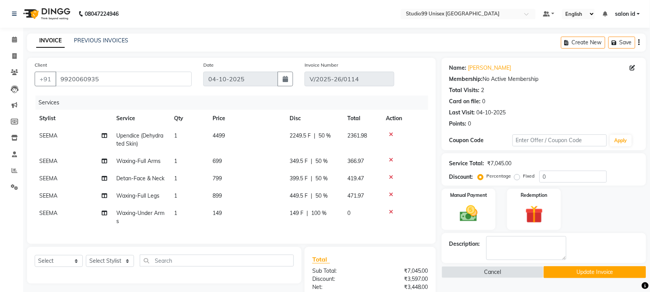
click at [56, 13] on img at bounding box center [46, 14] width 53 height 22
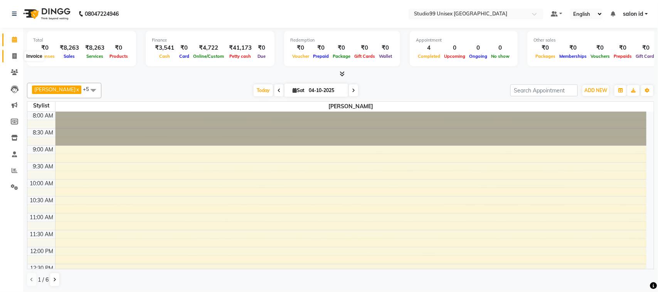
click at [14, 60] on span at bounding box center [14, 56] width 13 height 9
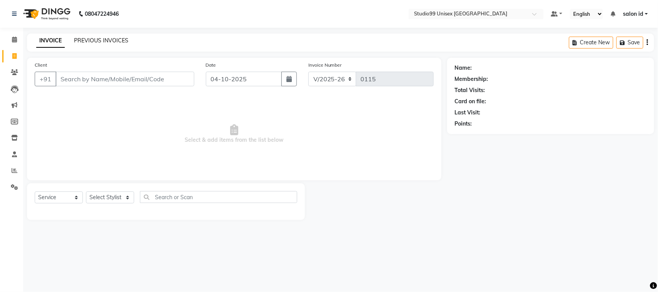
click at [104, 41] on link "PREVIOUS INVOICES" at bounding box center [101, 40] width 54 height 7
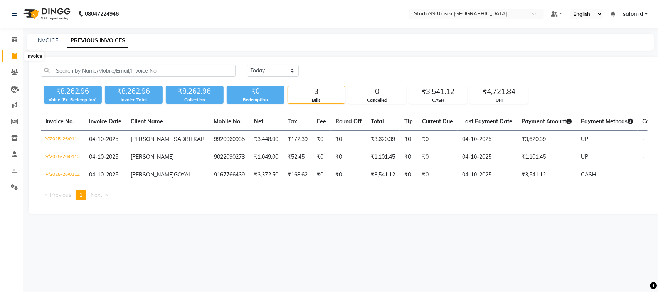
click at [13, 57] on icon at bounding box center [14, 56] width 4 height 6
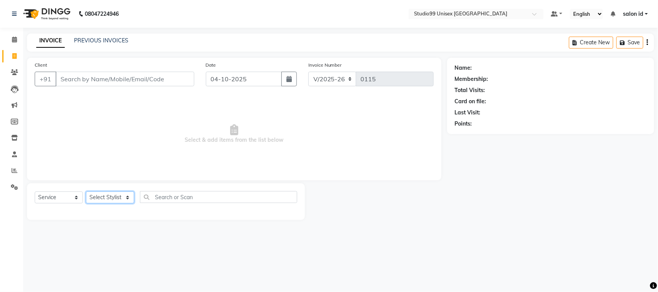
click at [125, 197] on select "Select Stylist [PERSON_NAME] [PERSON_NAME] salon id [PERSON_NAME] [PERSON_NAME]…" at bounding box center [110, 197] width 48 height 12
click at [86, 191] on select "Select Stylist [PERSON_NAME] [PERSON_NAME] salon id [PERSON_NAME] [PERSON_NAME]…" at bounding box center [110, 197] width 48 height 12
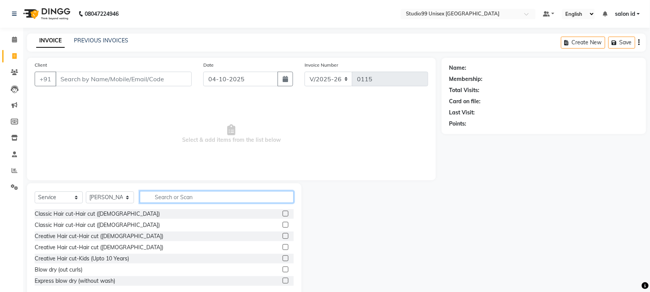
click at [155, 199] on input "text" at bounding box center [217, 197] width 154 height 12
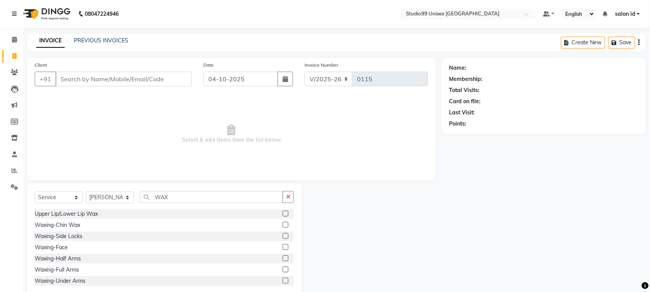
click at [283, 247] on label at bounding box center [286, 247] width 6 height 6
click at [283, 247] on input "checkbox" at bounding box center [285, 247] width 5 height 5
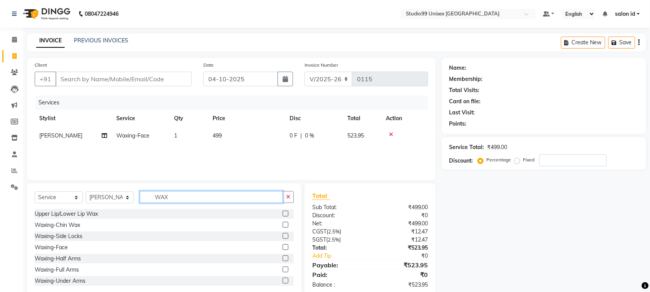
click at [166, 198] on input "WAX" at bounding box center [211, 197] width 143 height 12
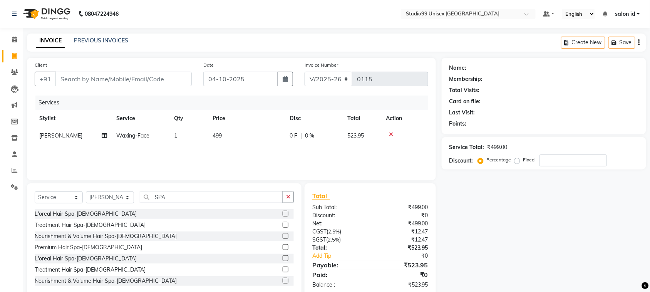
click at [283, 255] on label at bounding box center [286, 258] width 6 height 6
click at [283, 256] on input "checkbox" at bounding box center [285, 258] width 5 height 5
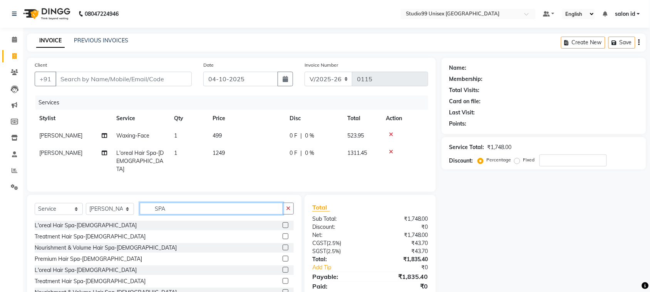
click at [232, 209] on input "SPA" at bounding box center [211, 209] width 143 height 12
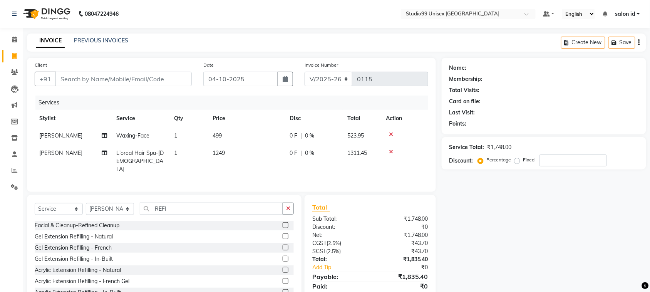
click at [283, 224] on label at bounding box center [286, 225] width 6 height 6
click at [283, 224] on input "checkbox" at bounding box center [285, 225] width 5 height 5
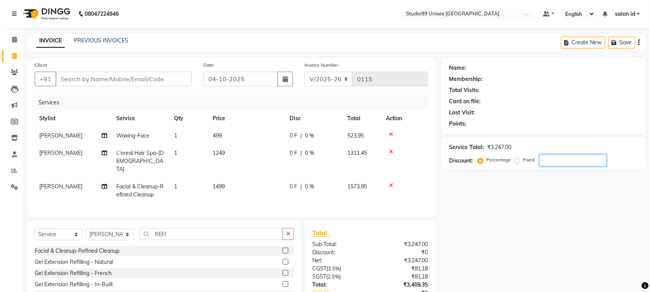
click at [544, 162] on input "number" at bounding box center [573, 160] width 67 height 12
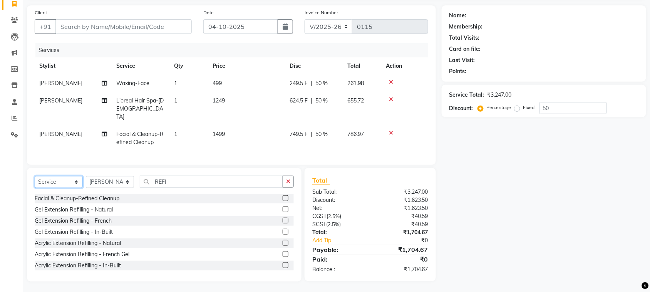
click at [60, 183] on select "Select Service Product Membership Package Voucher Prepaid Gift Card" at bounding box center [59, 182] width 48 height 12
click at [35, 176] on select "Select Service Product Membership Package Voucher Prepaid Gift Card" at bounding box center [59, 182] width 48 height 12
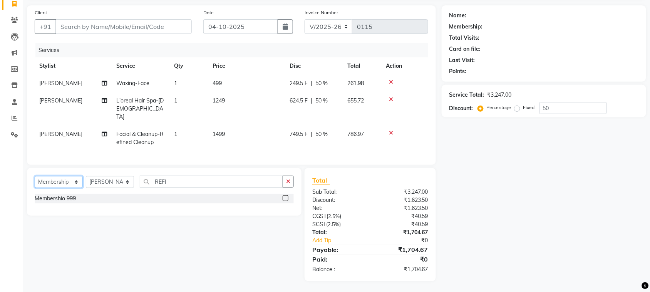
scroll to position [52, 0]
click at [81, 198] on div "Membershio 999" at bounding box center [164, 199] width 259 height 10
click at [72, 196] on div "Membershio 999" at bounding box center [55, 199] width 41 height 8
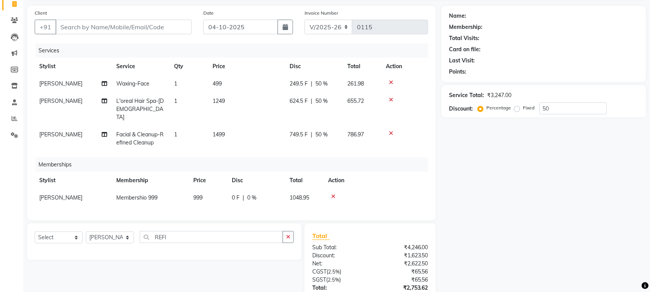
click at [72, 196] on td "[PERSON_NAME]" at bounding box center [73, 197] width 77 height 17
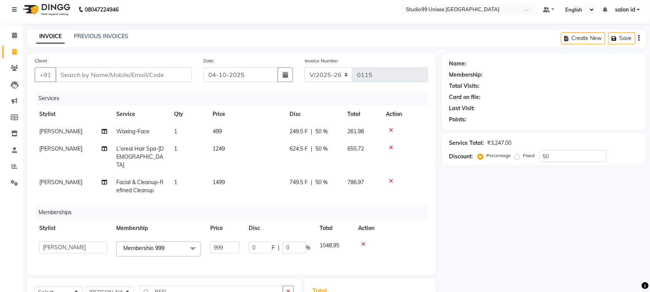
scroll to position [0, 0]
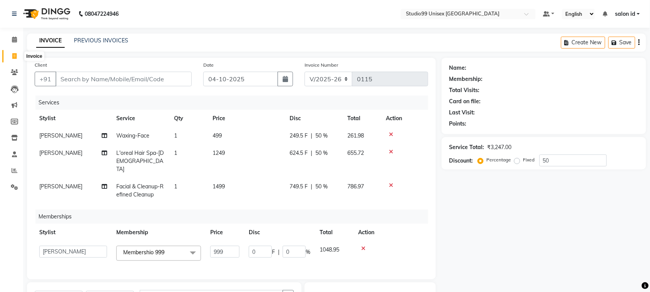
click at [13, 55] on icon at bounding box center [14, 56] width 4 height 6
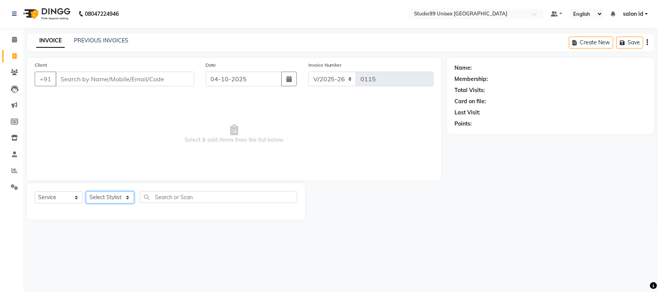
click at [128, 197] on select "Select Stylist [PERSON_NAME] [PERSON_NAME] salon id [PERSON_NAME] [PERSON_NAME]…" at bounding box center [110, 197] width 48 height 12
click at [86, 191] on select "Select Stylist [PERSON_NAME] [PERSON_NAME] salon id [PERSON_NAME] [PERSON_NAME]…" at bounding box center [110, 197] width 48 height 12
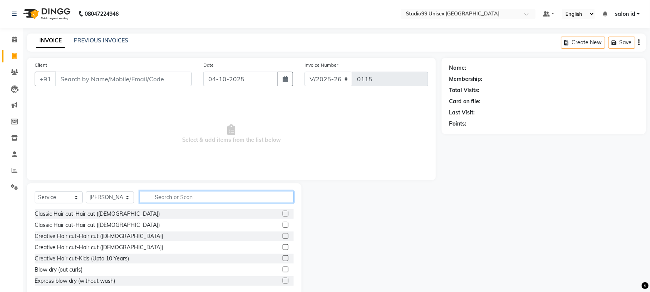
click at [197, 195] on input "text" at bounding box center [217, 197] width 154 height 12
click at [283, 211] on label at bounding box center [286, 214] width 6 height 6
click at [283, 212] on input "checkbox" at bounding box center [285, 214] width 5 height 5
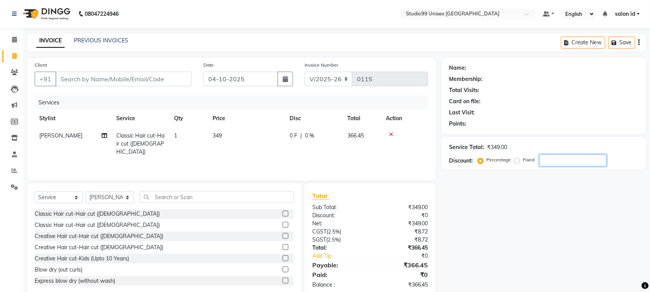
click at [558, 160] on input "number" at bounding box center [573, 160] width 67 height 12
click at [513, 205] on div "Name: Membership: Total Visits: Card on file: Last Visit: Points: Service Total…" at bounding box center [547, 177] width 210 height 239
click at [145, 77] on input "Client" at bounding box center [123, 79] width 136 height 15
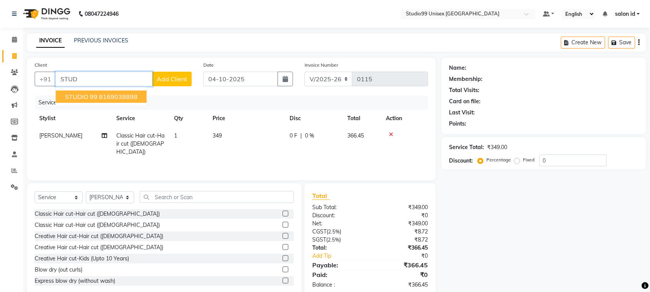
click at [135, 93] on ngb-highlight "8169038898" at bounding box center [118, 97] width 39 height 8
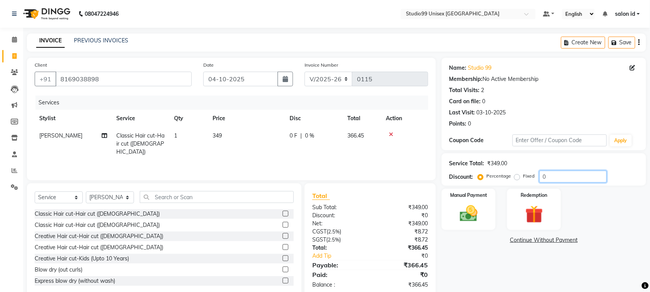
click at [556, 176] on input "0" at bounding box center [573, 177] width 67 height 12
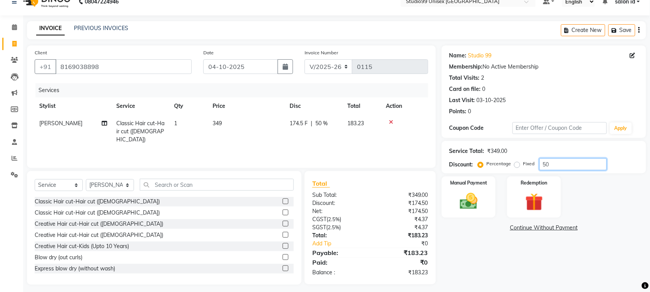
scroll to position [16, 0]
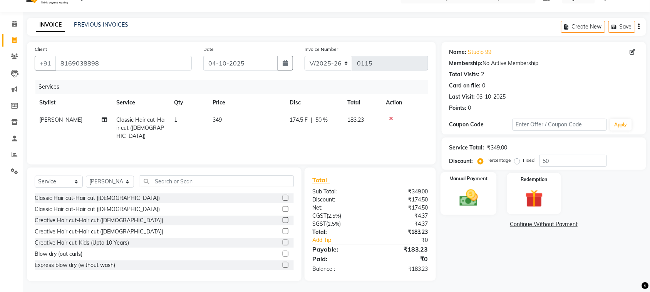
click at [469, 195] on img at bounding box center [469, 197] width 30 height 21
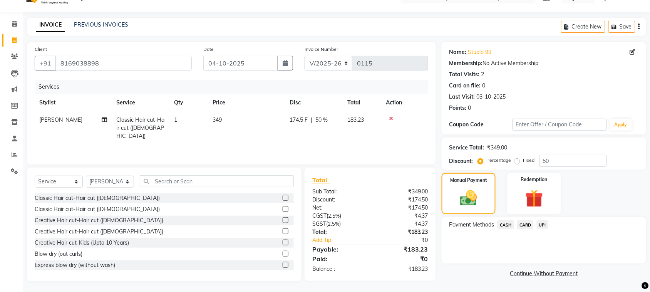
click at [545, 224] on span "UPI" at bounding box center [543, 224] width 12 height 9
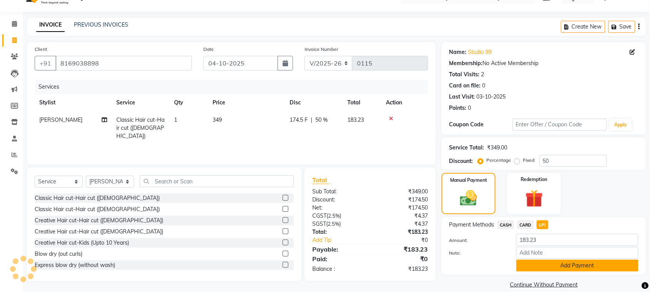
click at [539, 267] on button "Add Payment" at bounding box center [578, 266] width 122 height 12
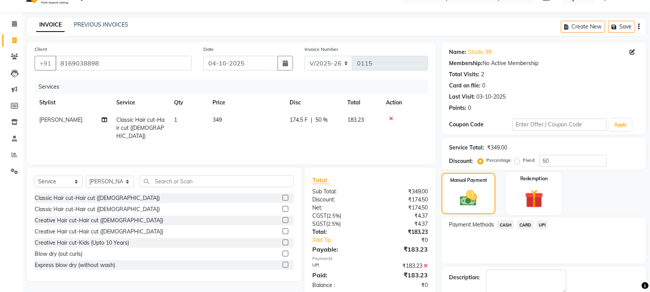
scroll to position [58, 0]
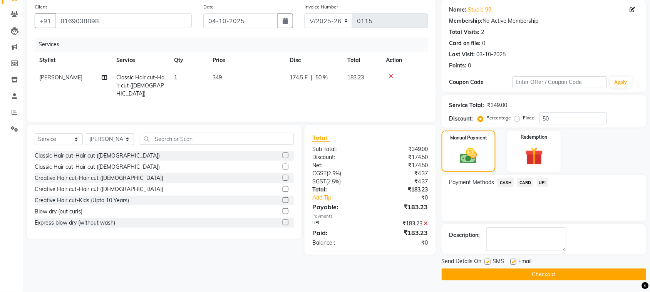
click at [541, 275] on button "Checkout" at bounding box center [544, 275] width 205 height 12
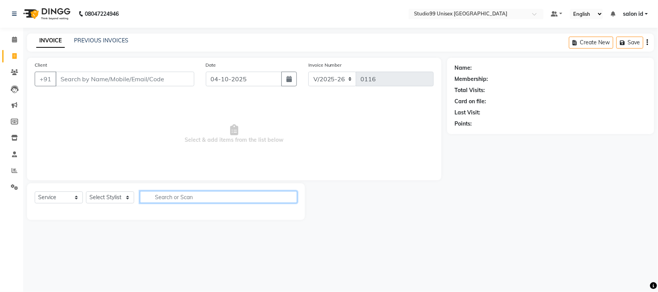
click at [183, 193] on input "text" at bounding box center [218, 197] width 157 height 12
click at [125, 200] on select "Select Stylist [PERSON_NAME] [PERSON_NAME] salon id [PERSON_NAME] [PERSON_NAME]…" at bounding box center [110, 197] width 48 height 12
click at [86, 191] on select "Select Stylist [PERSON_NAME] [PERSON_NAME] salon id [PERSON_NAME] [PERSON_NAME]…" at bounding box center [110, 197] width 48 height 12
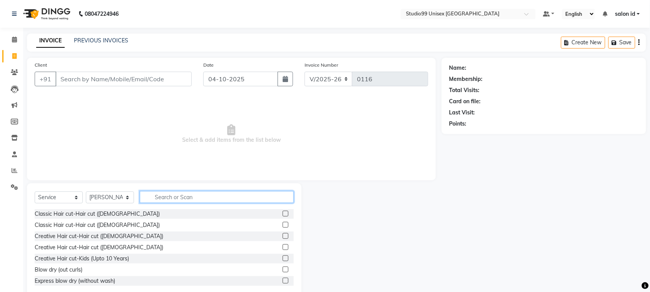
click at [178, 196] on input "text" at bounding box center [217, 197] width 154 height 12
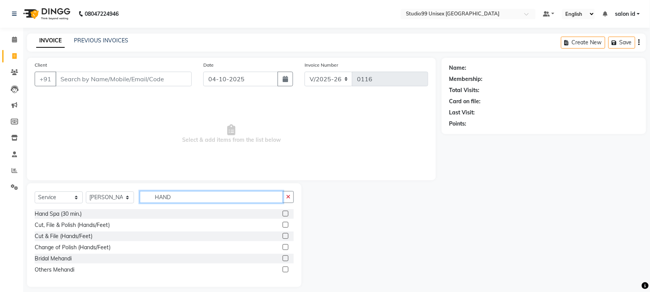
click at [198, 197] on input "HAND" at bounding box center [211, 197] width 143 height 12
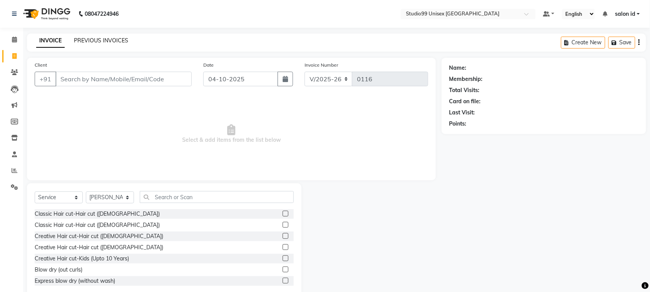
click at [100, 40] on link "PREVIOUS INVOICES" at bounding box center [101, 40] width 54 height 7
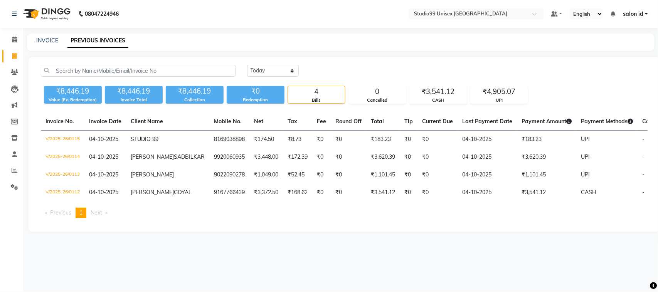
click at [108, 41] on link "PREVIOUS INVOICES" at bounding box center [97, 41] width 61 height 14
click at [102, 40] on link "PREVIOUS INVOICES" at bounding box center [97, 41] width 61 height 14
click at [118, 41] on link "PREVIOUS INVOICES" at bounding box center [97, 41] width 61 height 14
click at [288, 68] on select "Today Yesterday Custom Range" at bounding box center [273, 71] width 52 height 12
click at [247, 65] on select "Today Yesterday Custom Range" at bounding box center [273, 71] width 52 height 12
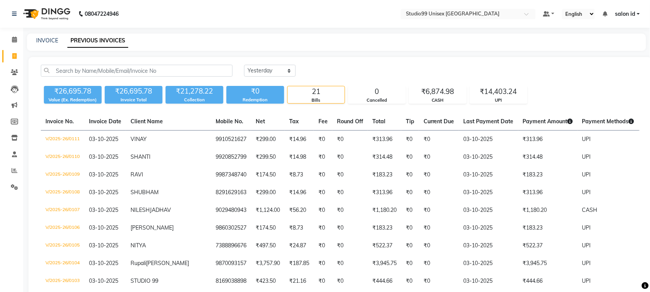
click at [540, 65] on div "Today Yesterday Custom Range" at bounding box center [442, 71] width 396 height 12
click at [14, 69] on icon at bounding box center [14, 72] width 7 height 6
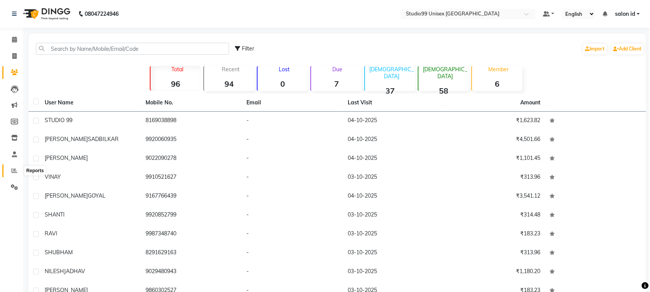
click at [14, 171] on icon at bounding box center [15, 171] width 6 height 6
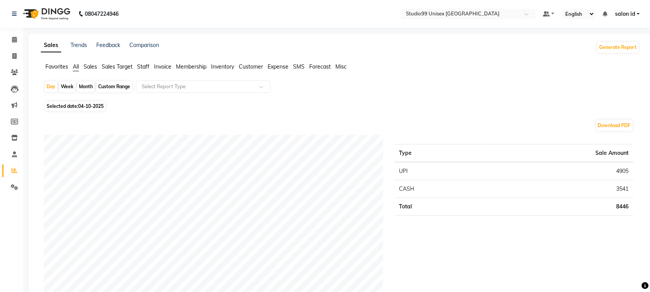
click at [187, 68] on span "Membership" at bounding box center [191, 66] width 30 height 7
click at [50, 86] on div "Day" at bounding box center [51, 86] width 13 height 11
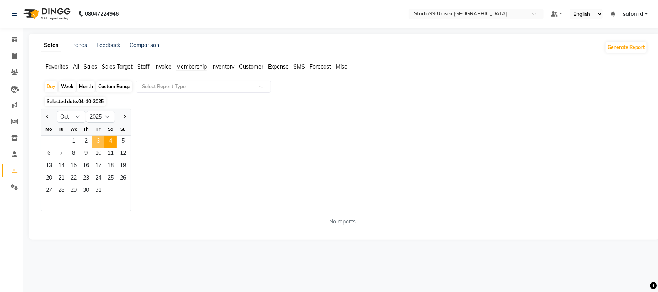
click at [98, 138] on span "3" at bounding box center [98, 142] width 12 height 12
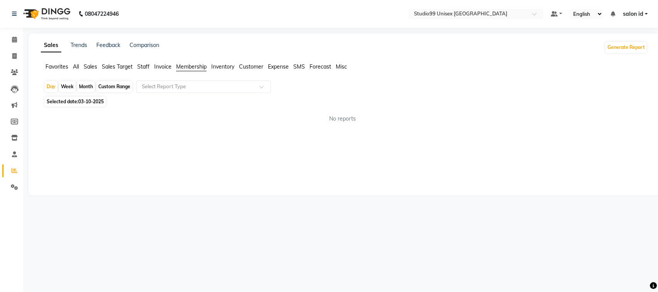
click at [180, 64] on span "Membership" at bounding box center [191, 66] width 30 height 7
click at [190, 65] on span "Membership" at bounding box center [191, 66] width 30 height 7
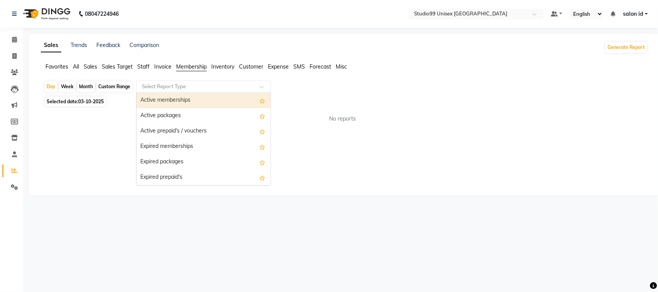
click at [226, 86] on input "text" at bounding box center [195, 87] width 111 height 8
click at [195, 97] on div "Active memberships" at bounding box center [203, 100] width 134 height 15
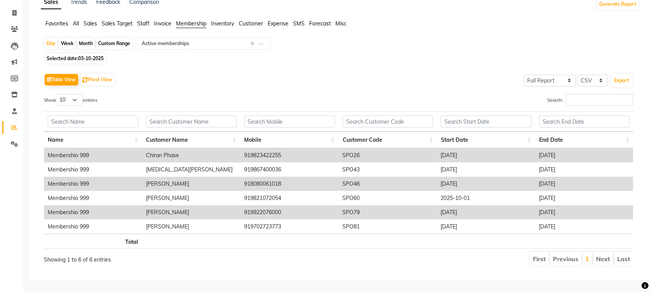
click at [79, 55] on span "03-10-2025" at bounding box center [90, 58] width 25 height 6
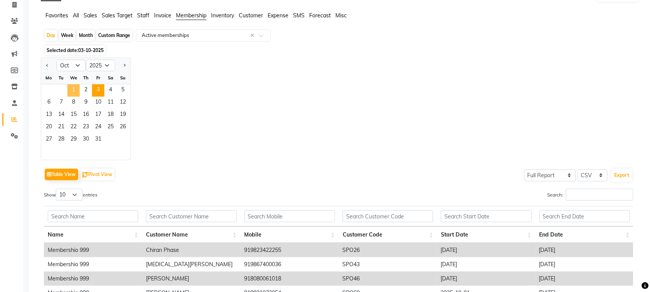
click at [71, 91] on span "1" at bounding box center [73, 90] width 12 height 12
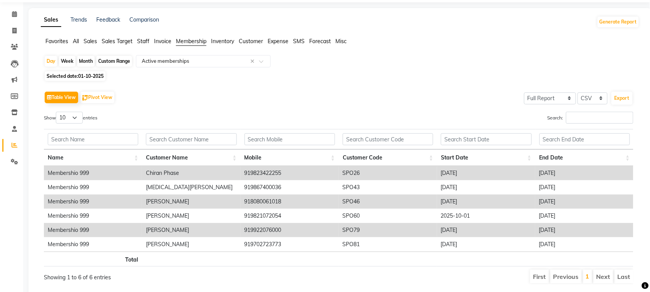
scroll to position [51, 0]
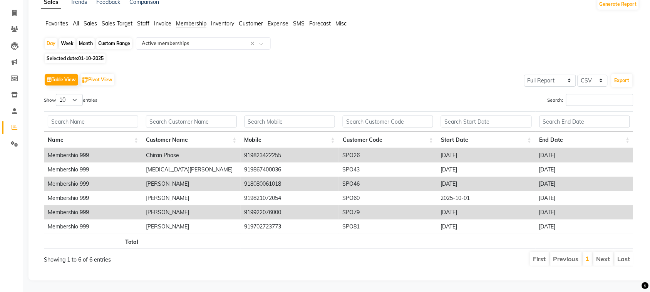
click at [64, 38] on div "Week" at bounding box center [67, 43] width 17 height 11
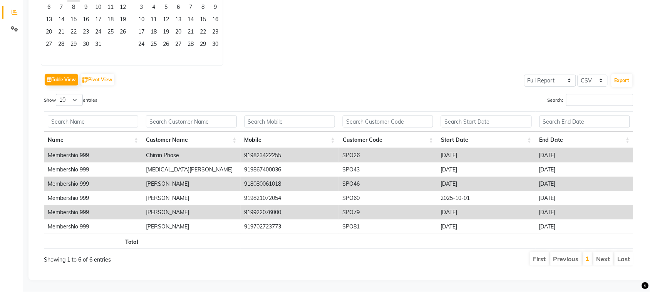
scroll to position [167, 0]
click at [77, 94] on select "10 25 50 100" at bounding box center [69, 100] width 27 height 12
click at [161, 72] on div "Table View Pivot View Select Full Report Filtered Report Select CSV PDF Export" at bounding box center [339, 80] width 590 height 16
click at [50, 94] on label "Show 10 25 50 100 entries" at bounding box center [71, 100] width 54 height 12
click at [56, 94] on select "10 25 50 100" at bounding box center [69, 100] width 27 height 12
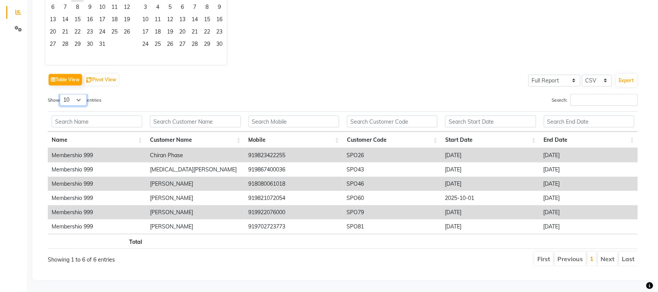
scroll to position [0, 0]
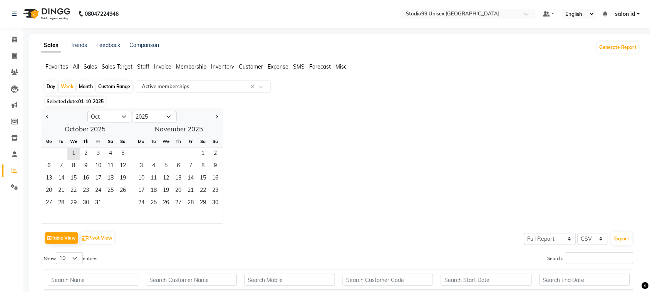
click at [163, 64] on span "Invoice" at bounding box center [162, 66] width 17 height 7
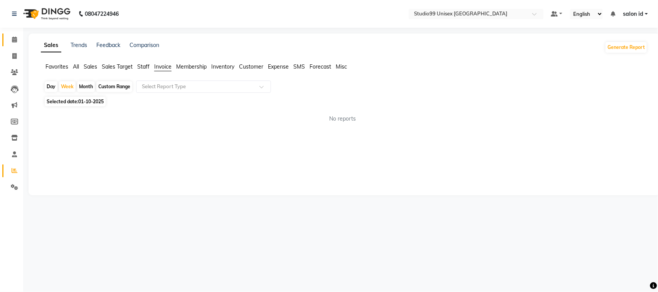
click at [12, 45] on link "Calendar" at bounding box center [11, 40] width 18 height 13
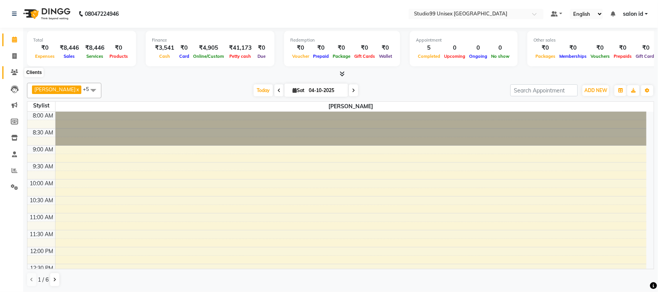
click at [15, 73] on icon at bounding box center [14, 72] width 7 height 6
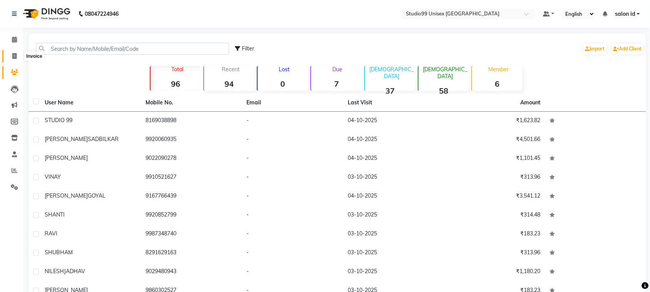
click at [12, 52] on span at bounding box center [14, 56] width 13 height 9
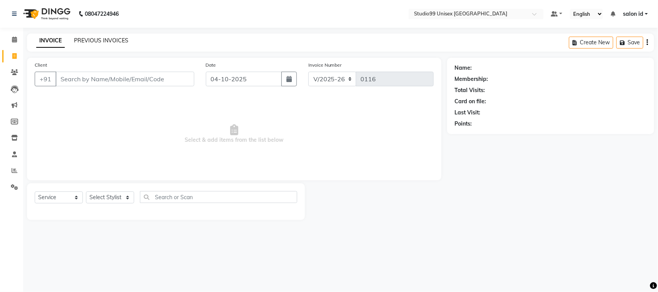
click at [79, 42] on link "PREVIOUS INVOICES" at bounding box center [101, 40] width 54 height 7
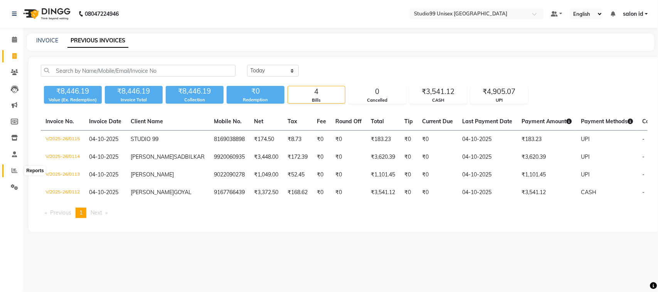
click at [16, 171] on icon at bounding box center [15, 171] width 6 height 6
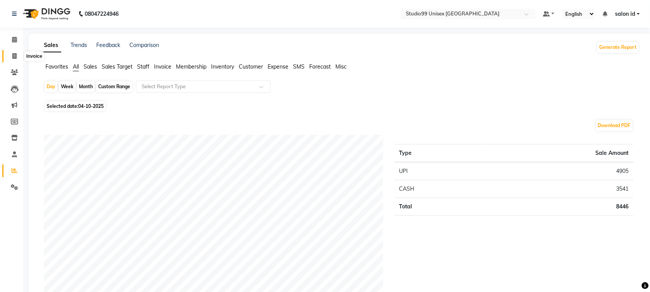
click at [12, 53] on span at bounding box center [14, 56] width 13 height 9
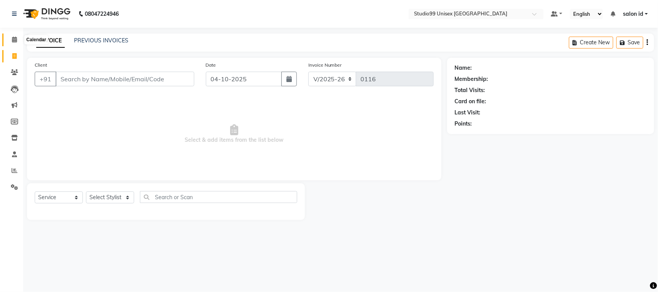
click at [15, 39] on icon at bounding box center [14, 40] width 5 height 6
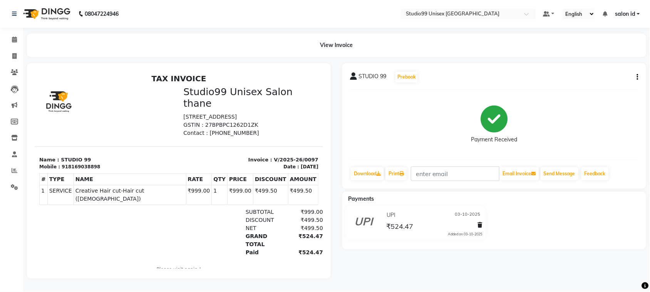
click at [641, 74] on div "STUDIO 99 Prebook Payment Received Download Print Email Invoice Send Message Fe…" at bounding box center [495, 126] width 304 height 126
click at [639, 76] on div "STUDIO 99 Prebook Payment Received Download Print Email Invoice Send Message Fe…" at bounding box center [495, 126] width 304 height 126
click at [638, 77] on icon "button" at bounding box center [638, 77] width 2 height 0
click at [605, 84] on div "Edit Invoice" at bounding box center [599, 87] width 53 height 10
select select "service"
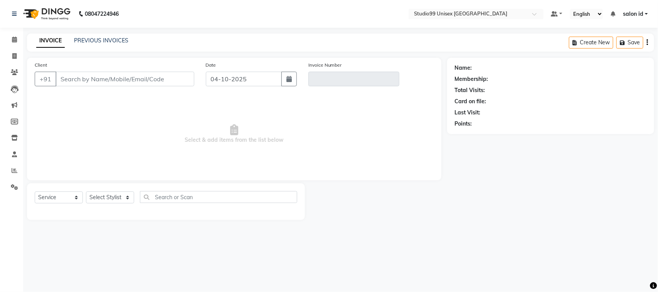
type input "8169038898"
type input "V/2025-26/0097"
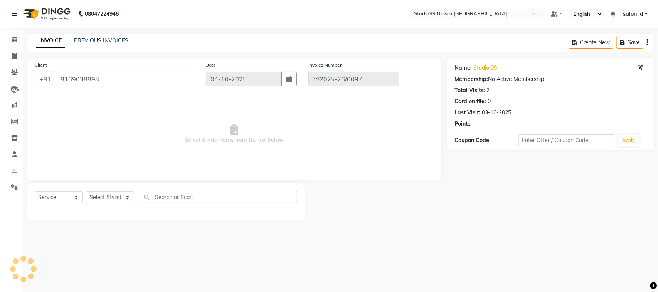
type input "03-10-2025"
select select "select"
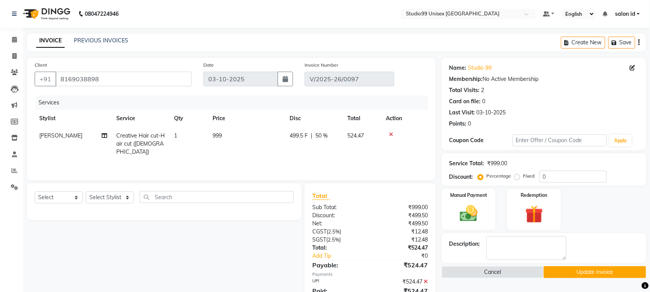
scroll to position [32, 0]
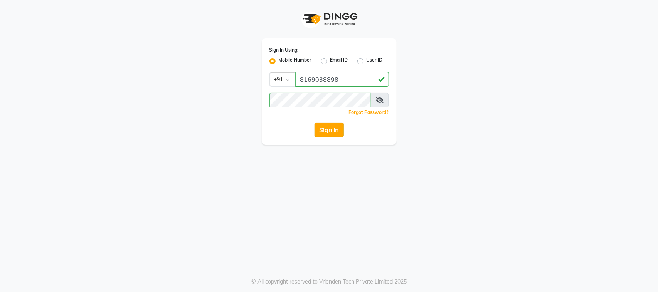
click at [324, 135] on button "Sign In" at bounding box center [328, 130] width 29 height 15
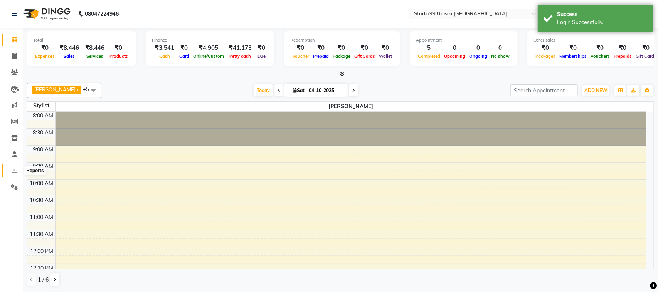
click at [13, 170] on icon at bounding box center [15, 171] width 6 height 6
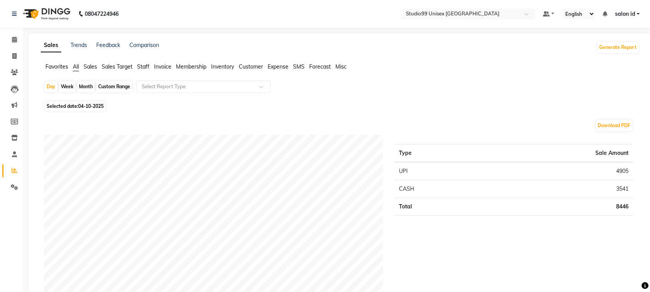
click at [144, 66] on span "Staff" at bounding box center [143, 66] width 12 height 7
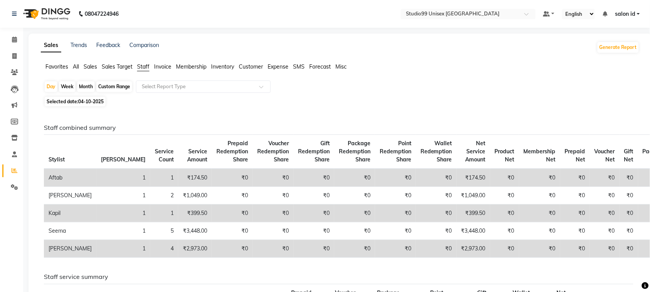
click at [63, 101] on span "Selected date: 04-10-2025" at bounding box center [75, 102] width 61 height 10
select select "10"
select select "2025"
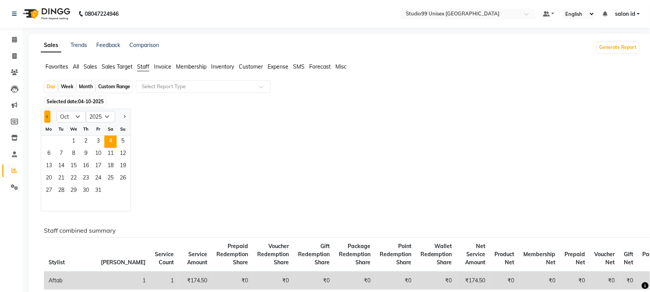
click at [49, 118] on button "Previous month" at bounding box center [47, 117] width 6 height 12
select select "9"
click at [86, 164] on span "18" at bounding box center [86, 166] width 12 height 12
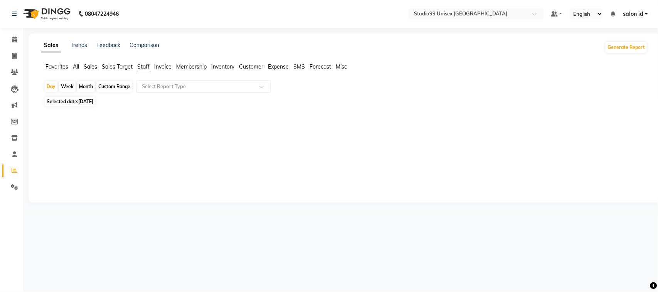
click at [93, 99] on span "18-09-2025" at bounding box center [85, 102] width 15 height 6
select select "9"
select select "2025"
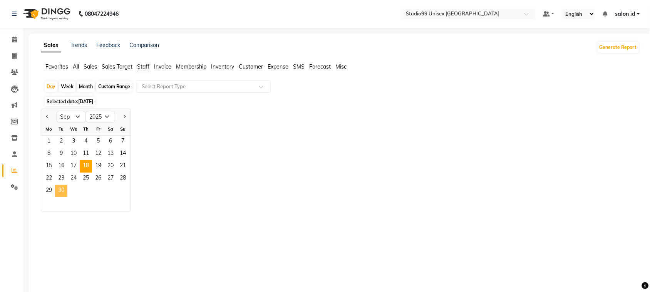
drag, startPoint x: 78, startPoint y: 189, endPoint x: 62, endPoint y: 190, distance: 15.4
click at [62, 190] on div "29 30" at bounding box center [85, 191] width 89 height 12
click at [58, 191] on span "30" at bounding box center [61, 191] width 12 height 12
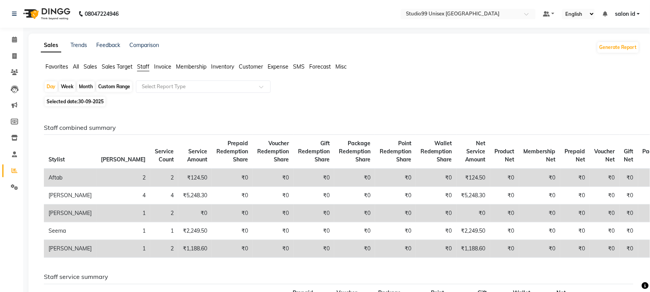
click at [96, 99] on span "30-09-2025" at bounding box center [90, 102] width 25 height 6
select select "9"
select select "2025"
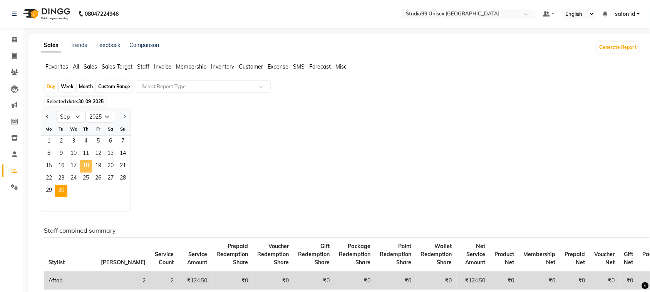
click at [89, 166] on span "18" at bounding box center [86, 166] width 12 height 12
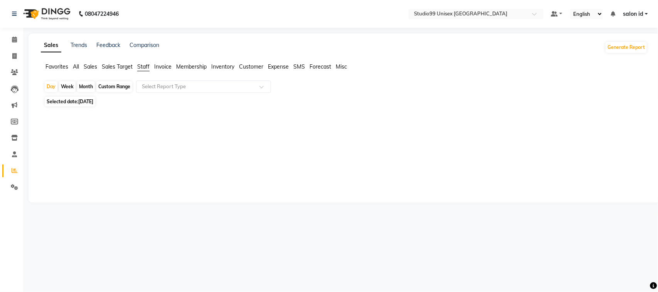
click at [107, 84] on div "Custom Range" at bounding box center [114, 86] width 36 height 11
select select "9"
select select "2025"
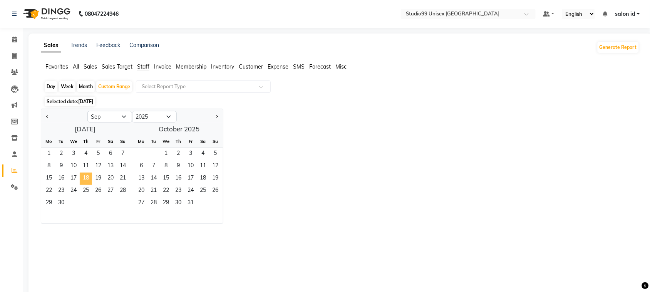
click at [84, 177] on span "18" at bounding box center [86, 179] width 12 height 12
click at [58, 203] on span "30" at bounding box center [61, 203] width 12 height 12
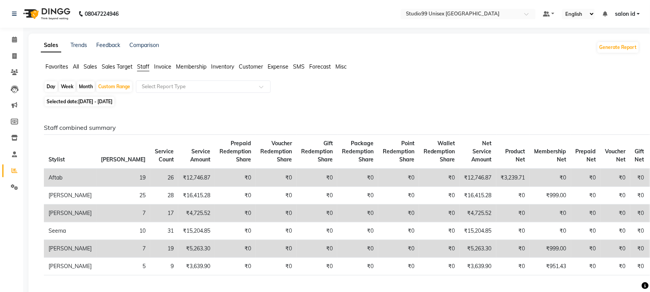
click at [198, 65] on span "Membership" at bounding box center [191, 66] width 30 height 7
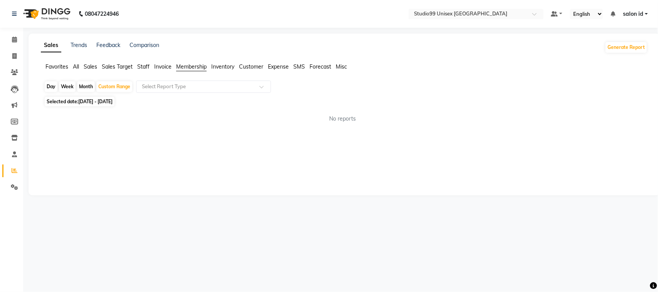
click at [198, 65] on span "Membership" at bounding box center [191, 66] width 30 height 7
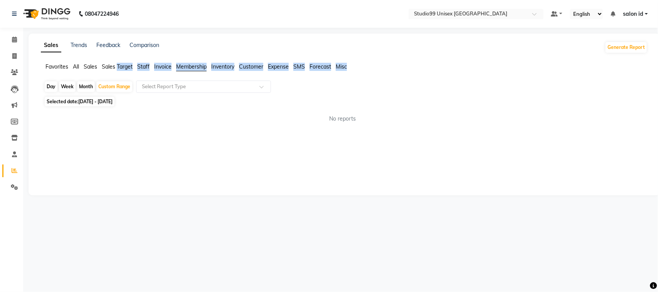
click at [198, 65] on span "Membership" at bounding box center [191, 66] width 30 height 7
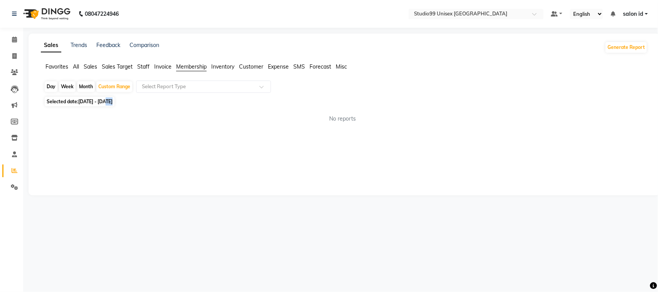
drag, startPoint x: 198, startPoint y: 108, endPoint x: 108, endPoint y: 101, distance: 90.4
click at [108, 101] on div "Day Week Month Custom Range Select Report Type Selected date: 18-09-2025 - 30-0…" at bounding box center [344, 105] width 606 height 49
click at [108, 101] on span "18-09-2025 - 30-09-2025" at bounding box center [95, 102] width 34 height 6
select select "9"
select select "2025"
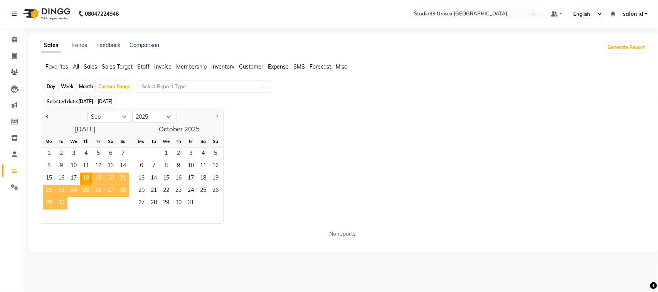
click at [58, 205] on span "30" at bounding box center [61, 203] width 12 height 12
click at [269, 116] on div "Jan Feb Mar Apr May Jun Jul Aug Sep Oct Nov Dec 2015 2016 2017 2018 2019 2020 2…" at bounding box center [344, 166] width 606 height 115
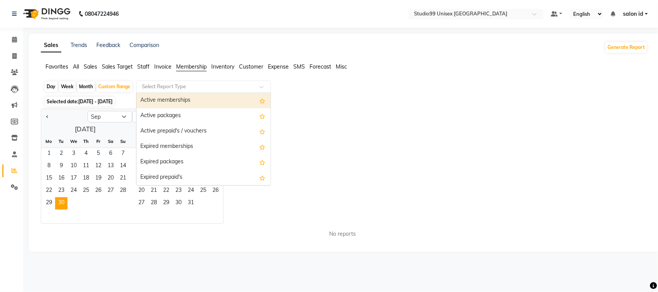
click at [228, 84] on input "text" at bounding box center [195, 87] width 111 height 8
click at [214, 99] on div "Active memberships" at bounding box center [203, 100] width 134 height 15
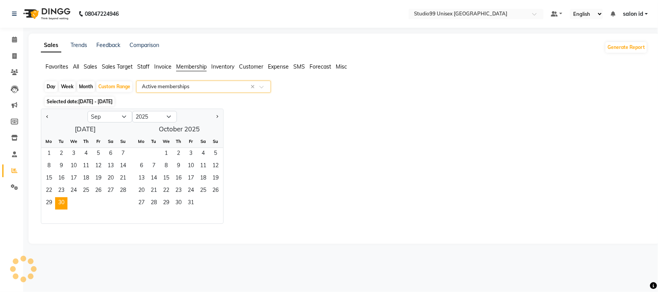
select select "full_report"
select select "csv"
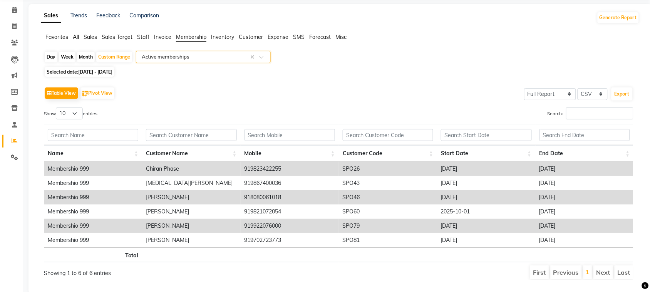
scroll to position [51, 0]
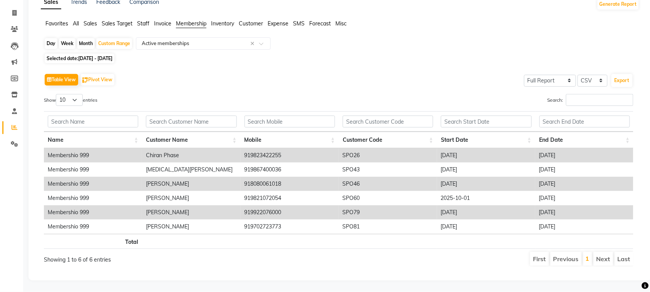
click at [540, 253] on li "First" at bounding box center [540, 259] width 19 height 14
click at [607, 252] on li "Next" at bounding box center [604, 259] width 20 height 14
click at [569, 252] on li "Previous" at bounding box center [567, 259] width 32 height 14
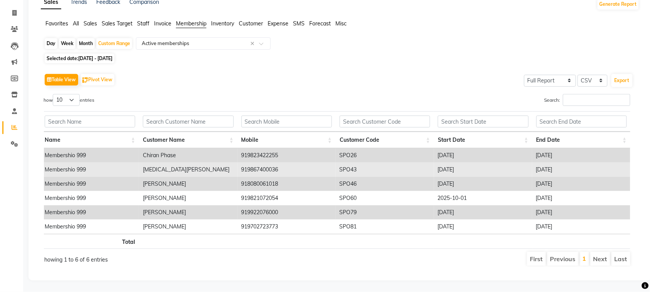
scroll to position [0, 0]
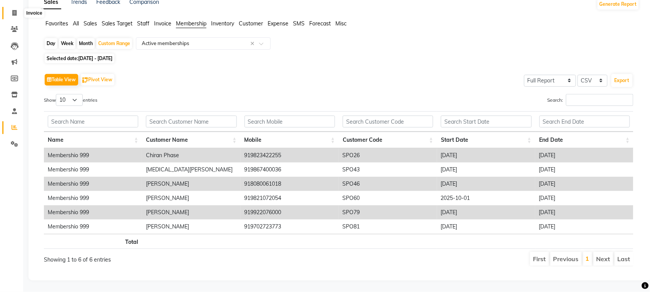
click at [14, 10] on icon at bounding box center [14, 13] width 4 height 6
select select "9023"
select select "service"
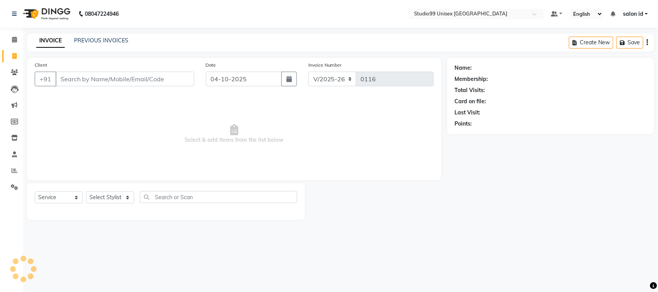
click at [72, 80] on input "Client" at bounding box center [124, 79] width 139 height 15
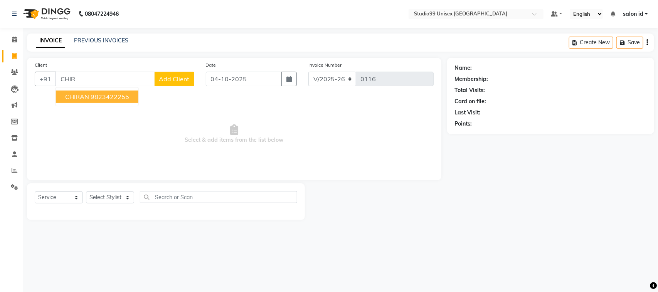
click at [81, 97] on span "CHIRAN" at bounding box center [77, 97] width 24 height 8
type input "9823422255"
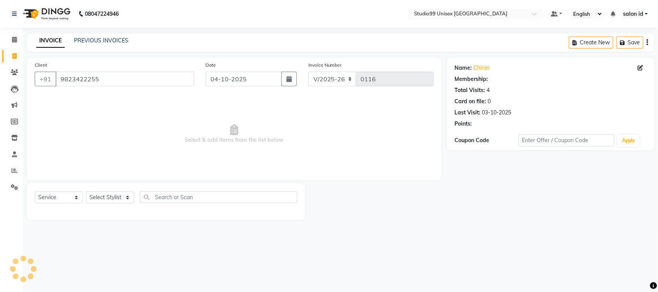
select select "1: Object"
click at [81, 97] on span "Select & add items from the list below" at bounding box center [234, 134] width 399 height 77
click at [17, 73] on icon at bounding box center [14, 72] width 7 height 6
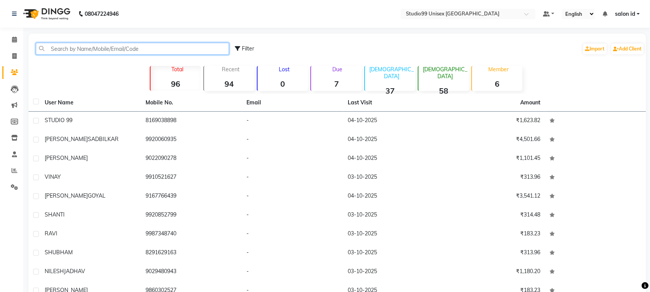
click at [162, 46] on input "text" at bounding box center [132, 49] width 193 height 12
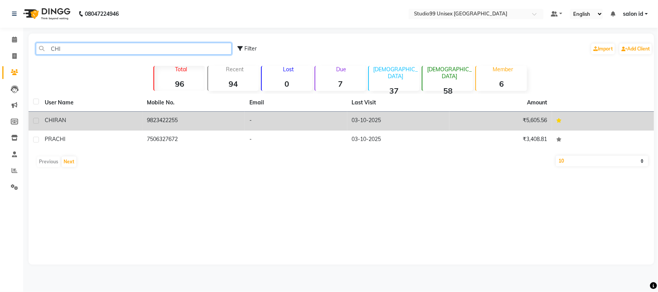
type input "CHI"
click at [128, 120] on div "CHIRAN" at bounding box center [91, 120] width 93 height 8
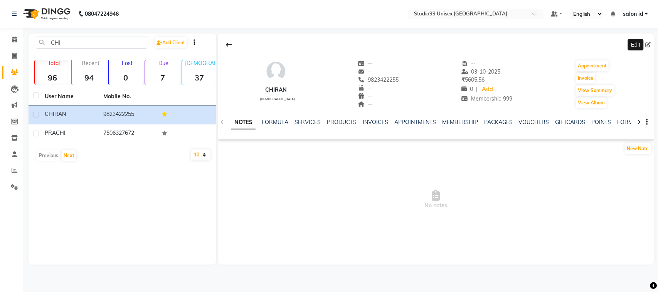
click at [648, 46] on icon at bounding box center [647, 44] width 5 height 5
select select "[DEMOGRAPHIC_DATA]"
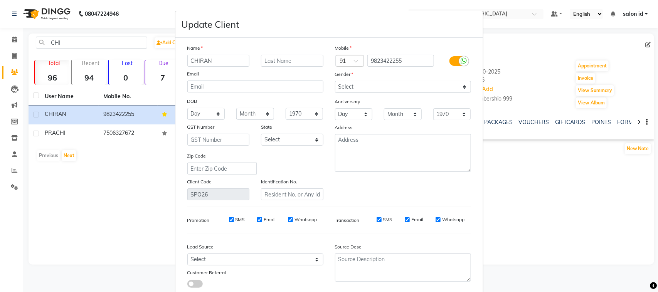
click at [494, 179] on ngb-modal-window "Update Client Name CHIRAN Email DOB Day 01 02 03 04 05 06 07 08 09 10 11 12 13 …" at bounding box center [329, 146] width 658 height 292
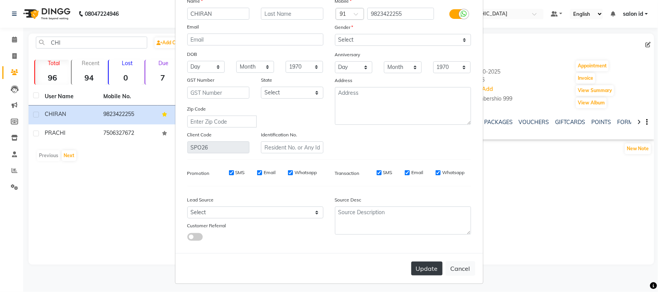
click at [428, 262] on button "Update" at bounding box center [426, 269] width 31 height 14
select select
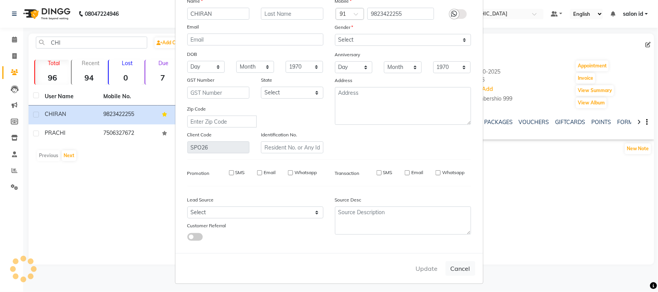
select select
checkbox input "false"
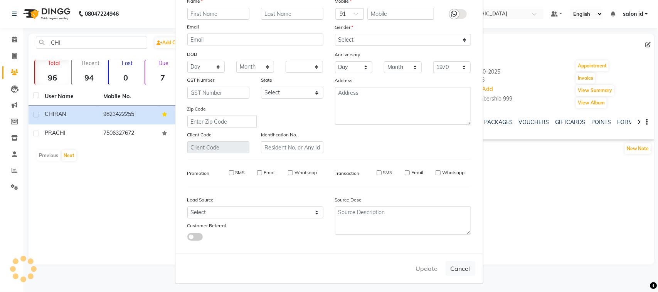
checkbox input "false"
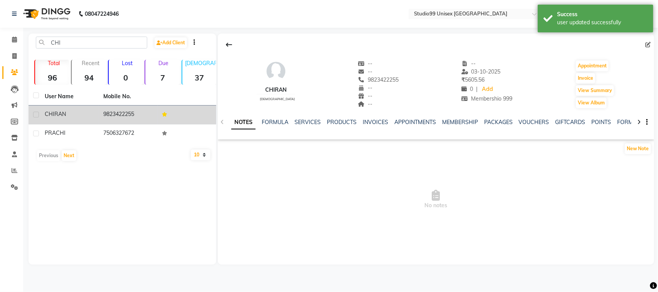
click at [106, 114] on td "9823422255" at bounding box center [128, 115] width 59 height 19
click at [164, 107] on td at bounding box center [187, 115] width 59 height 19
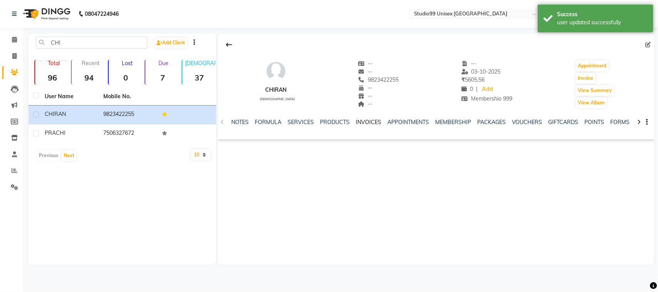
click at [368, 122] on link "INVOICES" at bounding box center [368, 122] width 25 height 7
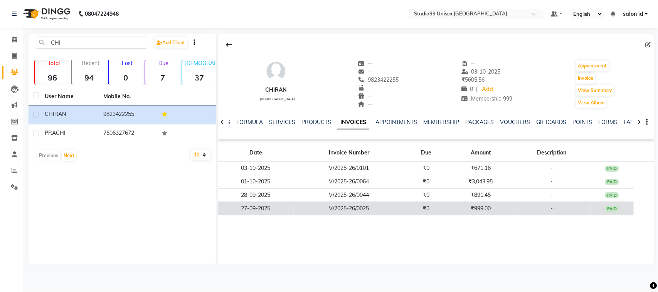
click at [365, 205] on td "V/2025-26/0025" at bounding box center [349, 208] width 111 height 13
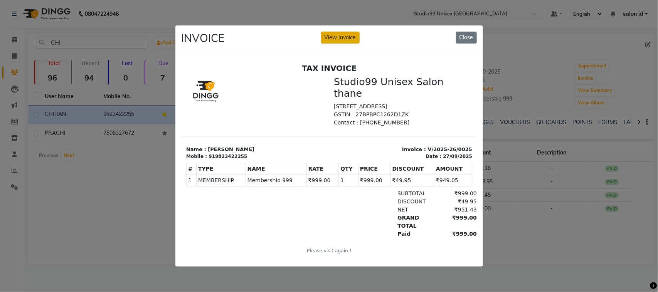
click at [344, 34] on button "View Invoice" at bounding box center [340, 38] width 39 height 12
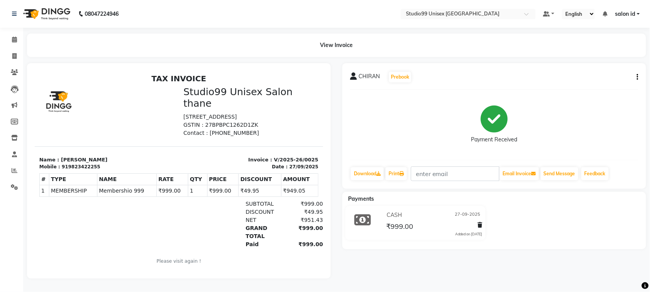
click at [638, 77] on icon "button" at bounding box center [638, 77] width 2 height 0
click at [621, 83] on div "Edit Invoice" at bounding box center [607, 82] width 39 height 10
select select "service"
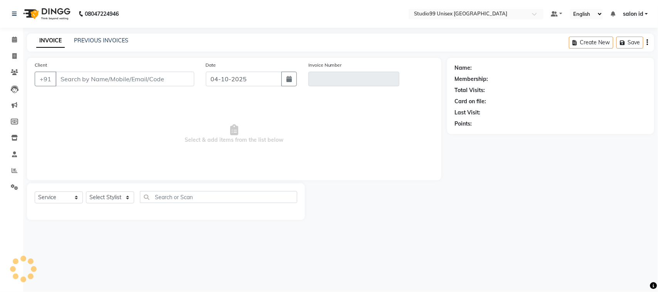
type input "9823422255"
type input "V/2025-26/0025"
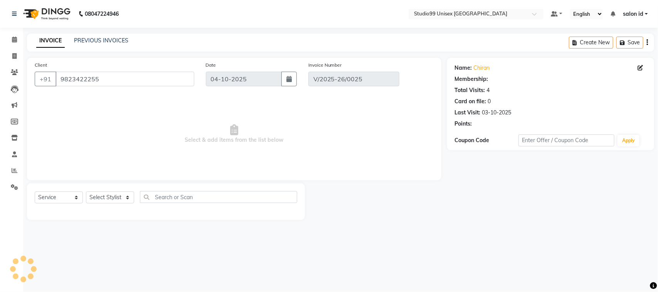
type input "27-09-2025"
select select "select"
select select "1: Object"
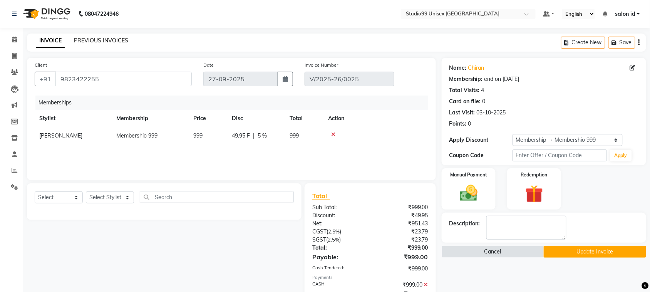
click at [90, 39] on link "PREVIOUS INVOICES" at bounding box center [101, 40] width 54 height 7
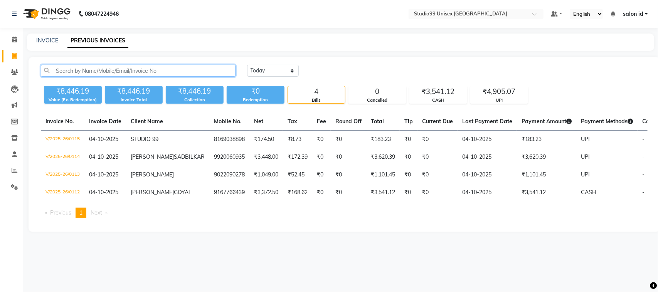
click at [124, 71] on input "text" at bounding box center [138, 71] width 195 height 12
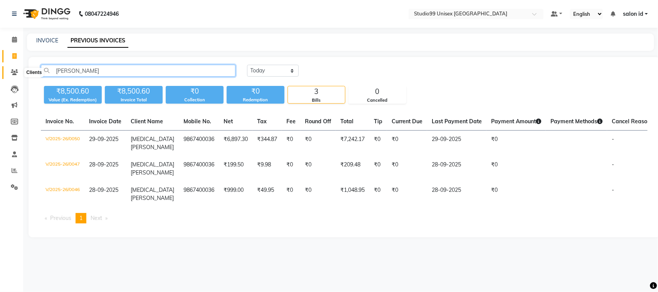
type input "NIKI"
click at [16, 69] on icon at bounding box center [14, 72] width 7 height 6
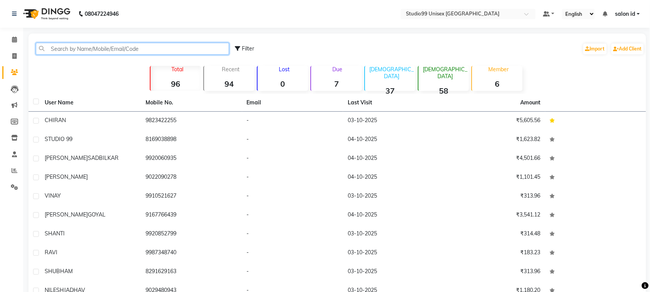
click at [99, 47] on input "text" at bounding box center [132, 49] width 193 height 12
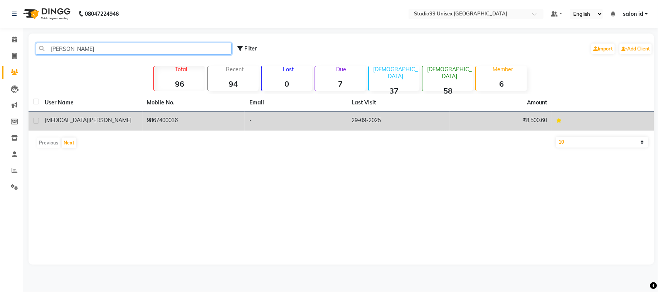
type input "NIKI"
click at [88, 122] on span "SHARMA" at bounding box center [109, 120] width 43 height 7
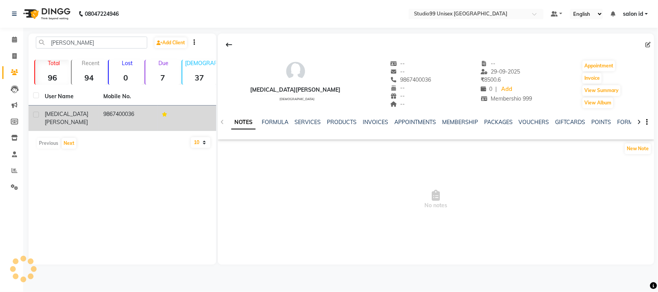
click at [65, 122] on td "NIKITA SHARMA" at bounding box center [69, 118] width 59 height 25
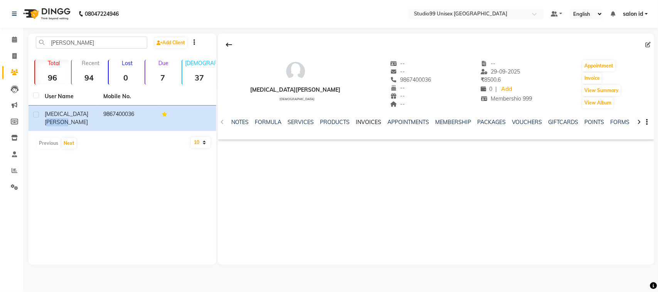
click at [367, 121] on link "INVOICES" at bounding box center [368, 122] width 25 height 7
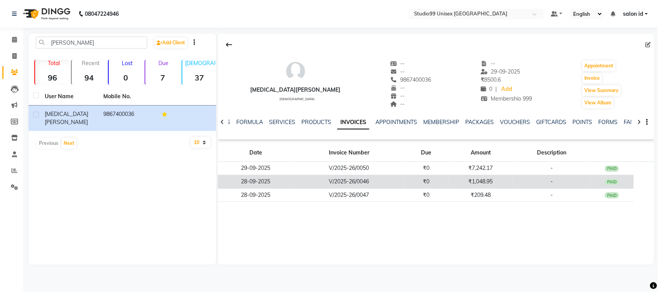
click at [331, 183] on td "V/2025-26/0046" at bounding box center [349, 181] width 111 height 13
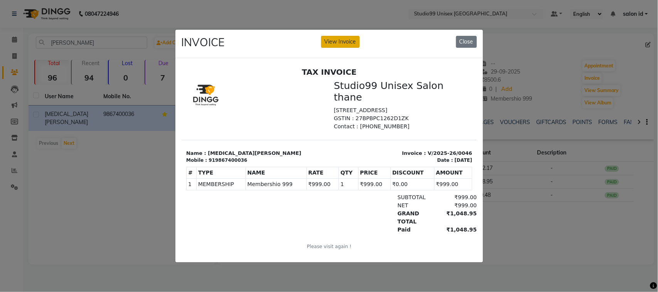
click at [339, 40] on button "View Invoice" at bounding box center [340, 42] width 39 height 12
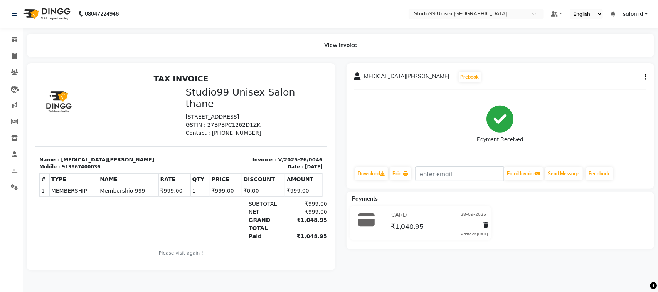
click at [644, 73] on button "button" at bounding box center [643, 77] width 5 height 8
click at [629, 79] on div "Edit Invoice" at bounding box center [614, 82] width 39 height 10
select select "service"
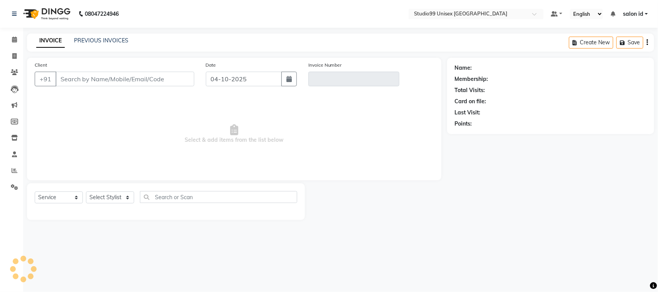
type input "9867400036"
type input "V/2025-26/0046"
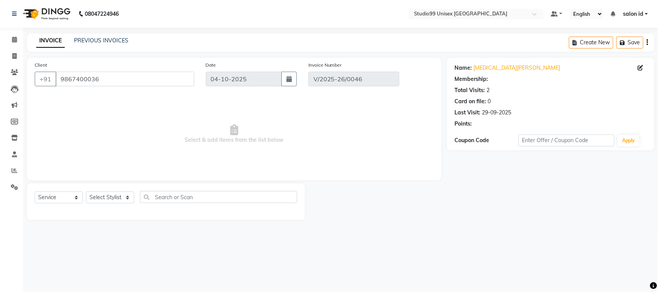
type input "28-09-2025"
select select "select"
select select "1: Object"
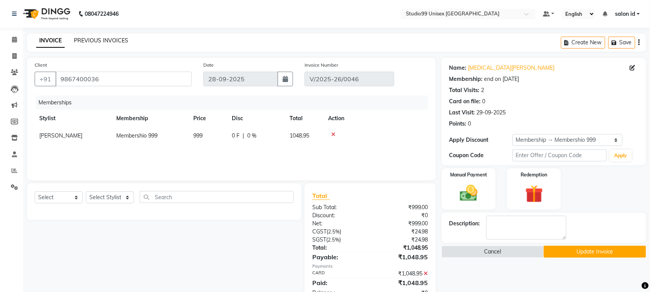
click at [101, 41] on link "PREVIOUS INVOICES" at bounding box center [101, 40] width 54 height 7
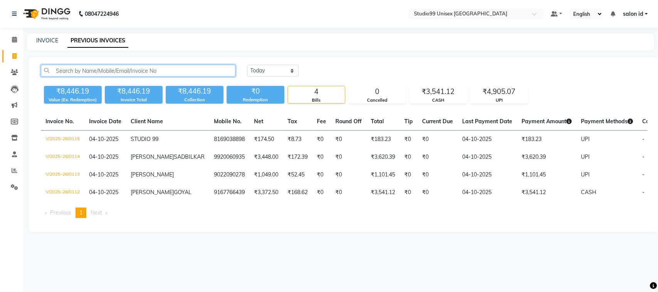
click at [131, 69] on input "text" at bounding box center [138, 71] width 195 height 12
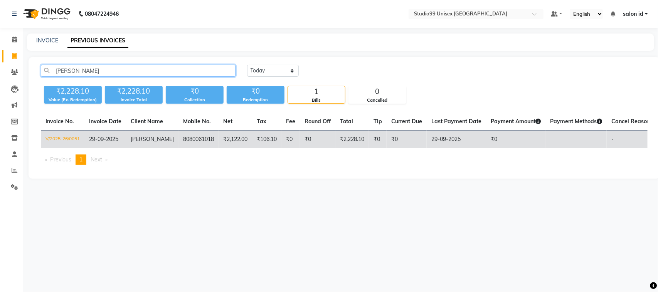
type input "SHLOK"
click at [123, 138] on td "29-09-2025" at bounding box center [105, 140] width 42 height 18
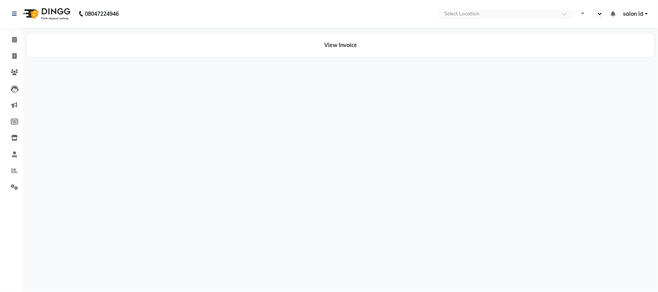
select select "en"
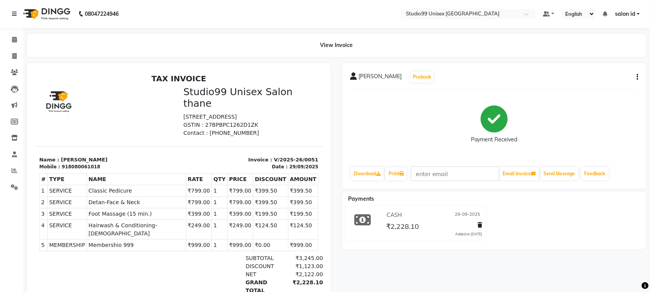
click at [638, 77] on icon "button" at bounding box center [638, 77] width 2 height 0
click at [614, 89] on div "Edit Invoice" at bounding box center [599, 87] width 53 height 10
select select "service"
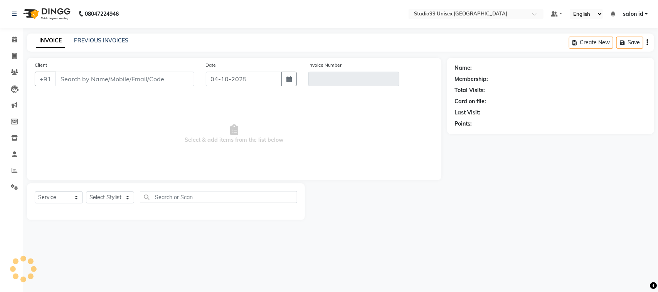
type input "8080061018"
type input "V/2025-26/0051"
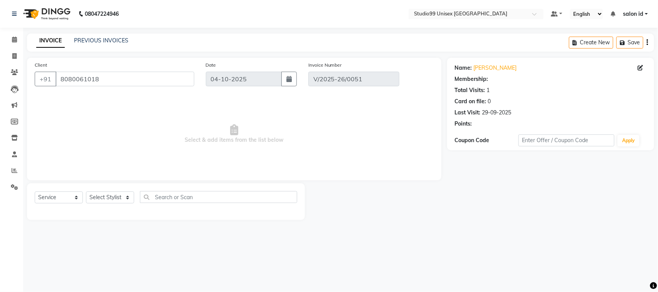
type input "29-09-2025"
select select "select"
select select "1: Object"
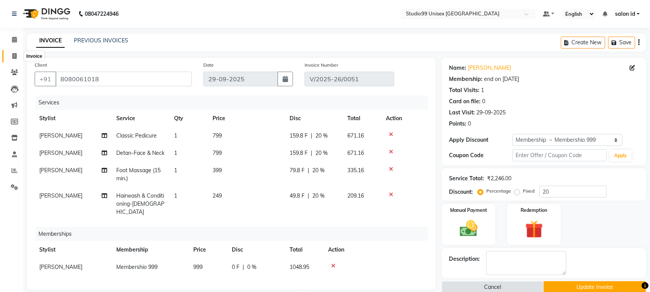
click at [14, 55] on icon at bounding box center [14, 56] width 4 height 6
select select "9023"
select select "service"
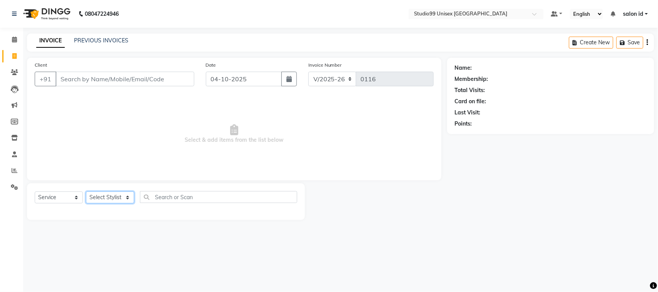
click at [126, 198] on select "Select Stylist AFTAB AFZAL SHAIKH Kapil salon id Saroj pathak SEEMA shadiya bai…" at bounding box center [110, 197] width 48 height 12
select select "93463"
click at [86, 191] on select "Select Stylist AFTAB AFZAL SHAIKH Kapil salon id Saroj pathak SEEMA shadiya bai…" at bounding box center [110, 197] width 48 height 12
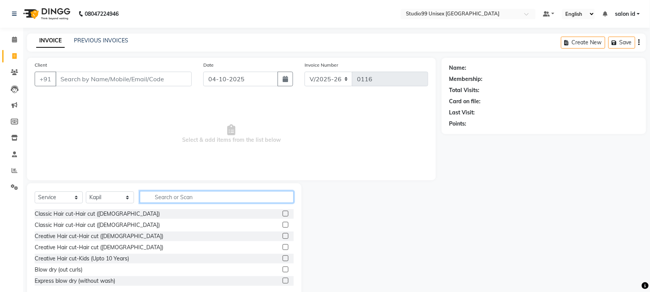
click at [180, 194] on input "text" at bounding box center [217, 197] width 154 height 12
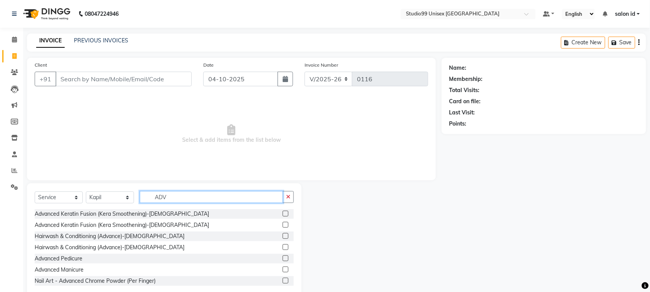
type input "ADV"
click at [283, 257] on label at bounding box center [286, 258] width 6 height 6
click at [283, 257] on input "checkbox" at bounding box center [285, 258] width 5 height 5
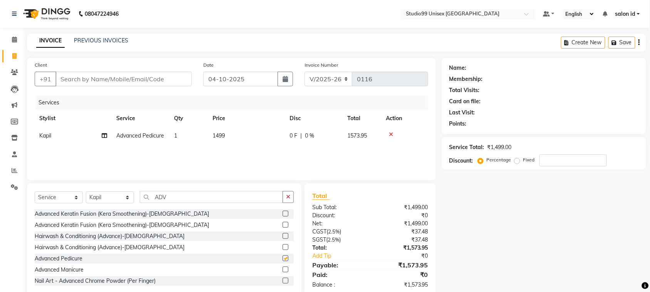
checkbox input "false"
click at [127, 197] on select "Select Stylist AFTAB AFZAL SHAIKH Kapil salon id Saroj pathak SEEMA shadiya bai…" at bounding box center [110, 197] width 48 height 12
select select "92933"
click at [86, 191] on select "Select Stylist AFTAB AFZAL SHAIKH Kapil salon id Saroj pathak SEEMA shadiya bai…" at bounding box center [110, 197] width 48 height 12
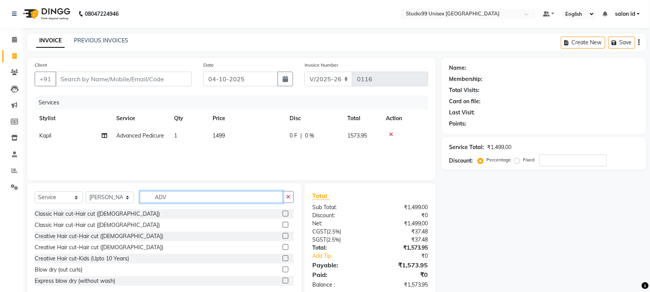
click at [176, 194] on input "ADV" at bounding box center [211, 197] width 143 height 12
type input "A"
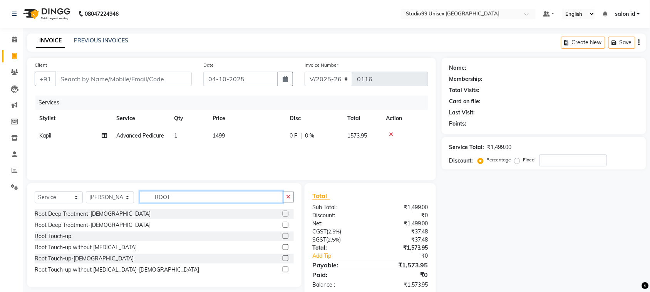
type input "ROOT"
click at [286, 244] on label at bounding box center [286, 247] width 6 height 6
click at [286, 245] on input "checkbox" at bounding box center [285, 247] width 5 height 5
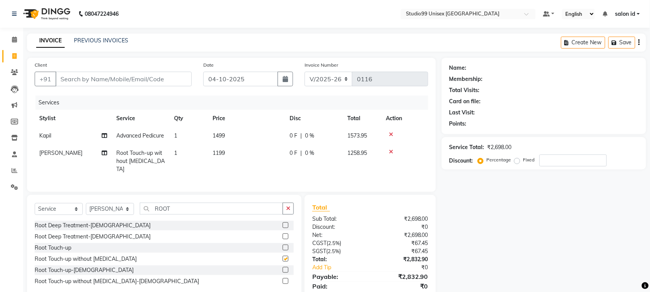
checkbox input "false"
click at [224, 208] on input "ROOT" at bounding box center [211, 209] width 143 height 12
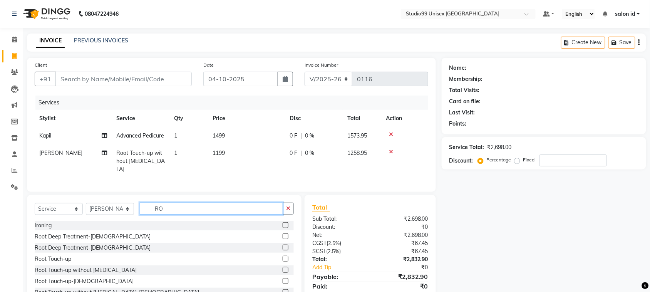
type input "R"
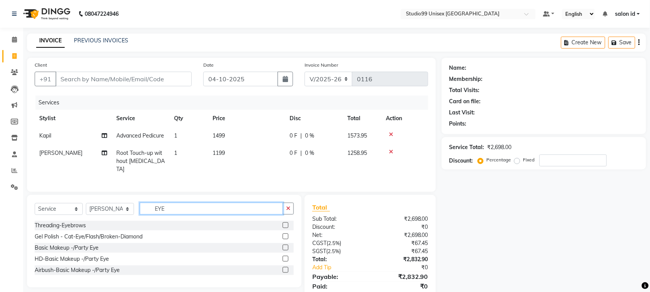
type input "EYE"
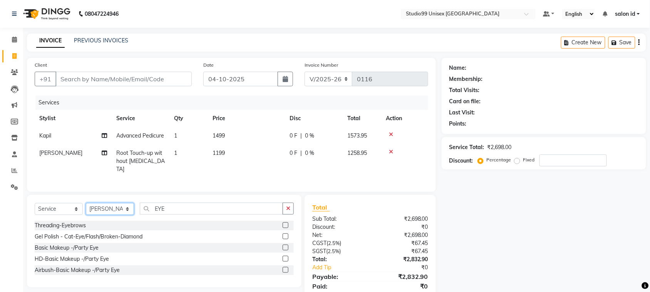
click at [127, 209] on select "Select Stylist [PERSON_NAME] [PERSON_NAME] salon id [PERSON_NAME] [PERSON_NAME]…" at bounding box center [110, 209] width 48 height 12
select select "92949"
click at [86, 203] on select "Select Stylist [PERSON_NAME] [PERSON_NAME] salon id [PERSON_NAME] [PERSON_NAME]…" at bounding box center [110, 209] width 48 height 12
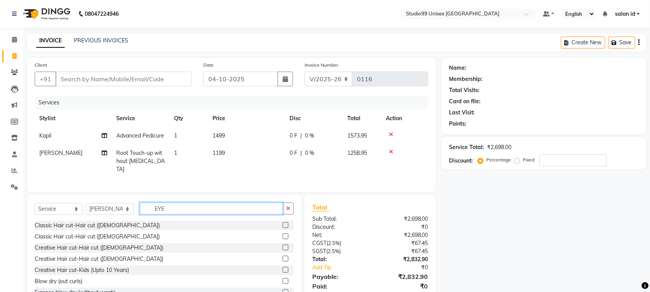
click at [268, 210] on input "EYE" at bounding box center [211, 209] width 143 height 12
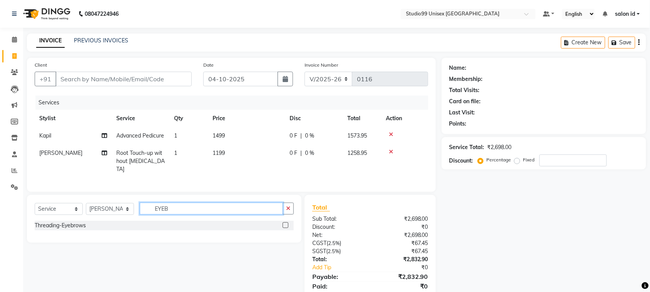
type input "EYEB"
click at [285, 224] on label at bounding box center [286, 225] width 6 height 6
click at [285, 224] on input "checkbox" at bounding box center [285, 225] width 5 height 5
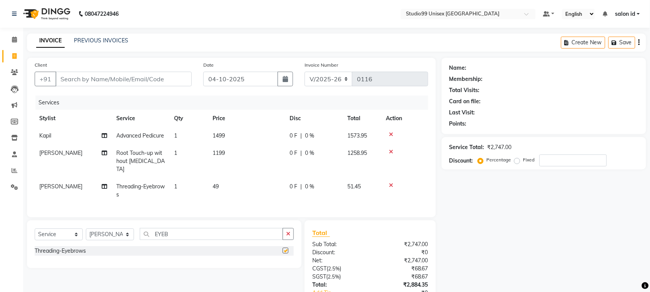
checkbox input "false"
click at [255, 230] on input "EYEB" at bounding box center [211, 234] width 143 height 12
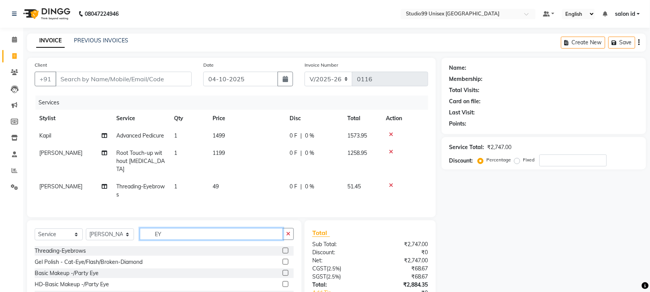
type input "E"
type input "UPP"
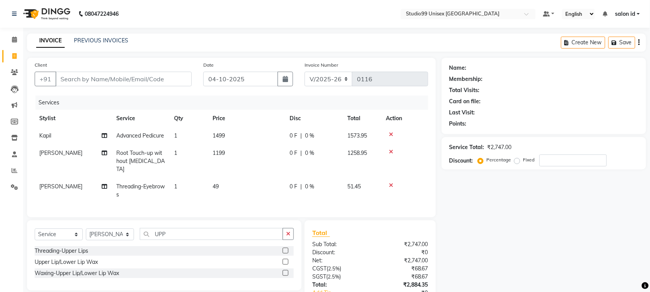
click at [286, 250] on label at bounding box center [286, 251] width 6 height 6
click at [286, 250] on input "checkbox" at bounding box center [285, 250] width 5 height 5
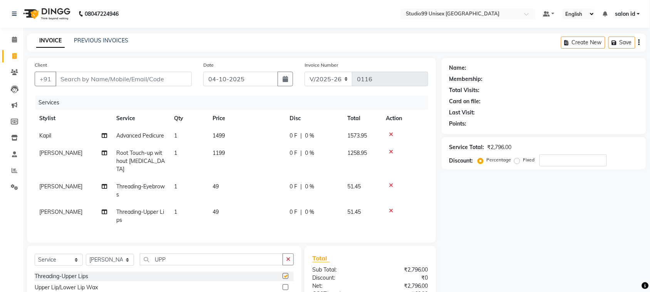
checkbox input "false"
click at [547, 162] on input "number" at bounding box center [573, 160] width 67 height 12
type input "50"
click at [321, 153] on span "50 %" at bounding box center [322, 153] width 12 height 8
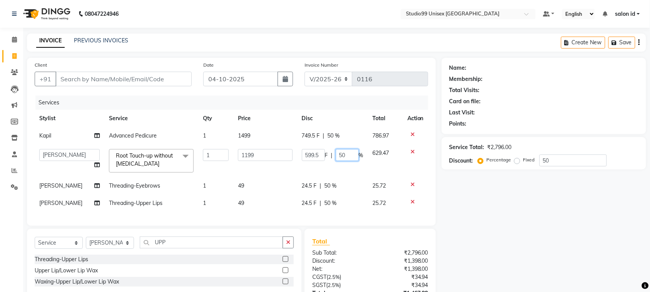
click at [346, 153] on input "50" at bounding box center [347, 155] width 23 height 12
type input "5"
type input "30"
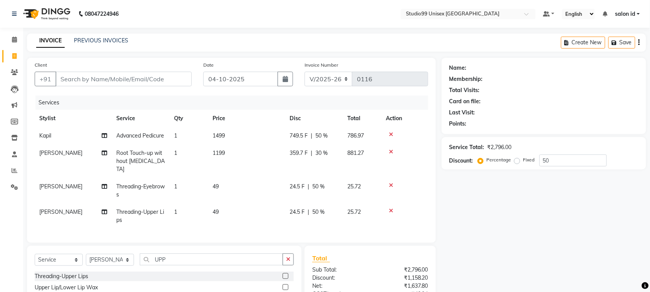
click at [499, 196] on div "Name: Membership: Total Visits: Card on file: Last Visit: Points: Service Total…" at bounding box center [547, 208] width 210 height 301
click at [129, 80] on input "Client" at bounding box center [123, 79] width 136 height 15
type input "9"
type input "0"
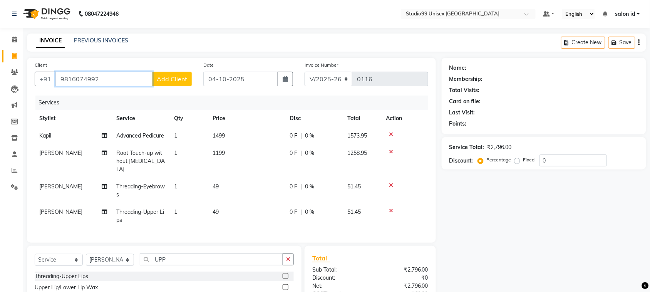
type input "9816074992"
click at [177, 77] on span "Add Client" at bounding box center [172, 79] width 30 height 8
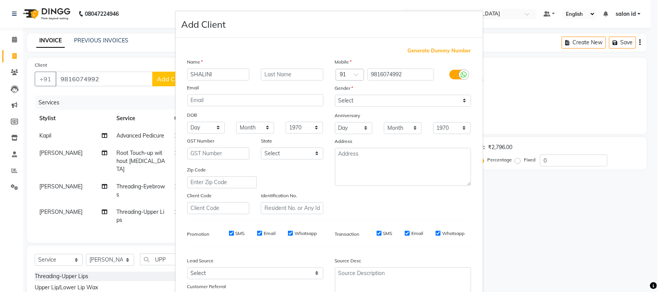
type input "SHALINI"
click at [267, 76] on input "text" at bounding box center [292, 75] width 62 height 12
type input "[PERSON_NAME]"
click at [460, 100] on select "Select [DEMOGRAPHIC_DATA] [DEMOGRAPHIC_DATA] Other Prefer Not To Say" at bounding box center [403, 101] width 136 height 12
select select "[DEMOGRAPHIC_DATA]"
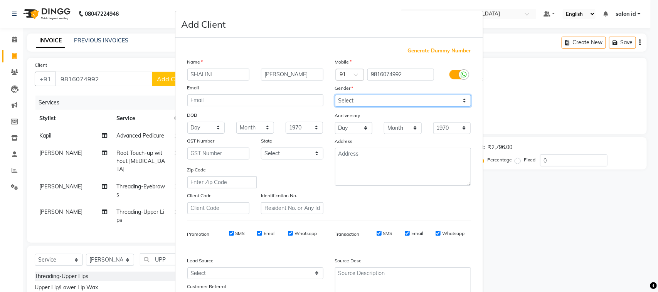
click at [335, 95] on select "Select [DEMOGRAPHIC_DATA] [DEMOGRAPHIC_DATA] Other Prefer Not To Say" at bounding box center [403, 101] width 136 height 12
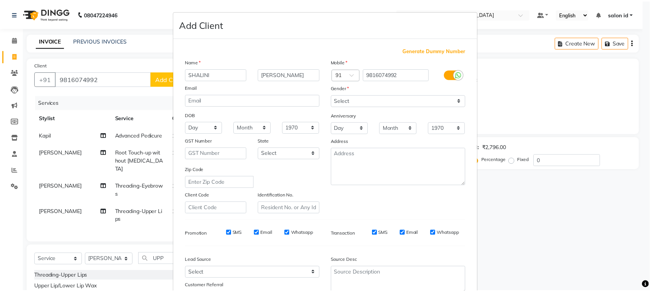
scroll to position [60, 0]
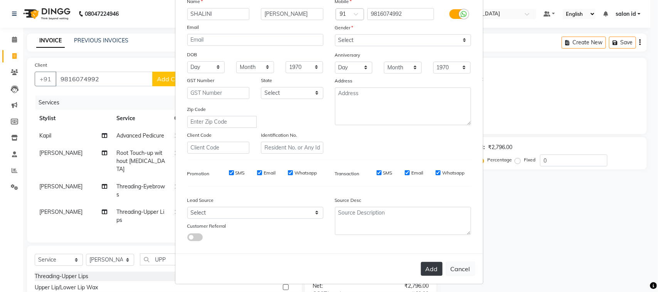
click at [428, 262] on button "Add" at bounding box center [432, 269] width 22 height 14
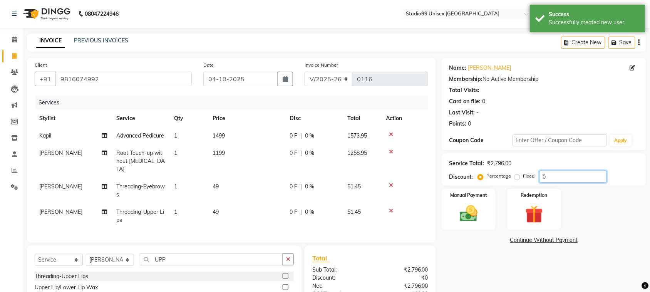
click at [551, 171] on input "0" at bounding box center [573, 177] width 67 height 12
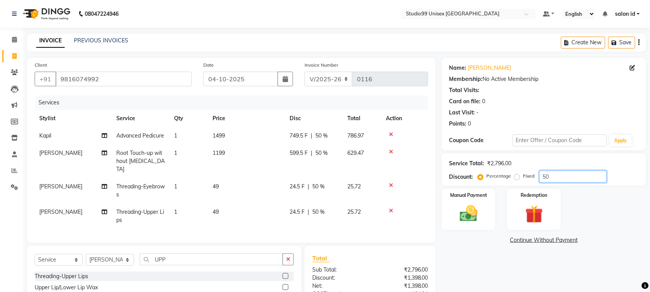
type input "50"
click at [319, 151] on span "50 %" at bounding box center [322, 153] width 12 height 8
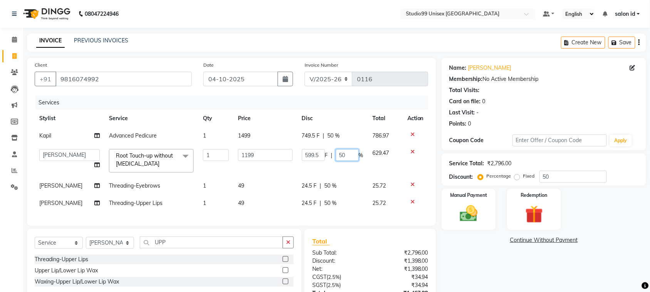
click at [341, 155] on input "50" at bounding box center [347, 155] width 23 height 12
type input "30"
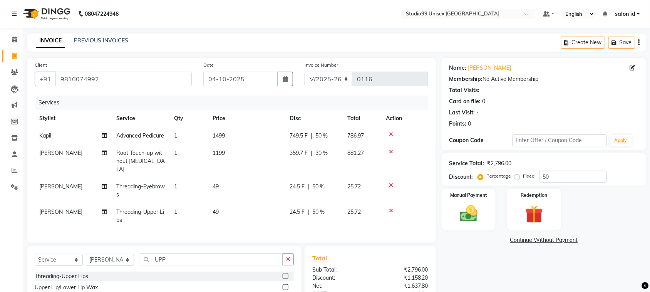
click at [371, 162] on td "881.27" at bounding box center [362, 161] width 39 height 34
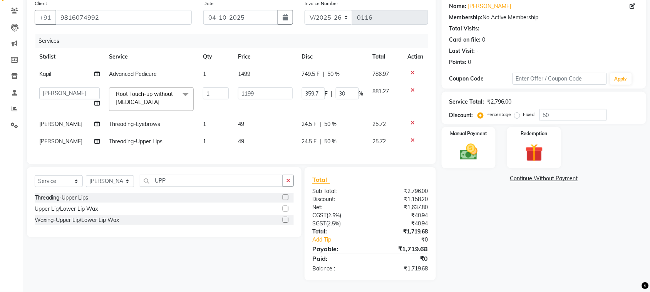
scroll to position [68, 0]
click at [471, 141] on img at bounding box center [469, 151] width 30 height 21
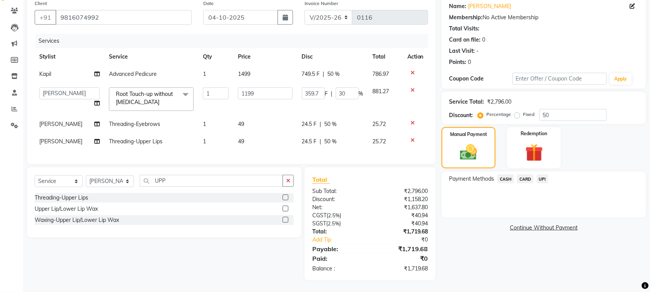
click at [544, 175] on span "UPI" at bounding box center [543, 179] width 12 height 9
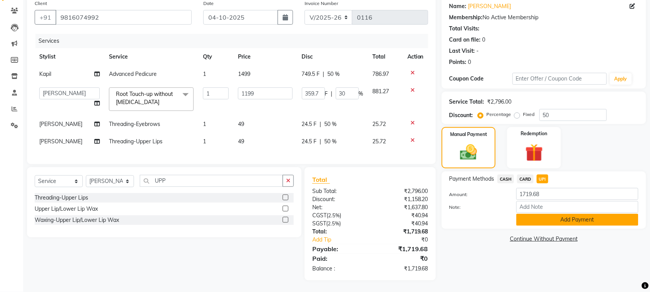
click at [552, 215] on button "Add Payment" at bounding box center [578, 220] width 122 height 12
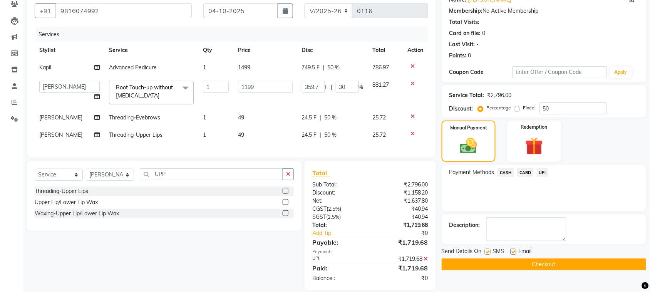
click at [503, 263] on button "Checkout" at bounding box center [544, 265] width 205 height 12
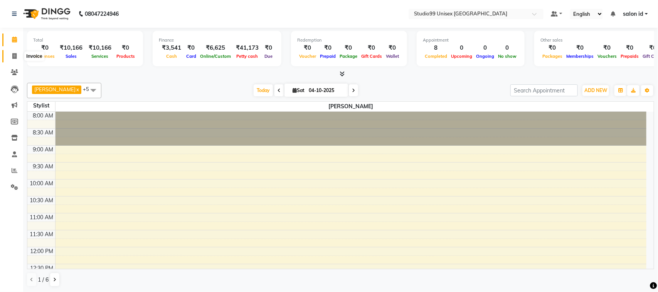
click at [15, 58] on icon at bounding box center [14, 56] width 4 height 6
select select "9023"
select select "service"
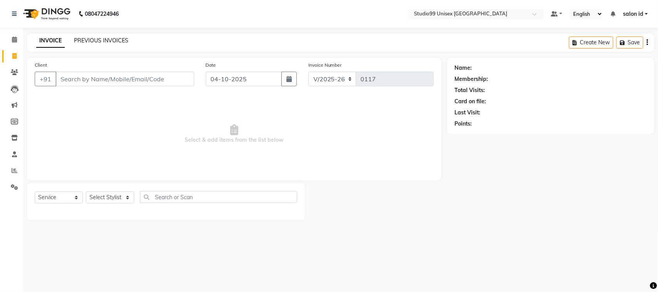
click at [85, 39] on link "PREVIOUS INVOICES" at bounding box center [101, 40] width 54 height 7
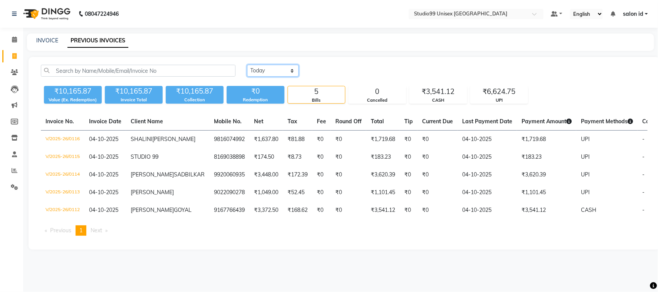
click at [291, 69] on select "[DATE] [DATE] Custom Range" at bounding box center [273, 71] width 52 height 12
select select "yesterday"
click at [247, 65] on select "[DATE] [DATE] Custom Range" at bounding box center [273, 71] width 52 height 12
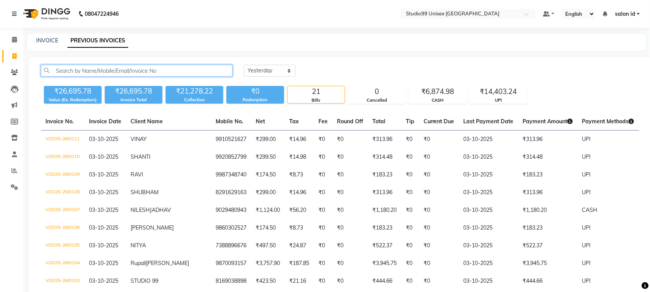
click at [147, 68] on input "text" at bounding box center [137, 71] width 192 height 12
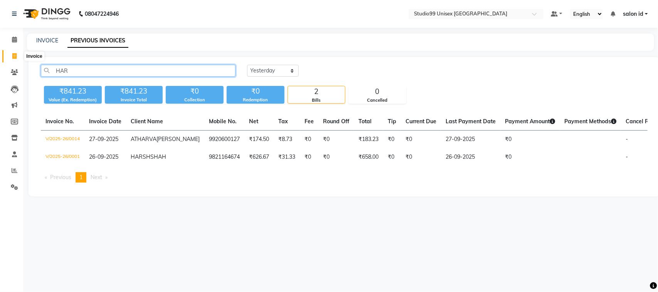
type input "HAR"
click at [13, 54] on icon at bounding box center [14, 56] width 4 height 6
select select "9023"
select select "service"
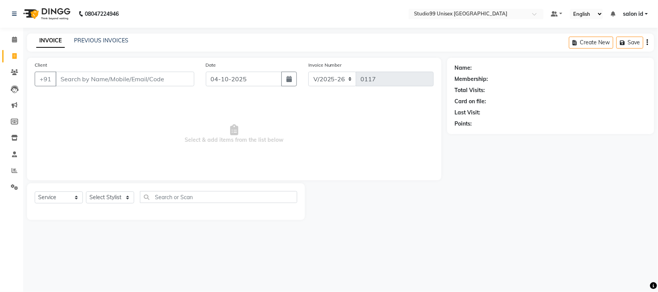
click at [77, 83] on input "Client" at bounding box center [124, 79] width 139 height 15
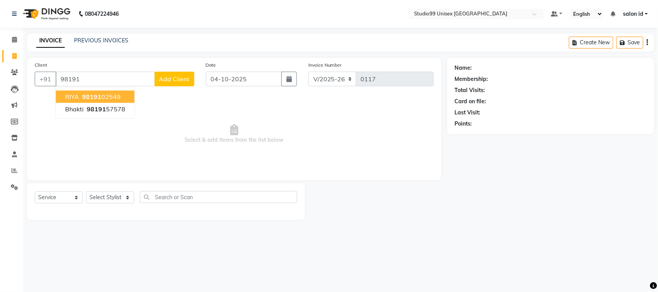
click at [95, 94] on span "98191" at bounding box center [91, 97] width 19 height 8
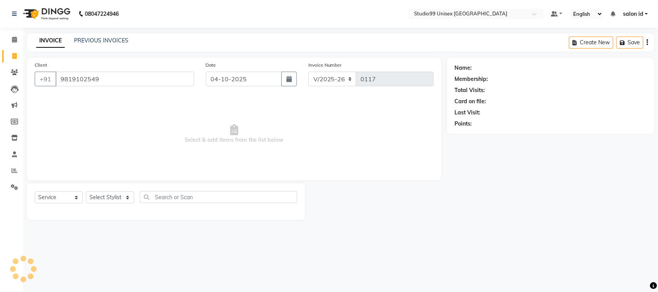
type input "9819102549"
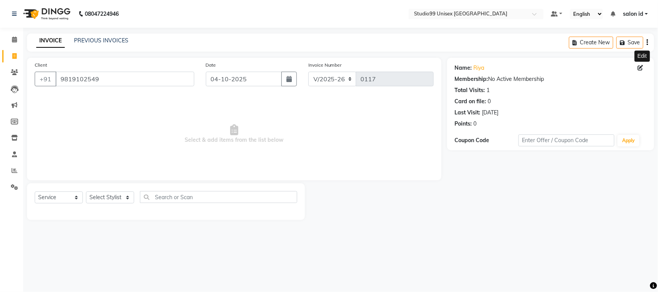
click at [640, 66] on icon at bounding box center [640, 67] width 5 height 5
select select "[DEMOGRAPHIC_DATA]"
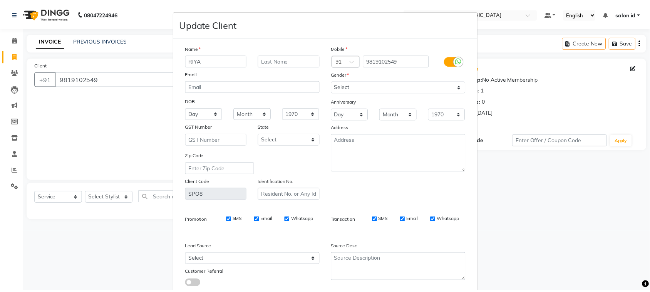
scroll to position [47, 0]
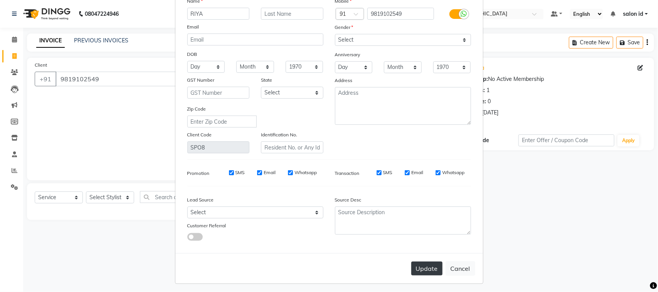
click at [423, 265] on button "Update" at bounding box center [426, 269] width 31 height 14
select select
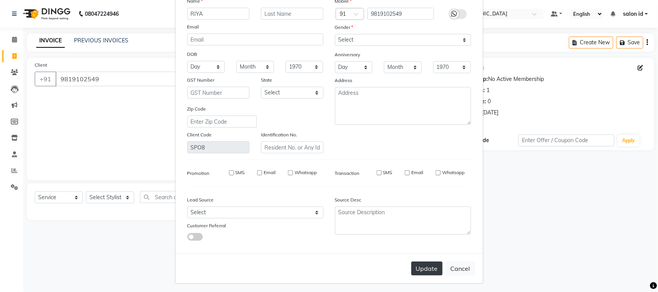
select select
checkbox input "false"
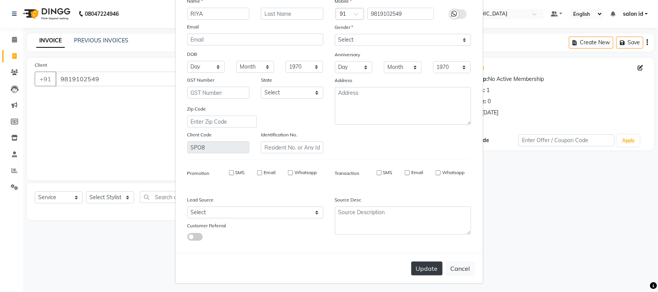
checkbox input "false"
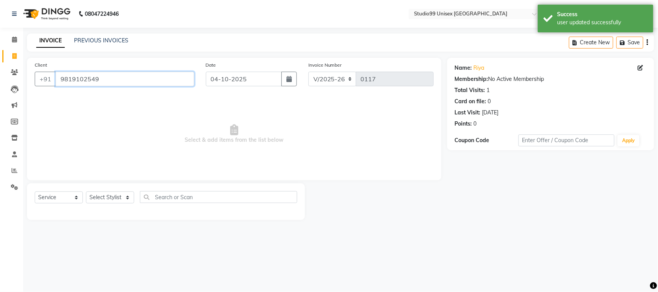
click at [168, 80] on input "9819102549" at bounding box center [124, 79] width 139 height 15
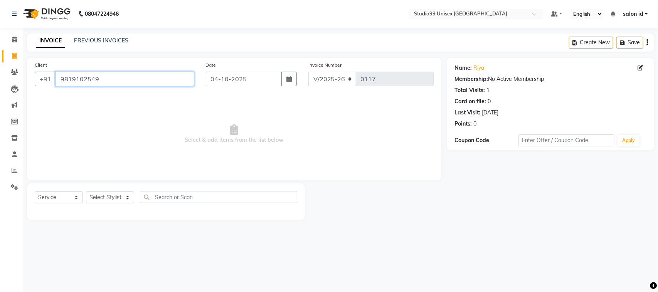
click at [59, 77] on input "9819102549" at bounding box center [124, 79] width 139 height 15
click at [15, 170] on icon at bounding box center [15, 171] width 6 height 6
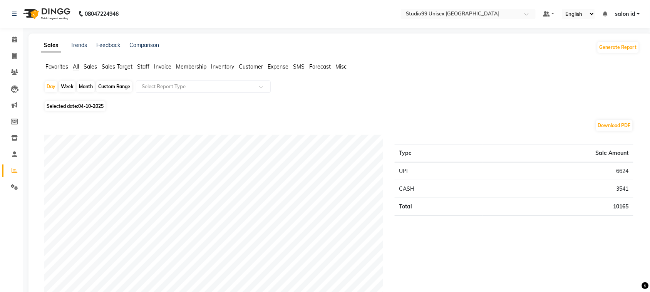
click at [91, 67] on span "Sales" at bounding box center [90, 66] width 13 height 7
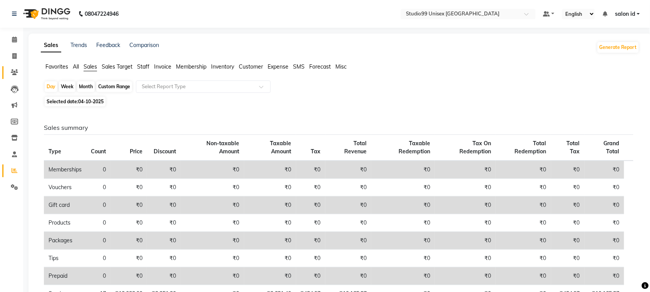
click at [15, 67] on link "Clients" at bounding box center [11, 72] width 18 height 13
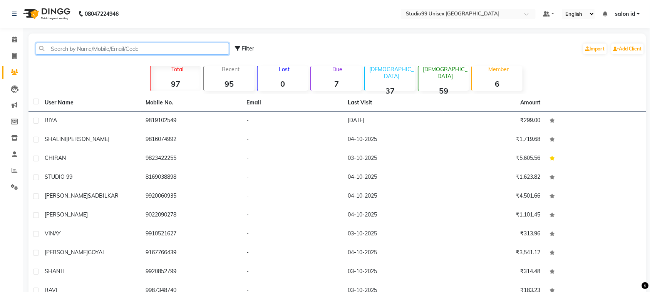
click at [105, 45] on input "text" at bounding box center [132, 49] width 193 height 12
paste input "9819102549"
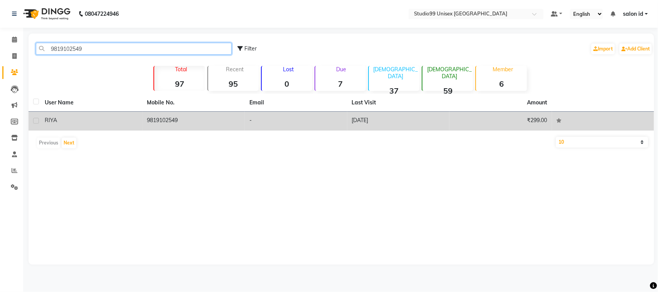
type input "9819102549"
click at [126, 119] on div "RIYA" at bounding box center [91, 120] width 93 height 8
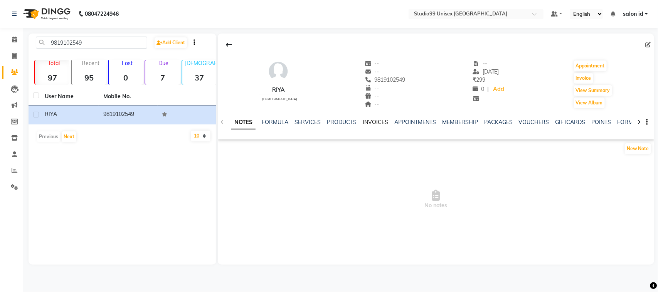
click at [377, 123] on link "INVOICES" at bounding box center [375, 122] width 25 height 7
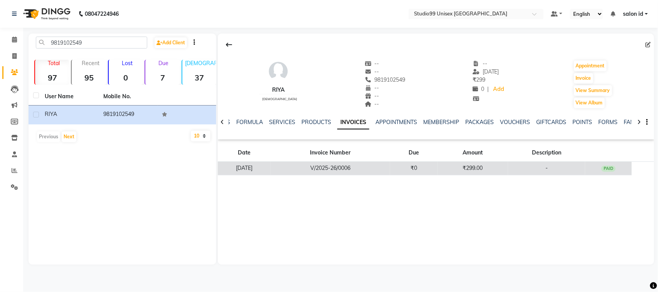
click at [349, 164] on td "V/2025-26/0006" at bounding box center [329, 168] width 119 height 13
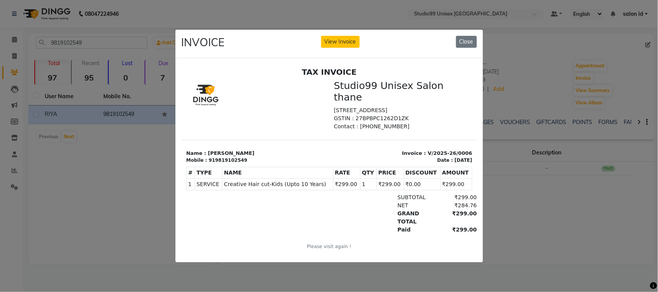
click at [101, 183] on ngb-modal-window "INVOICE View Invoice Close" at bounding box center [329, 146] width 658 height 292
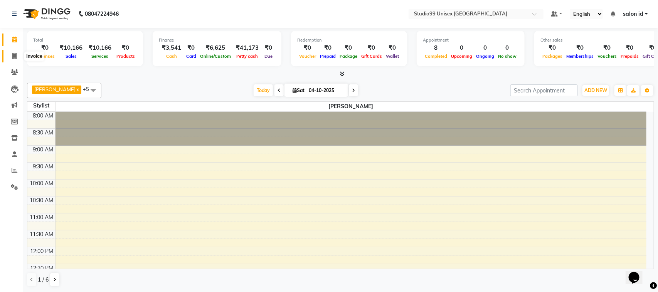
click at [13, 55] on icon at bounding box center [14, 56] width 4 height 6
select select "9023"
select select "service"
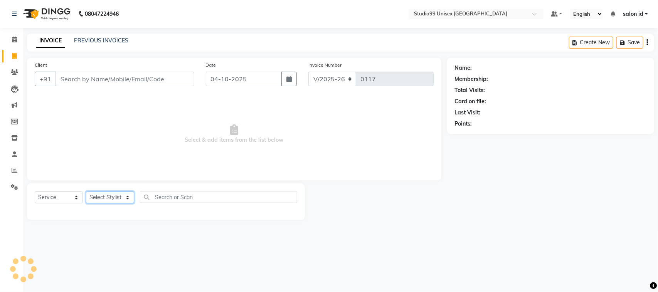
click at [128, 198] on select "Select Stylist" at bounding box center [110, 197] width 48 height 12
select select "92948"
click at [86, 191] on select "Select Stylist [PERSON_NAME] [PERSON_NAME] salon id [PERSON_NAME] [PERSON_NAME]…" at bounding box center [110, 197] width 48 height 12
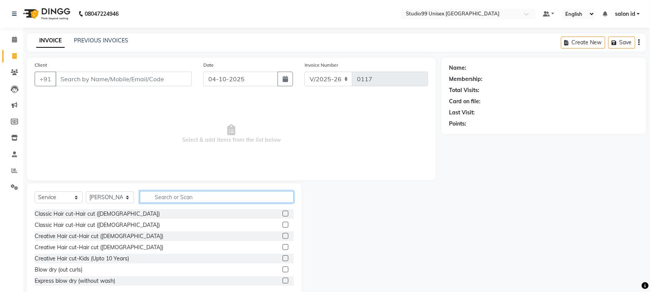
click at [186, 197] on input "text" at bounding box center [217, 197] width 154 height 12
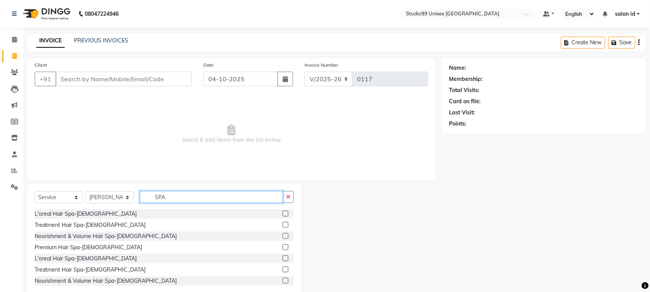
type input "SPA"
click at [283, 259] on label at bounding box center [286, 258] width 6 height 6
click at [283, 259] on input "checkbox" at bounding box center [285, 258] width 5 height 5
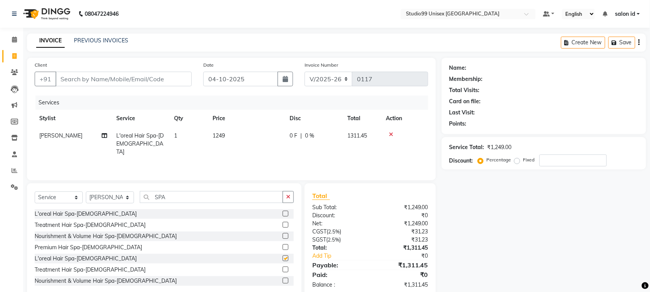
checkbox input "false"
click at [128, 197] on select "Select Stylist [PERSON_NAME] [PERSON_NAME] salon id [PERSON_NAME] [PERSON_NAME]…" at bounding box center [110, 197] width 48 height 12
select select "92949"
click at [86, 191] on select "Select Stylist [PERSON_NAME] [PERSON_NAME] salon id [PERSON_NAME] [PERSON_NAME]…" at bounding box center [110, 197] width 48 height 12
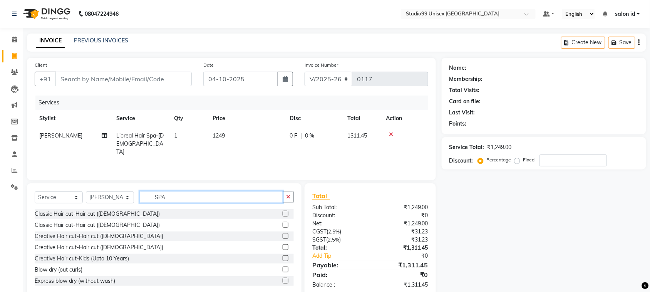
click at [169, 195] on input "SPA" at bounding box center [211, 197] width 143 height 12
type input "S"
type input "CLE"
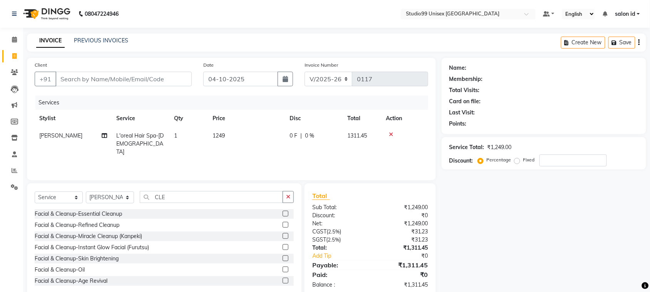
click at [283, 222] on label at bounding box center [286, 225] width 6 height 6
click at [283, 223] on input "checkbox" at bounding box center [285, 225] width 5 height 5
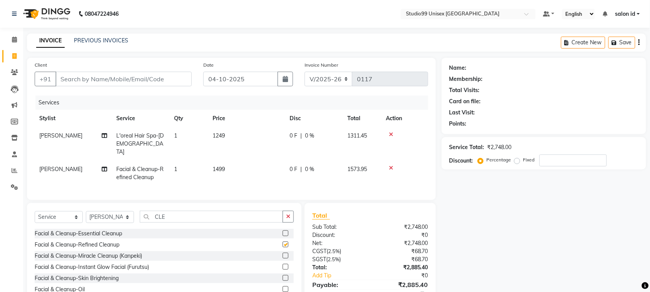
checkbox input "false"
click at [177, 212] on input "CLE" at bounding box center [211, 217] width 143 height 12
type input "C"
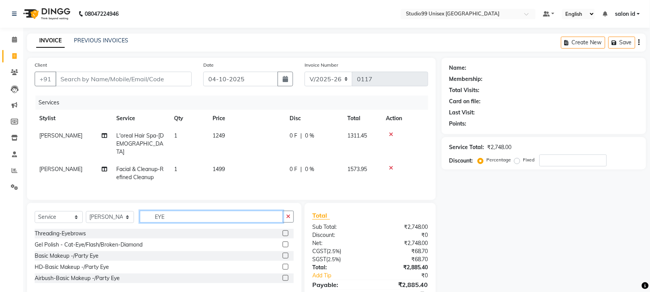
type input "EYE"
click at [284, 232] on label at bounding box center [286, 233] width 6 height 6
click at [284, 232] on input "checkbox" at bounding box center [285, 233] width 5 height 5
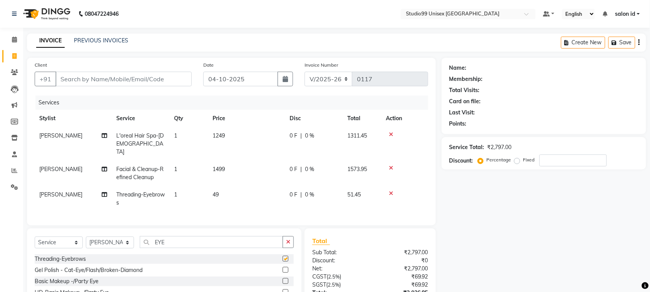
checkbox input "false"
click at [90, 76] on input "Client" at bounding box center [123, 79] width 136 height 15
type input "9"
type input "0"
type input "9970172527"
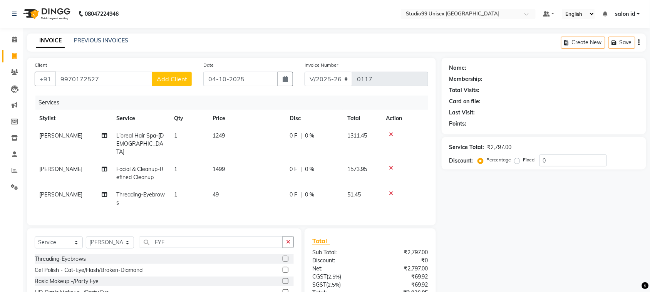
click at [175, 81] on span "Add Client" at bounding box center [172, 79] width 30 height 8
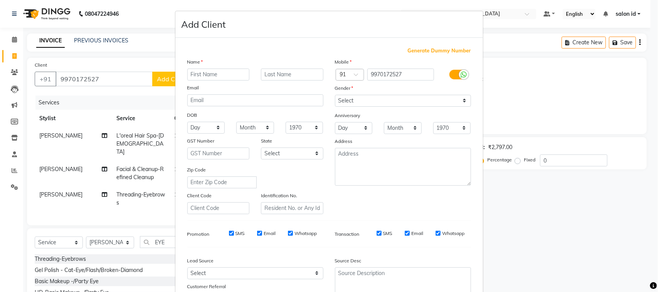
click at [192, 76] on input "text" at bounding box center [218, 75] width 62 height 12
type input "[PERSON_NAME]"
click at [461, 99] on select "Select [DEMOGRAPHIC_DATA] [DEMOGRAPHIC_DATA] Other Prefer Not To Say" at bounding box center [403, 101] width 136 height 12
select select "[DEMOGRAPHIC_DATA]"
click at [335, 95] on select "Select [DEMOGRAPHIC_DATA] [DEMOGRAPHIC_DATA] Other Prefer Not To Say" at bounding box center [403, 101] width 136 height 12
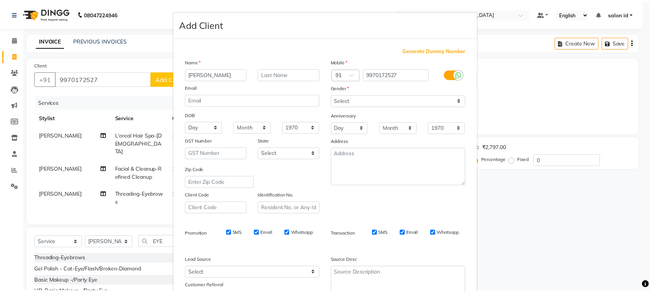
scroll to position [60, 0]
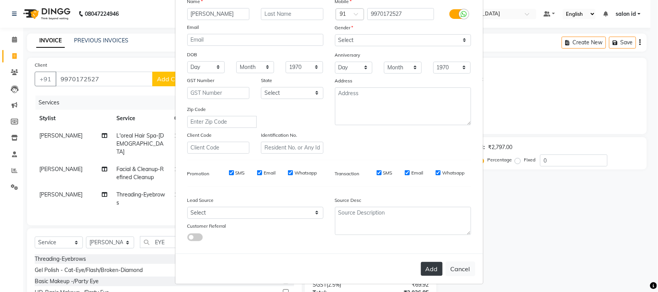
click at [426, 267] on button "Add" at bounding box center [432, 269] width 22 height 14
select select
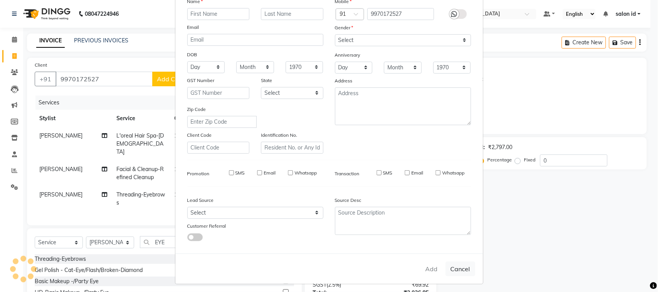
select select
checkbox input "false"
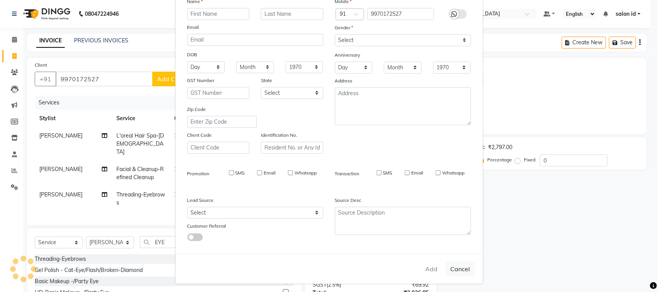
checkbox input "false"
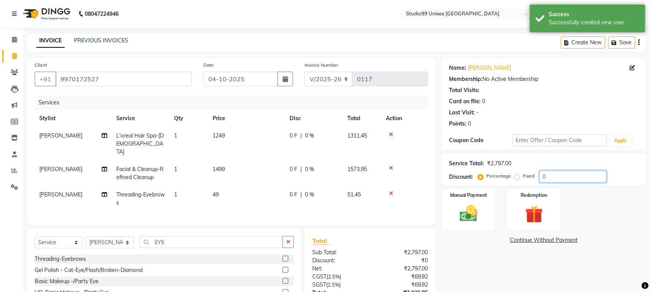
click at [547, 174] on input "0" at bounding box center [573, 177] width 67 height 12
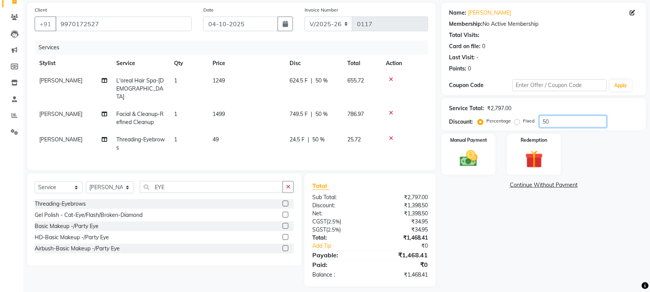
scroll to position [60, 0]
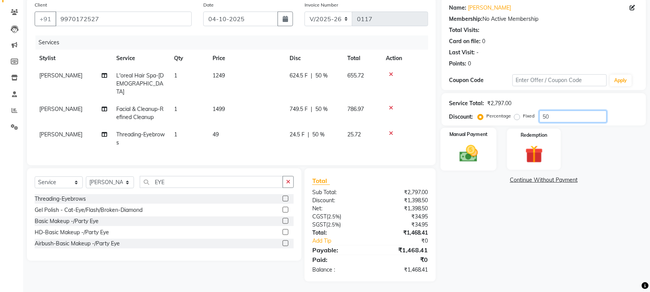
type input "50"
click at [479, 153] on img at bounding box center [469, 153] width 30 height 21
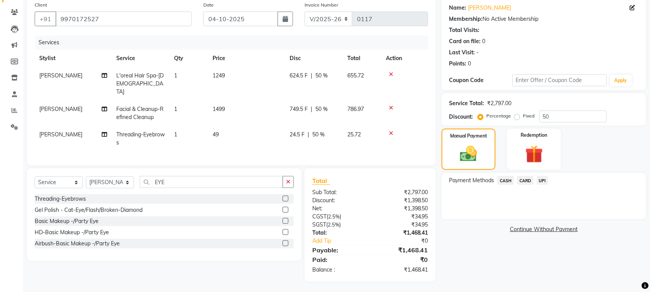
click at [526, 183] on span "CARD" at bounding box center [525, 180] width 17 height 9
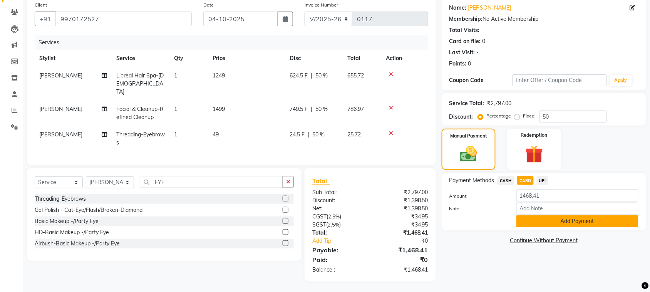
click at [557, 222] on button "Add Payment" at bounding box center [578, 221] width 122 height 12
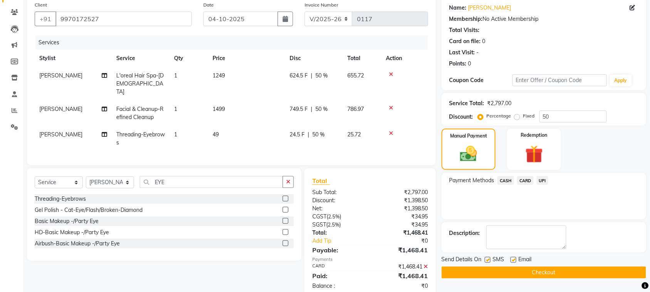
click at [523, 274] on button "Checkout" at bounding box center [544, 273] width 205 height 12
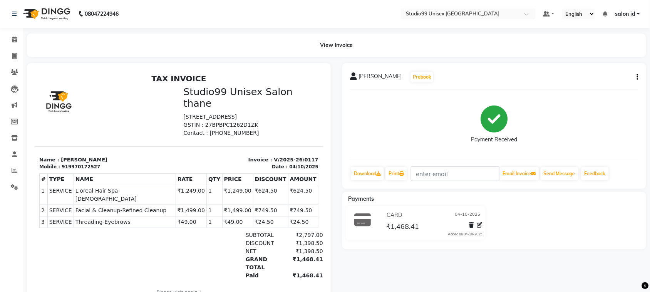
scroll to position [28, 0]
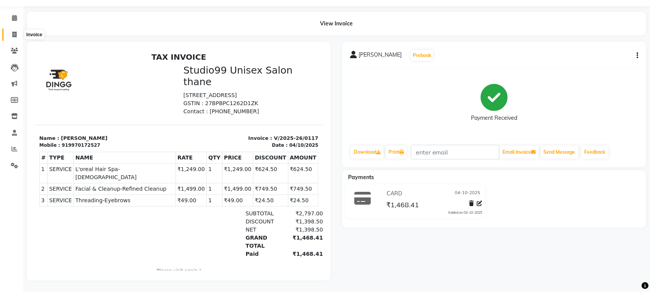
click at [16, 32] on icon at bounding box center [14, 35] width 4 height 6
select select "9023"
select select "service"
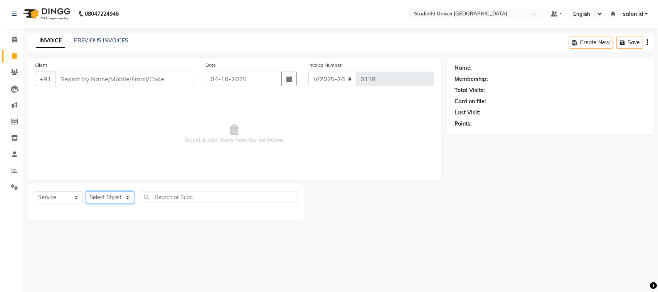
click at [129, 198] on select "Select Stylist [PERSON_NAME] [PERSON_NAME] salon id [PERSON_NAME] [PERSON_NAME]…" at bounding box center [110, 197] width 48 height 12
select select "92933"
click at [86, 191] on select "Select Stylist [PERSON_NAME] [PERSON_NAME] salon id [PERSON_NAME] [PERSON_NAME]…" at bounding box center [110, 197] width 48 height 12
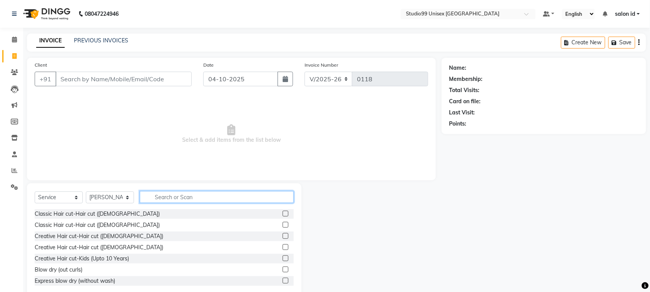
click at [228, 197] on input "text" at bounding box center [217, 197] width 154 height 12
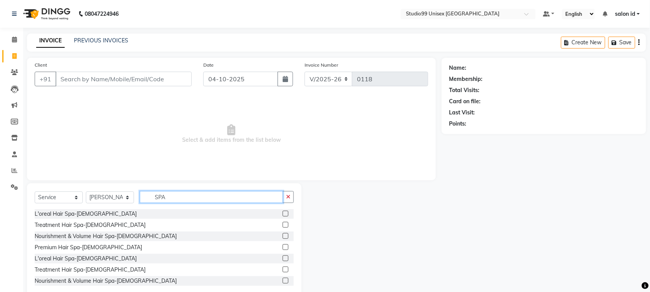
type input "SPA"
click at [283, 257] on label at bounding box center [286, 258] width 6 height 6
click at [283, 257] on input "checkbox" at bounding box center [285, 258] width 5 height 5
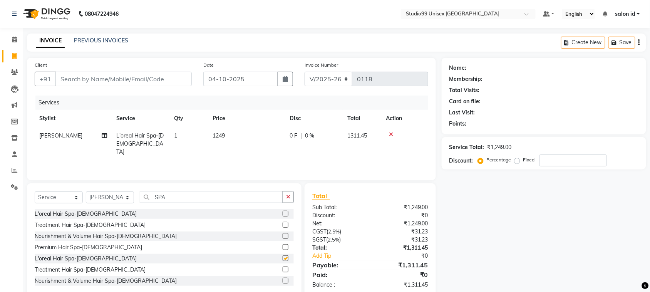
checkbox input "false"
click at [201, 199] on input "SPA" at bounding box center [211, 197] width 143 height 12
type input "S"
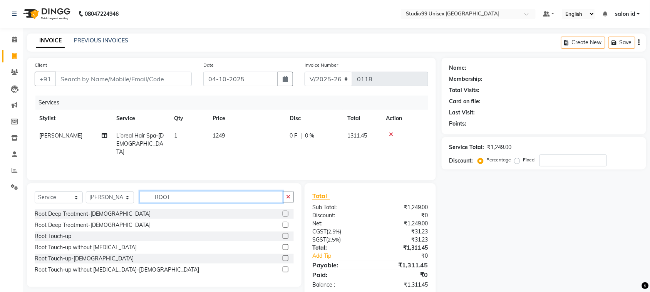
type input "ROOT"
click at [285, 259] on label at bounding box center [286, 258] width 6 height 6
click at [285, 259] on input "checkbox" at bounding box center [285, 258] width 5 height 5
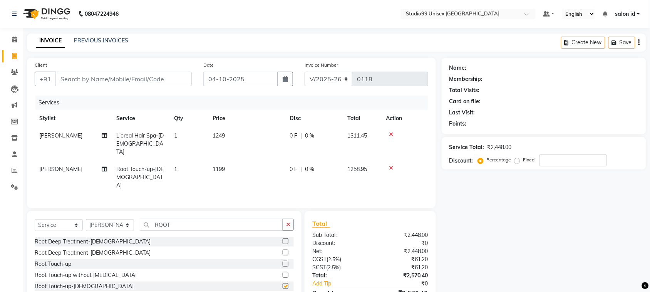
checkbox input "false"
click at [556, 157] on input "number" at bounding box center [573, 160] width 67 height 12
click at [307, 165] on span "0 %" at bounding box center [309, 169] width 9 height 8
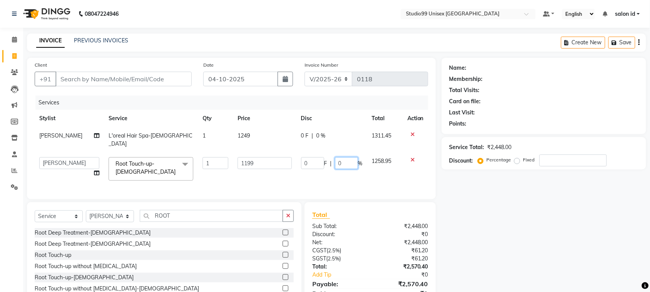
click at [344, 157] on input "0" at bounding box center [346, 163] width 23 height 12
type input "30"
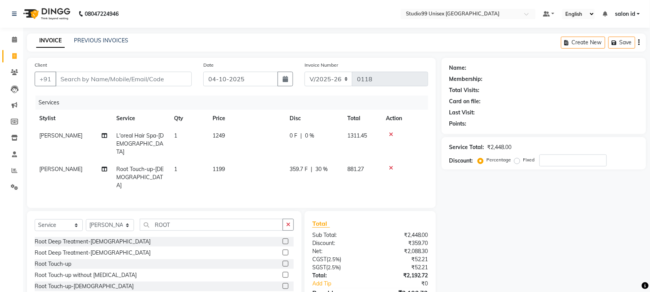
click at [317, 134] on div "0 F | 0 %" at bounding box center [314, 136] width 49 height 8
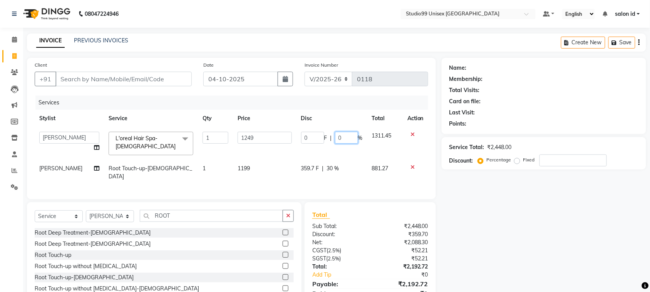
click at [340, 139] on input "0" at bounding box center [346, 138] width 23 height 12
type input "50"
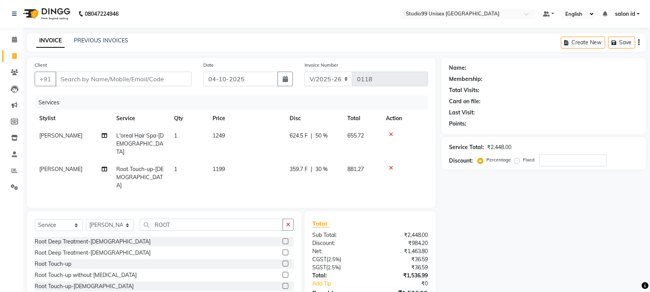
click at [458, 189] on div "Name: Membership: Total Visits: Card on file: Last Visit: Points: Service Total…" at bounding box center [547, 191] width 210 height 267
click at [13, 52] on span at bounding box center [14, 56] width 13 height 9
select select "9023"
select select "service"
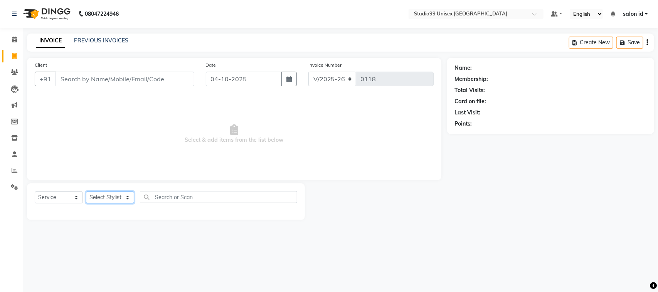
click at [126, 198] on select "Select Stylist [PERSON_NAME] [PERSON_NAME] salon id [PERSON_NAME] [PERSON_NAME]…" at bounding box center [110, 197] width 48 height 12
select select "92954"
click at [86, 191] on select "Select Stylist [PERSON_NAME] [PERSON_NAME] salon id [PERSON_NAME] [PERSON_NAME]…" at bounding box center [110, 197] width 48 height 12
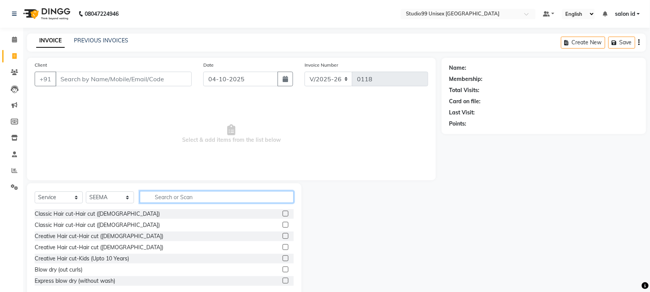
click at [170, 195] on input "text" at bounding box center [217, 197] width 154 height 12
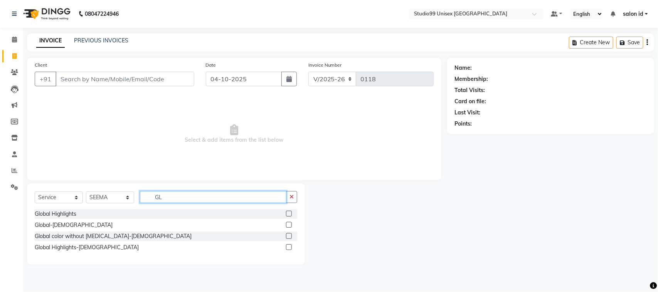
type input "G"
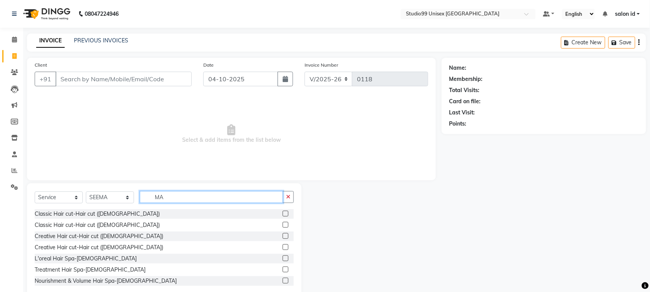
type input "M"
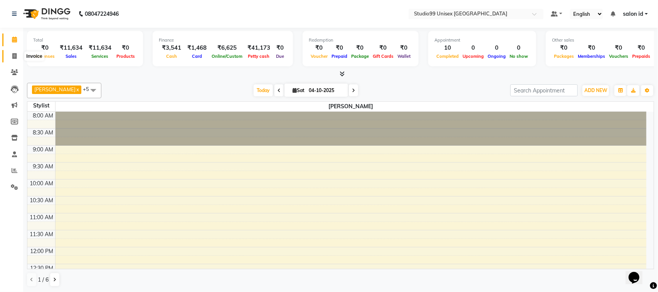
click at [15, 59] on icon at bounding box center [14, 56] width 4 height 6
select select "service"
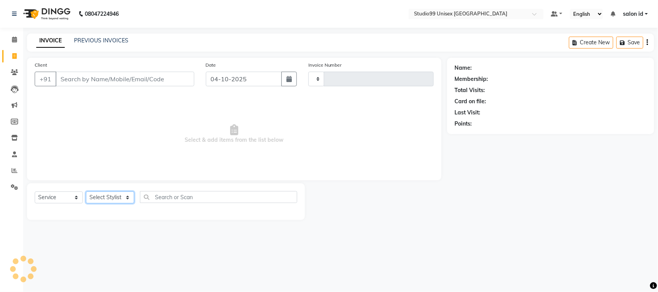
click at [126, 197] on select "Select Stylist" at bounding box center [110, 197] width 48 height 12
click at [126, 196] on select "Select Stylist" at bounding box center [110, 197] width 48 height 12
type input "0118"
select select "9023"
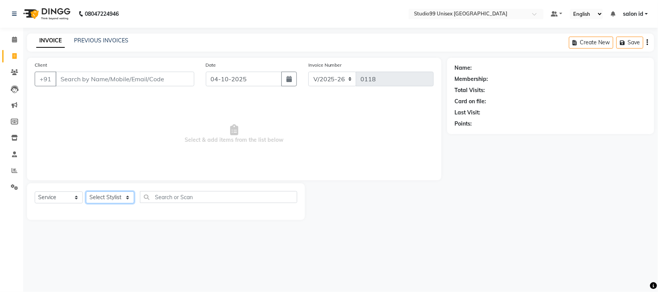
select select "92948"
click at [86, 191] on select "Select Stylist [PERSON_NAME] [PERSON_NAME] salon id [PERSON_NAME] [PERSON_NAME]…" at bounding box center [110, 197] width 48 height 12
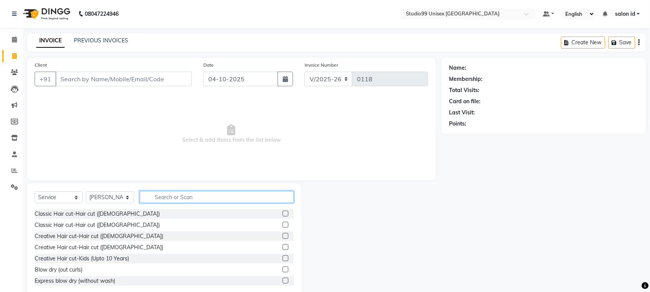
click at [222, 197] on input "text" at bounding box center [217, 197] width 154 height 12
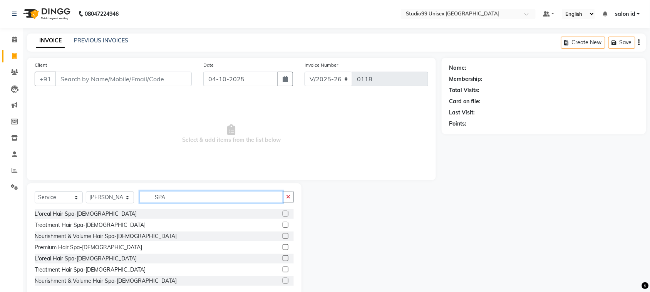
type input "SPA"
click at [283, 259] on label at bounding box center [286, 258] width 6 height 6
click at [283, 259] on input "checkbox" at bounding box center [285, 258] width 5 height 5
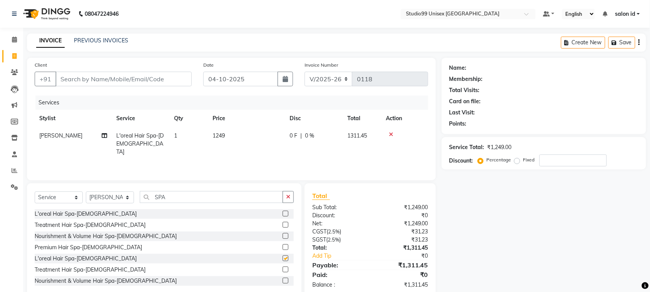
checkbox input "false"
click at [169, 199] on input "SPA" at bounding box center [211, 197] width 143 height 12
type input "S"
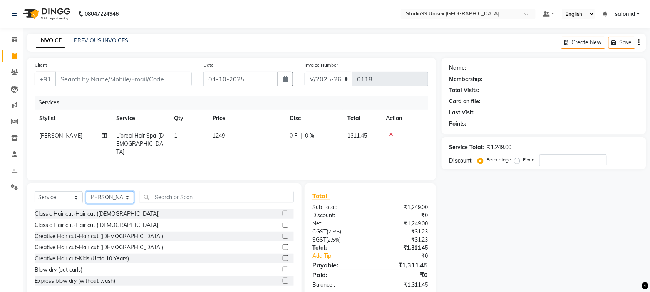
click at [126, 196] on select "Select Stylist [PERSON_NAME] [PERSON_NAME] salon id [PERSON_NAME] [PERSON_NAME]…" at bounding box center [110, 197] width 48 height 12
select select "92949"
click at [86, 191] on select "Select Stylist [PERSON_NAME] [PERSON_NAME] salon id [PERSON_NAME] [PERSON_NAME]…" at bounding box center [110, 197] width 48 height 12
click at [149, 199] on input "text" at bounding box center [217, 197] width 154 height 12
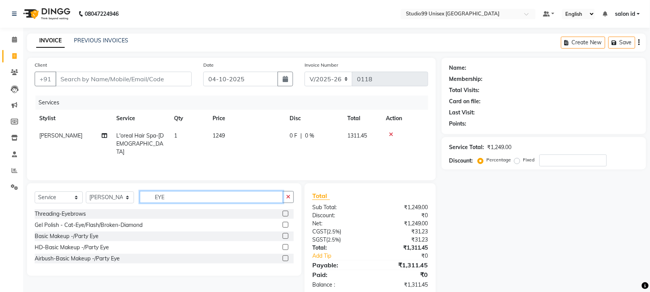
type input "EYE"
click at [286, 212] on label at bounding box center [286, 214] width 6 height 6
click at [286, 212] on input "checkbox" at bounding box center [285, 214] width 5 height 5
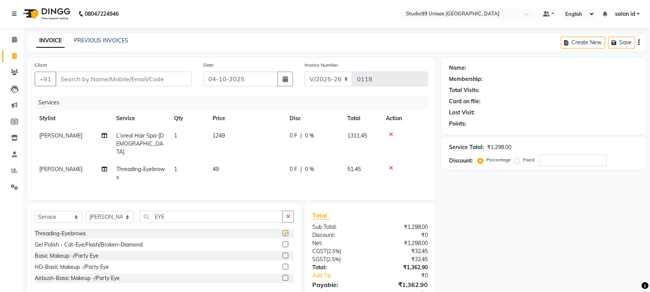
checkbox input "false"
click at [245, 212] on input "EYE" at bounding box center [211, 217] width 143 height 12
type input "E"
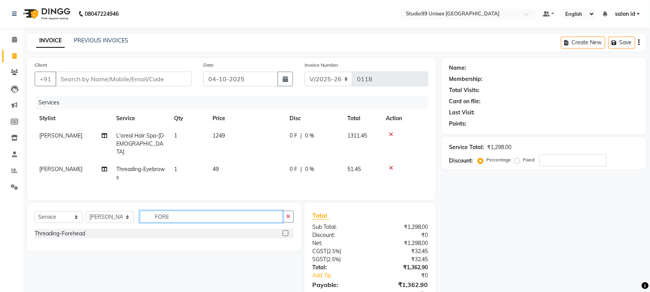
type input "FORE"
click at [284, 230] on label at bounding box center [286, 233] width 6 height 6
click at [284, 231] on input "checkbox" at bounding box center [285, 233] width 5 height 5
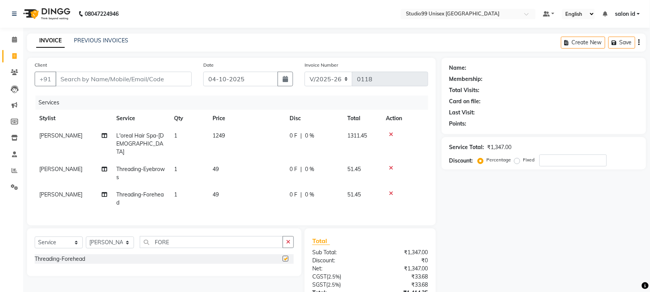
checkbox input "false"
click at [158, 78] on input "Client" at bounding box center [123, 79] width 136 height 15
type input "9"
type input "0"
type input "9820915810"
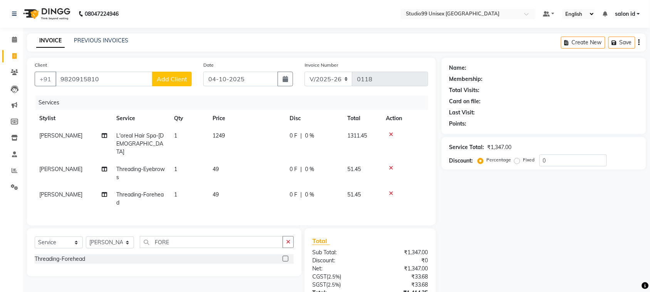
click at [158, 78] on span "Add Client" at bounding box center [172, 79] width 30 height 8
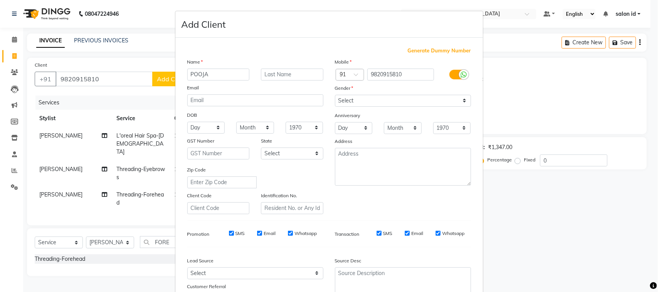
type input "POOJA"
type input "DESHPANDE"
click at [459, 100] on select "Select [DEMOGRAPHIC_DATA] [DEMOGRAPHIC_DATA] Other Prefer Not To Say" at bounding box center [403, 101] width 136 height 12
select select "[DEMOGRAPHIC_DATA]"
click at [335, 95] on select "Select [DEMOGRAPHIC_DATA] [DEMOGRAPHIC_DATA] Other Prefer Not To Say" at bounding box center [403, 101] width 136 height 12
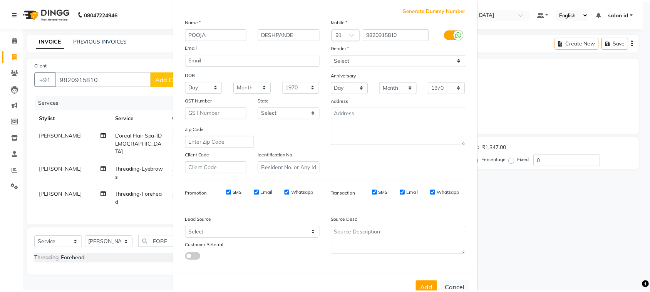
scroll to position [60, 0]
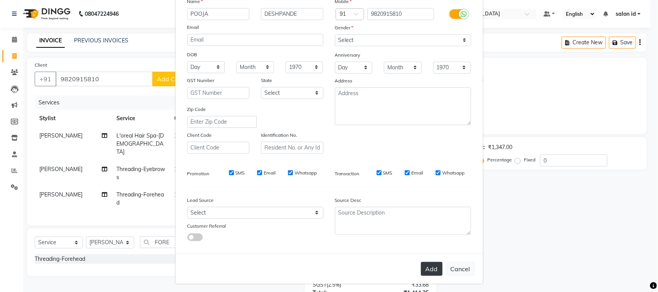
click at [428, 262] on button "Add" at bounding box center [432, 269] width 22 height 14
select select
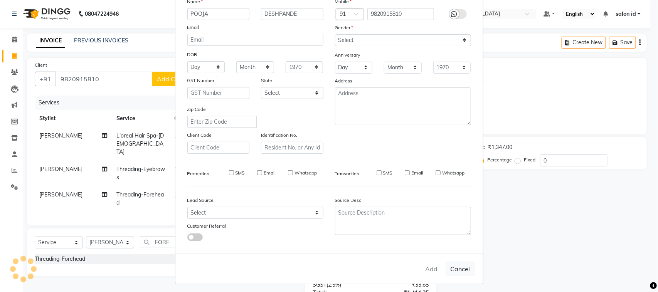
select select
checkbox input "false"
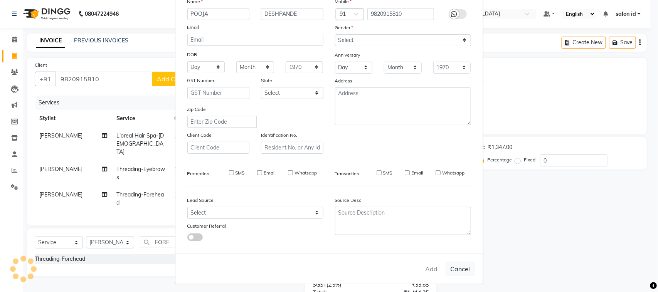
checkbox input "false"
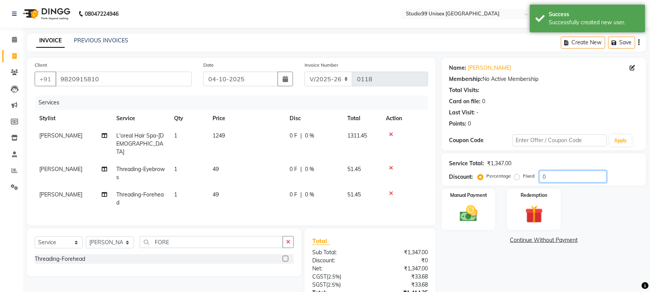
click at [555, 178] on input "0" at bounding box center [573, 177] width 67 height 12
type input "50"
click at [561, 220] on div "Redemption" at bounding box center [534, 209] width 56 height 43
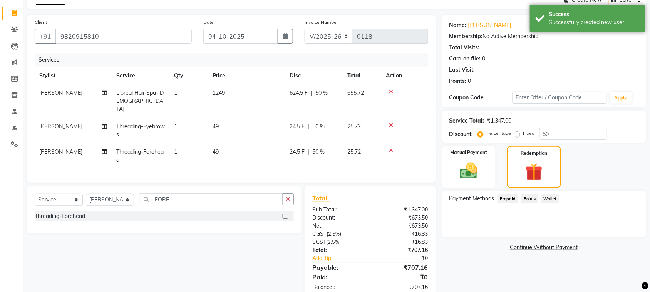
scroll to position [60, 0]
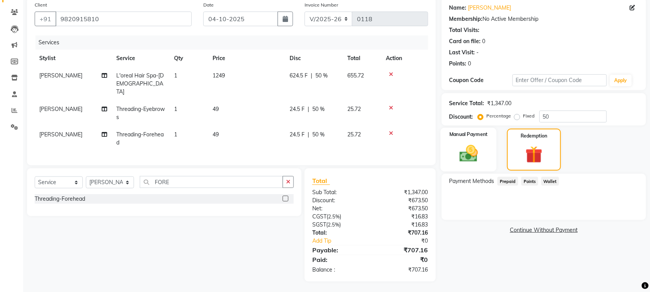
click at [474, 156] on img at bounding box center [469, 153] width 30 height 21
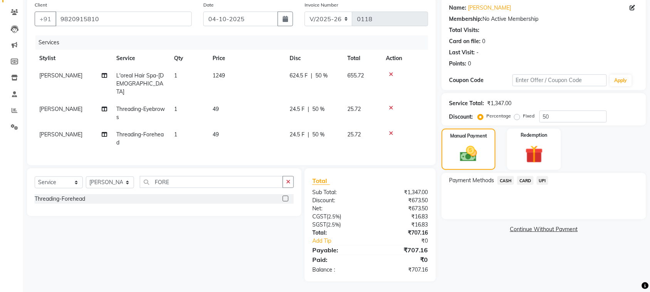
click at [544, 181] on span "UPI" at bounding box center [543, 180] width 12 height 9
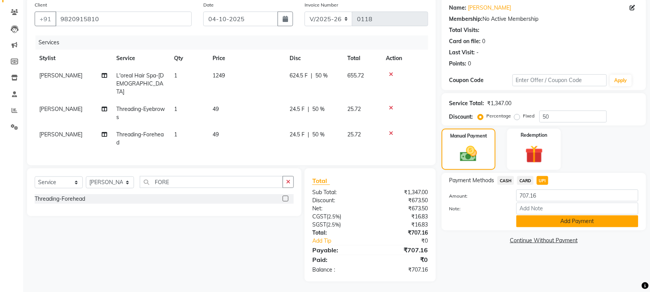
click at [543, 220] on button "Add Payment" at bounding box center [578, 221] width 122 height 12
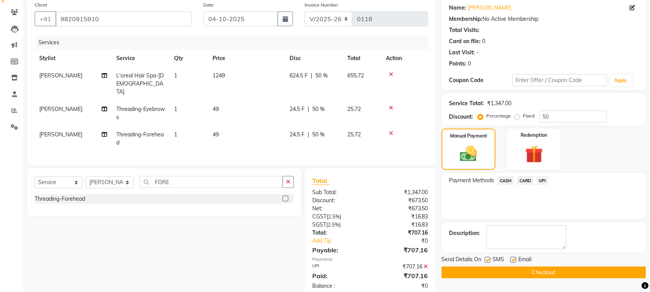
click at [519, 273] on button "Checkout" at bounding box center [544, 273] width 205 height 12
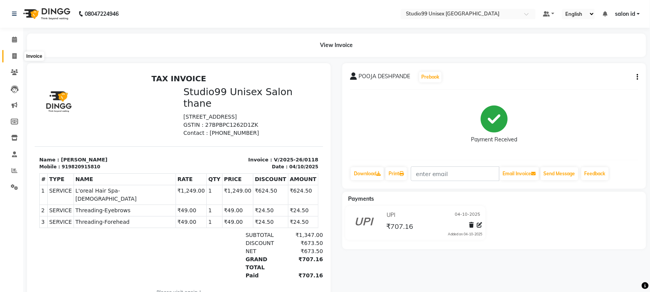
click at [12, 55] on icon at bounding box center [14, 56] width 4 height 6
select select "9023"
select select "service"
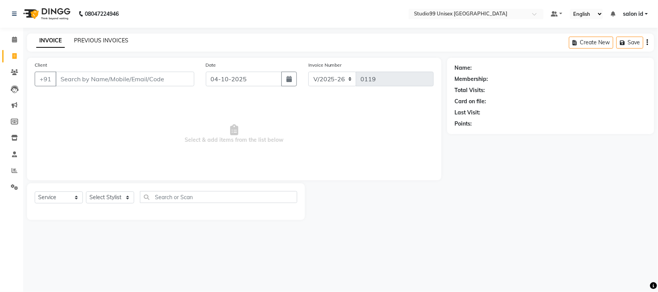
click at [121, 43] on link "PREVIOUS INVOICES" at bounding box center [101, 40] width 54 height 7
